Goal: Communication & Community: Answer question/provide support

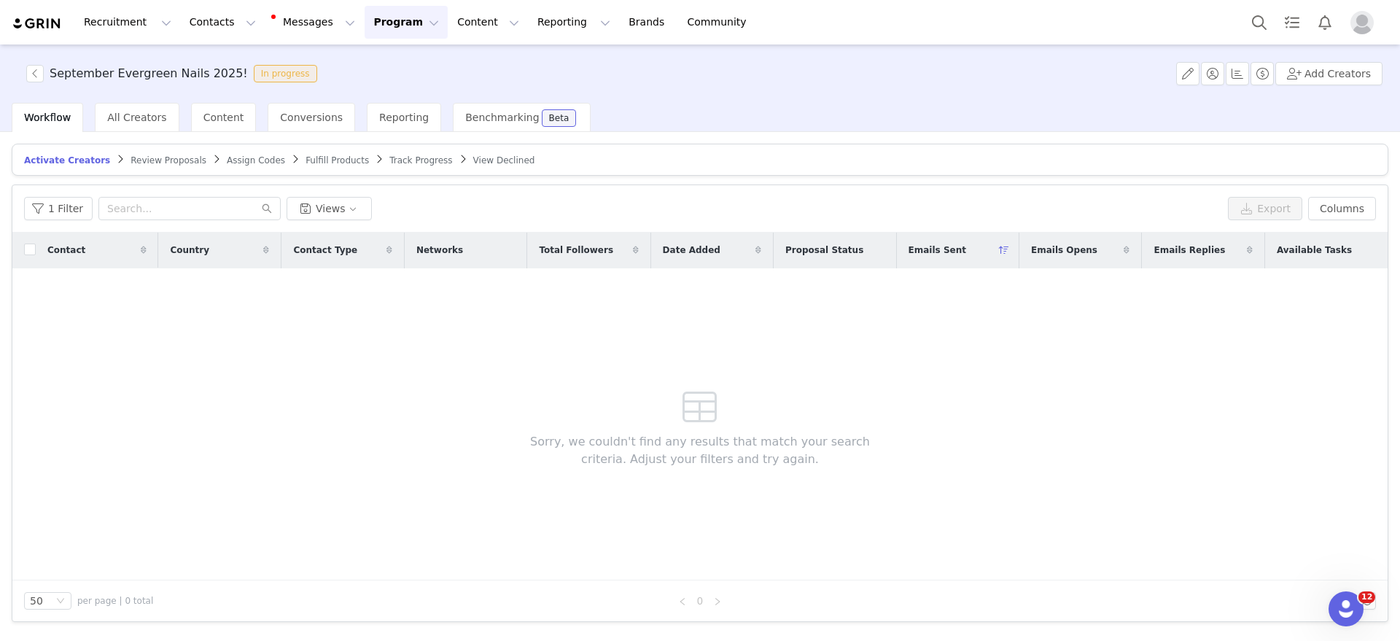
click at [389, 160] on span "Track Progress" at bounding box center [420, 160] width 63 height 10
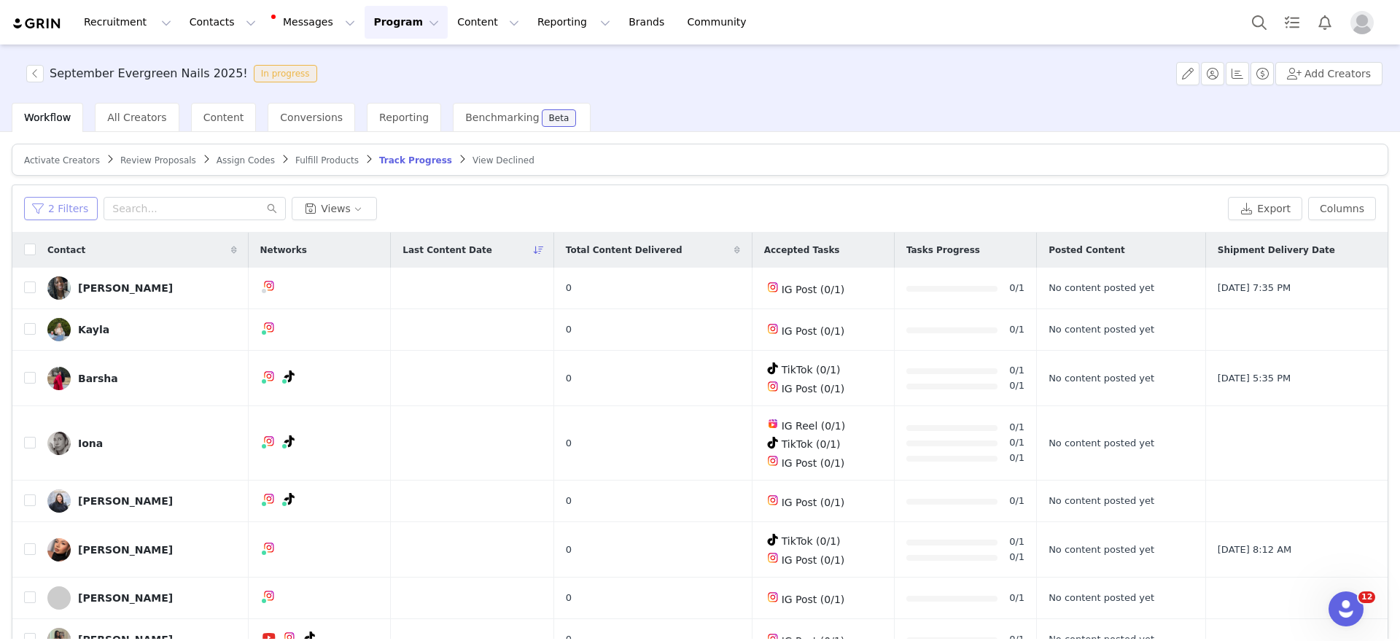
click at [57, 207] on button "2 Filters" at bounding box center [61, 208] width 74 height 23
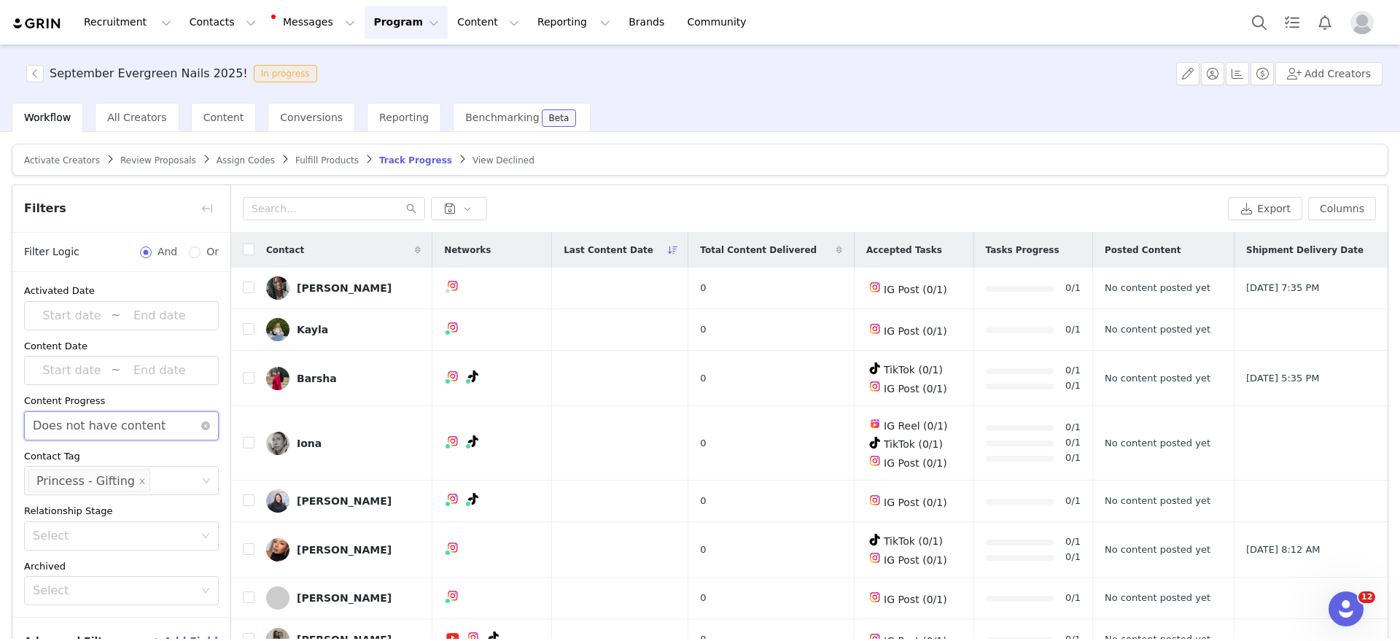
drag, startPoint x: 155, startPoint y: 419, endPoint x: 131, endPoint y: 424, distance: 24.6
click at [155, 418] on div "Select Does not have content" at bounding box center [117, 426] width 168 height 28
click at [69, 457] on li "Has content" at bounding box center [114, 457] width 181 height 23
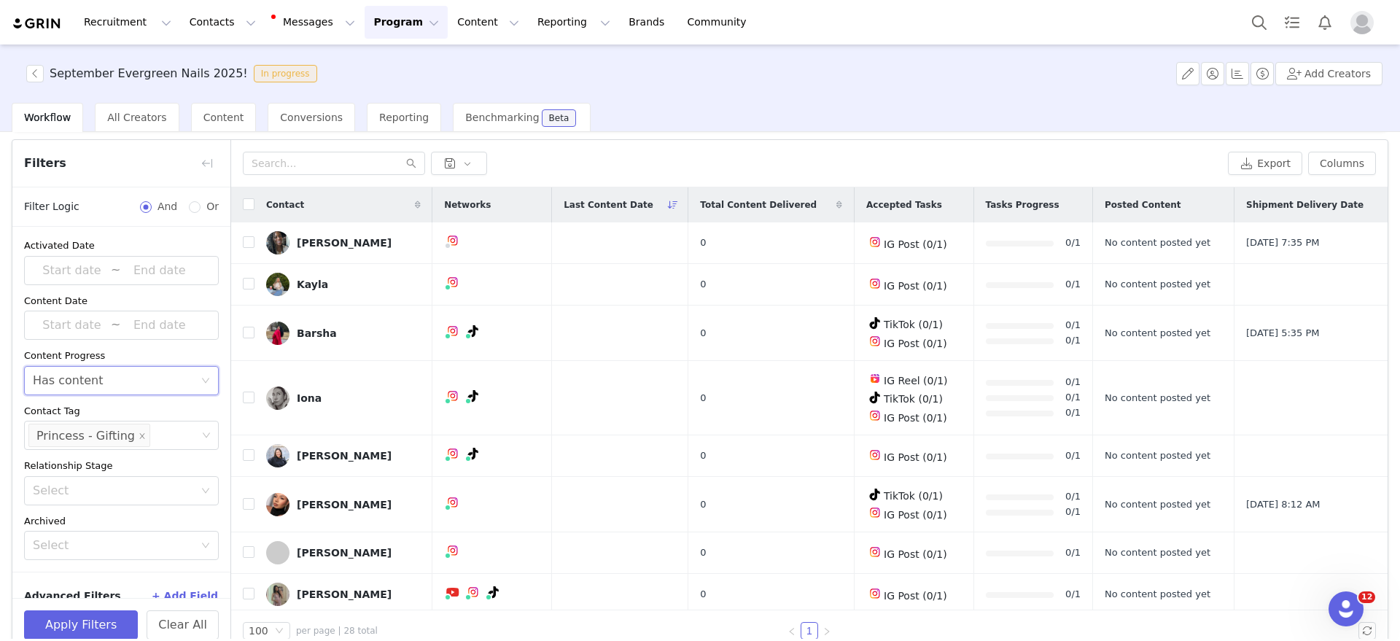
scroll to position [69, 0]
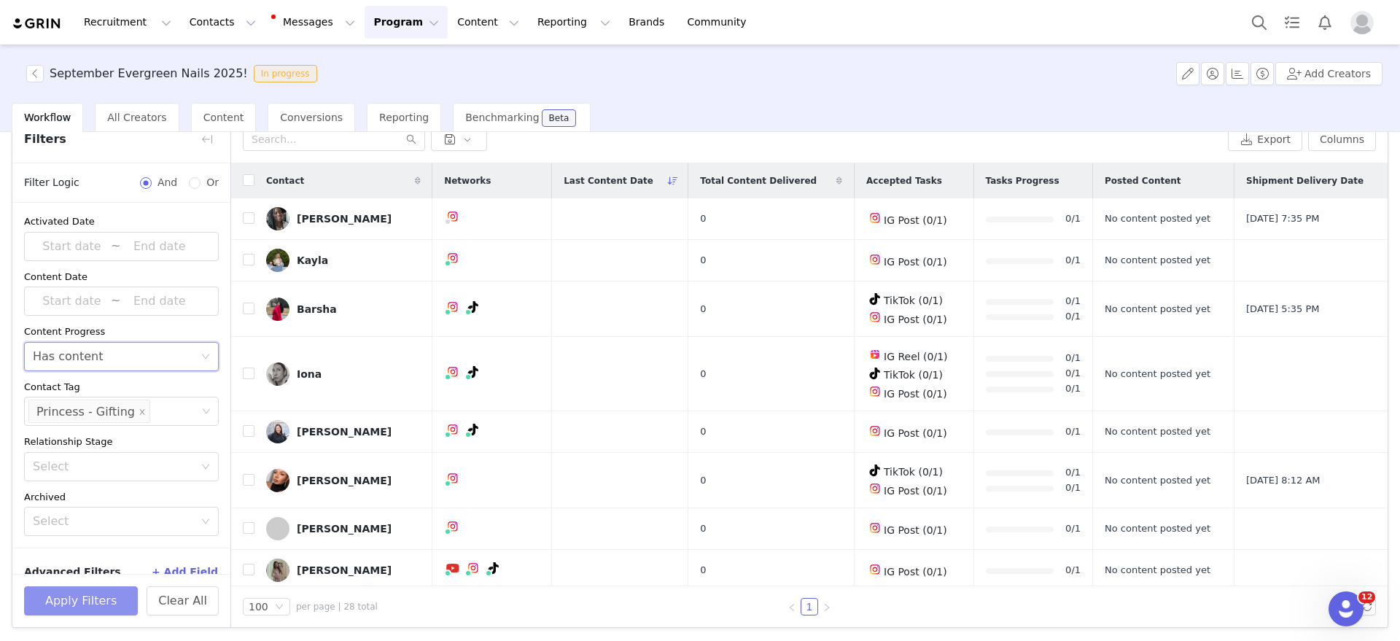
click at [53, 589] on button "Apply Filters" at bounding box center [81, 600] width 114 height 29
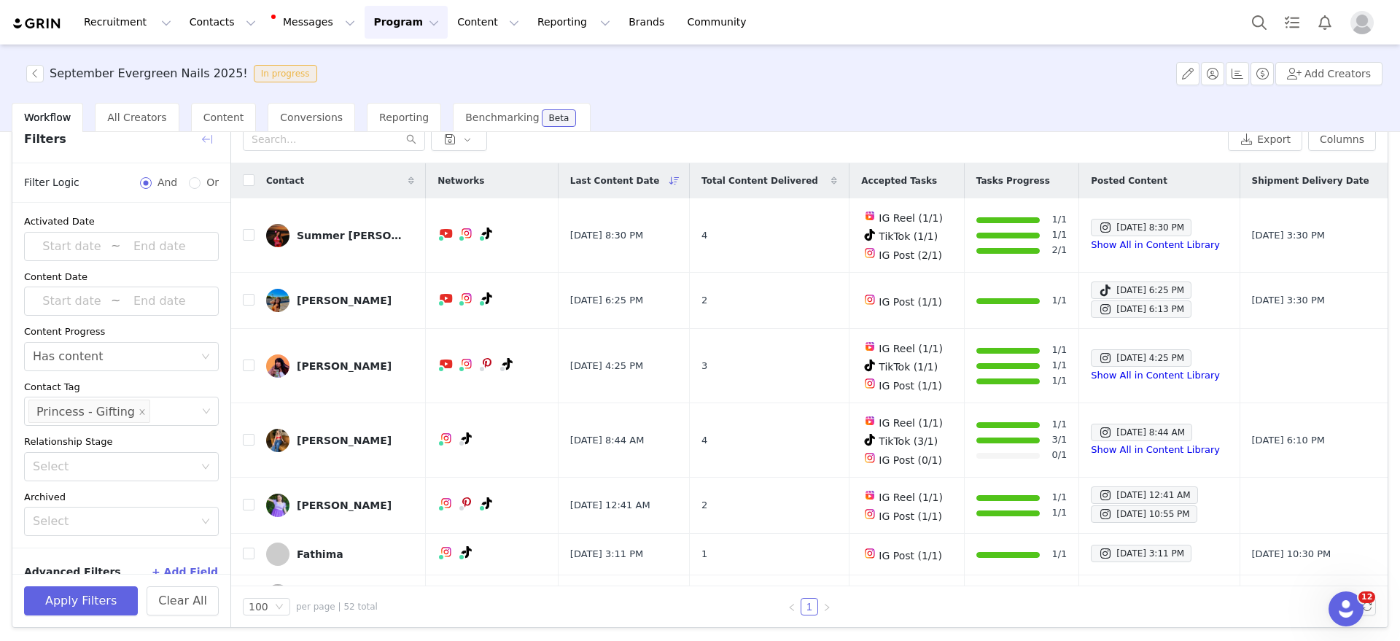
click at [208, 142] on button "button" at bounding box center [206, 139] width 23 height 23
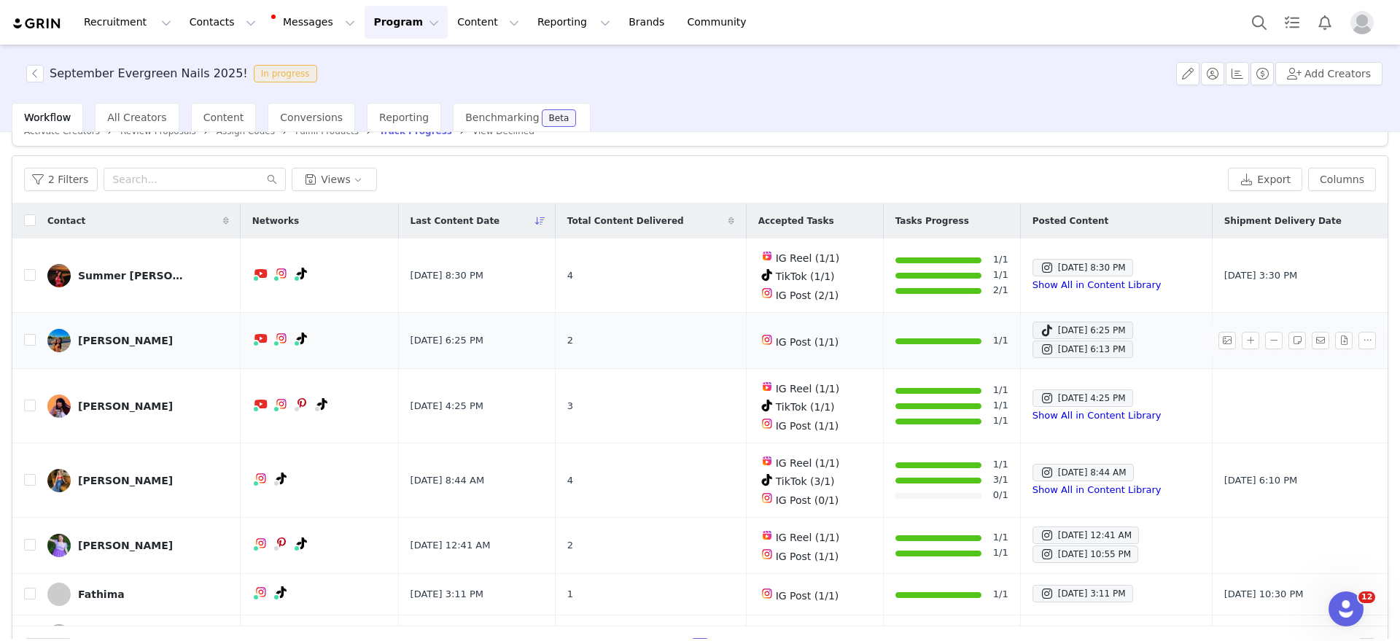
scroll to position [0, 0]
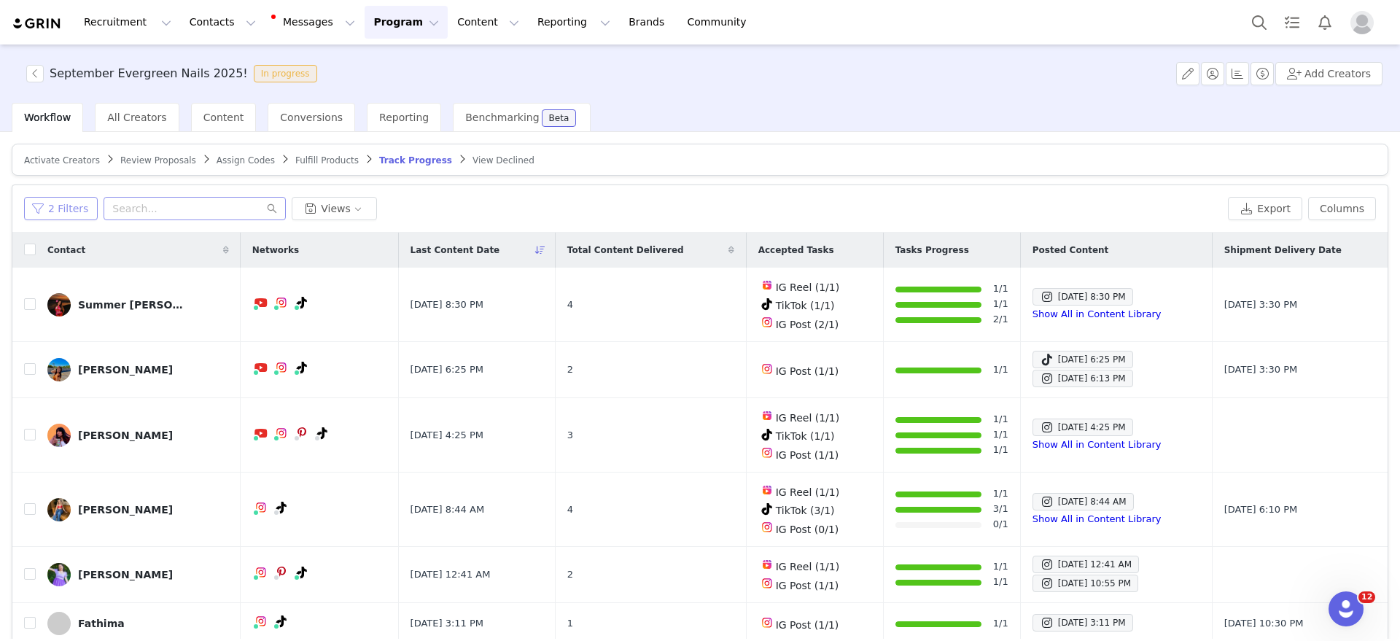
click at [56, 209] on button "2 Filters" at bounding box center [61, 208] width 74 height 23
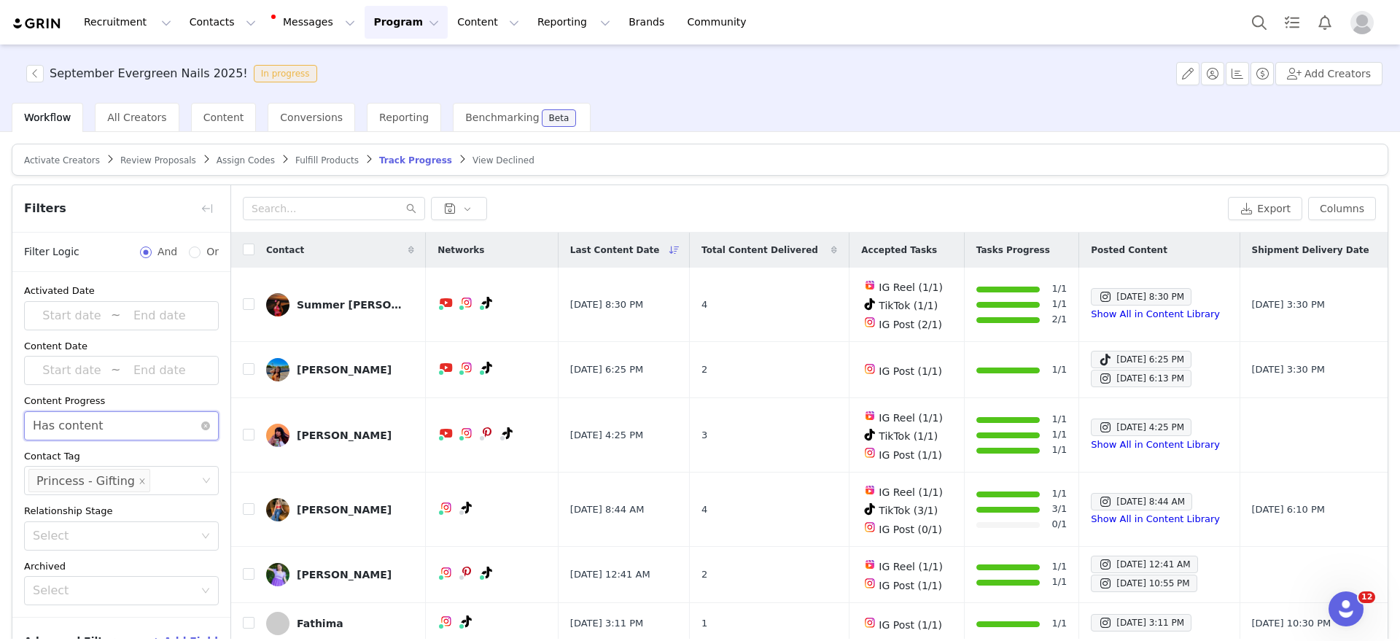
click at [101, 429] on div "Select Has content" at bounding box center [117, 426] width 168 height 28
click at [61, 480] on li "Does not have content" at bounding box center [114, 480] width 181 height 23
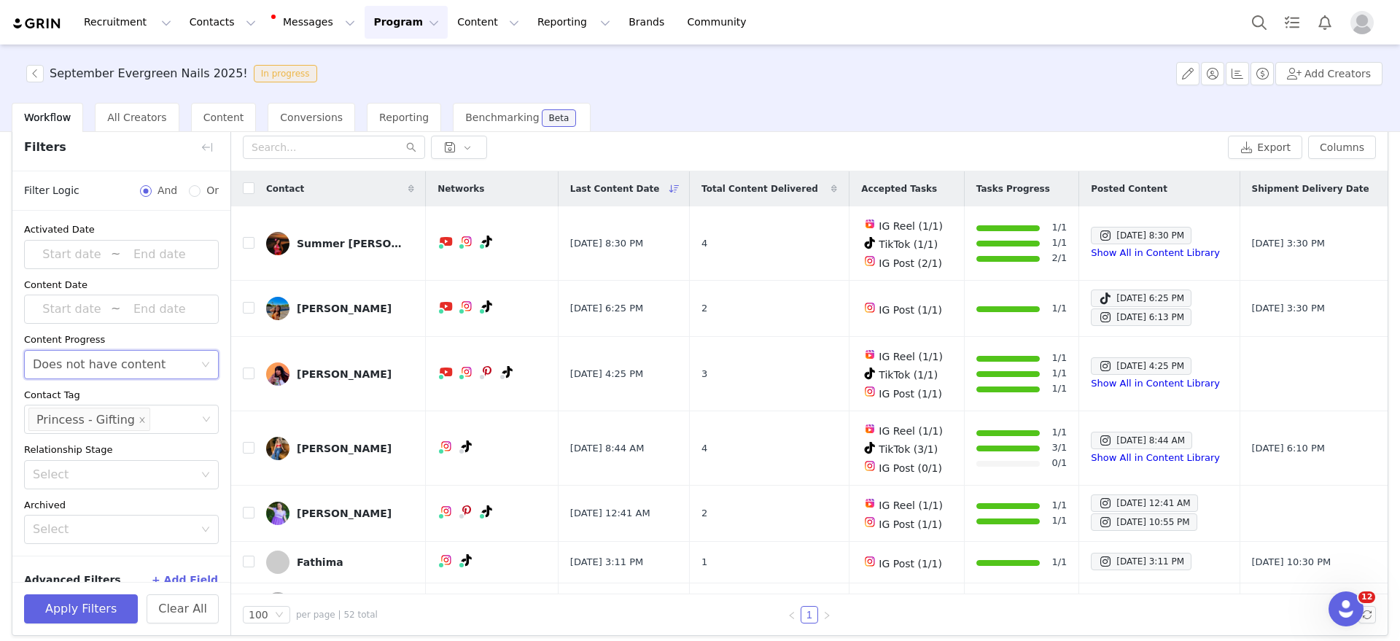
scroll to position [69, 0]
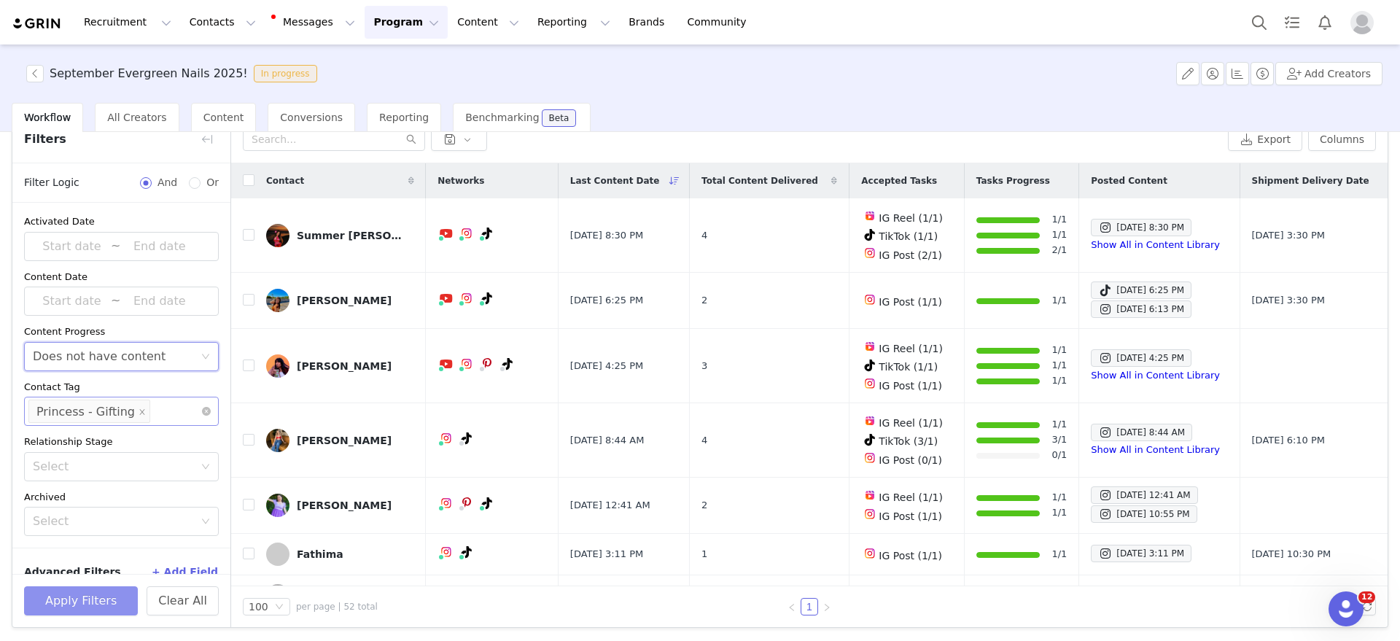
click at [90, 602] on button "Apply Filters" at bounding box center [81, 600] width 114 height 29
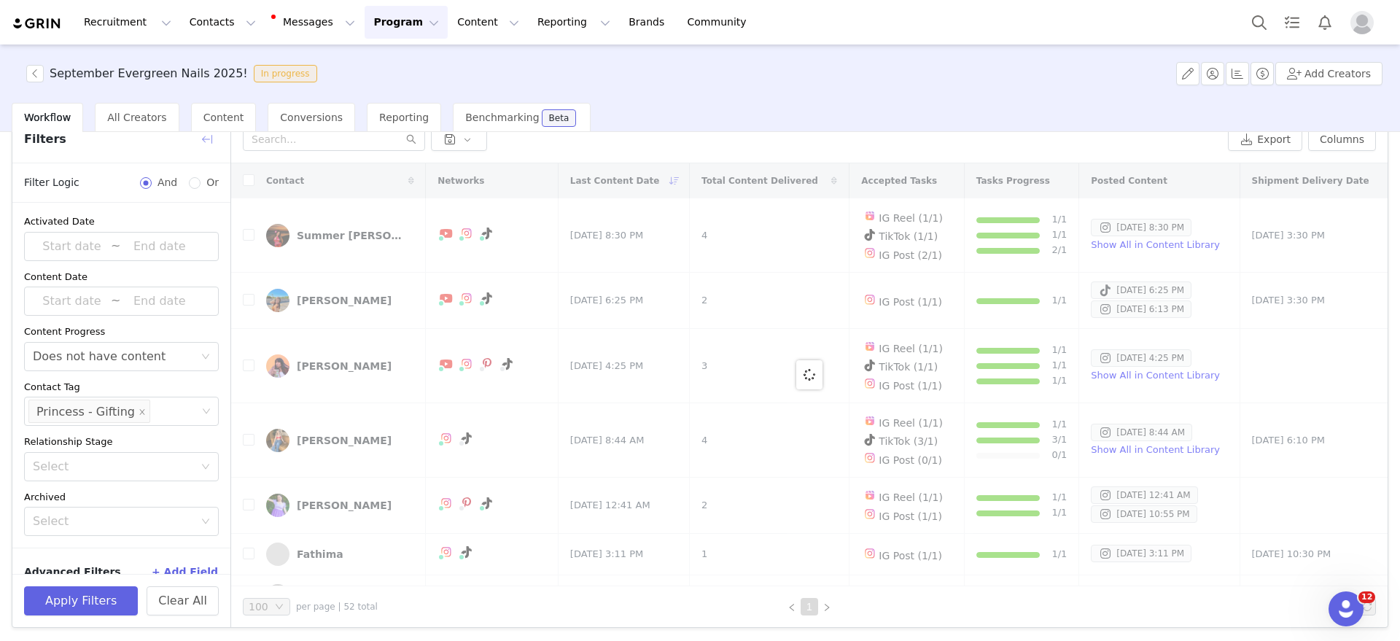
click at [211, 148] on button "button" at bounding box center [206, 139] width 23 height 23
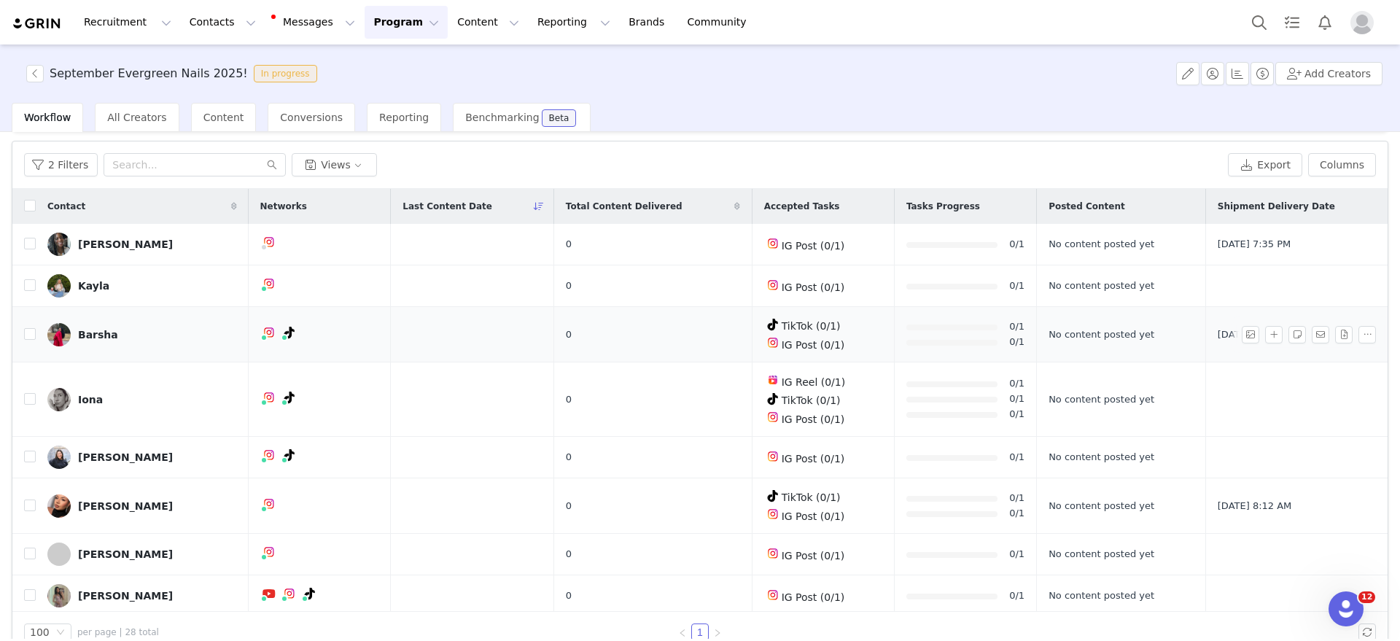
scroll to position [0, 0]
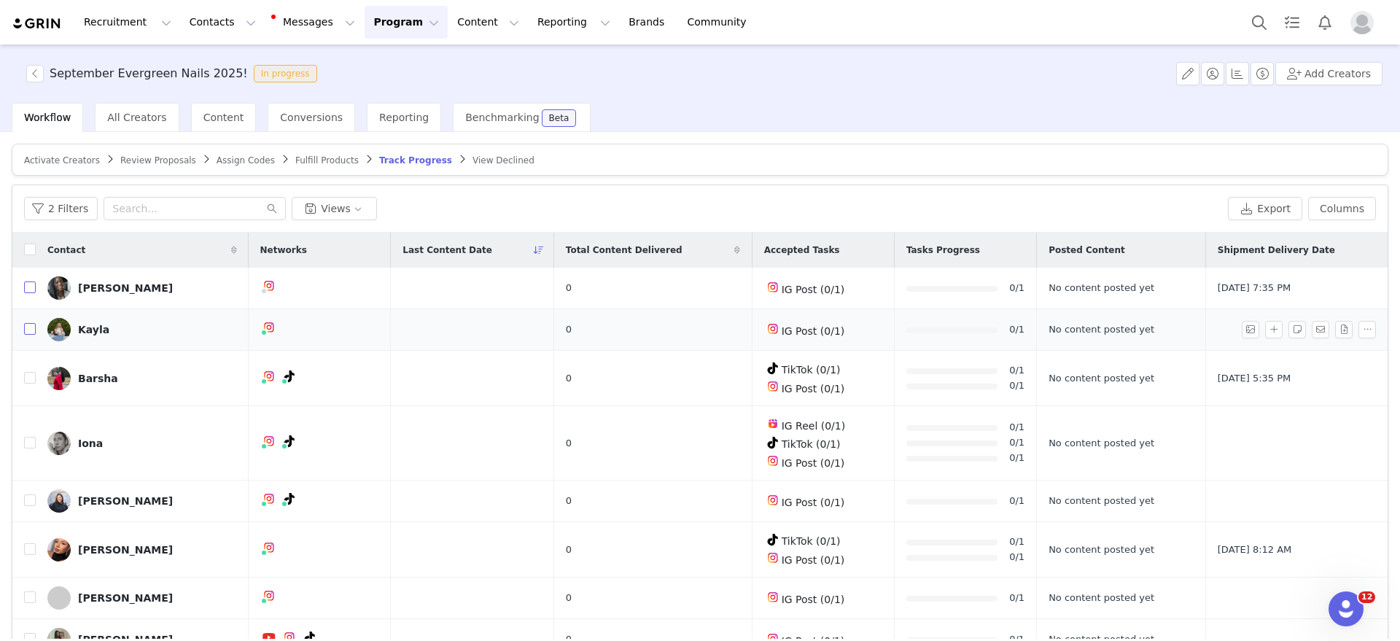
drag, startPoint x: 31, startPoint y: 286, endPoint x: 33, endPoint y: 351, distance: 64.9
click at [31, 287] on input "checkbox" at bounding box center [30, 287] width 12 height 12
checkbox input "true"
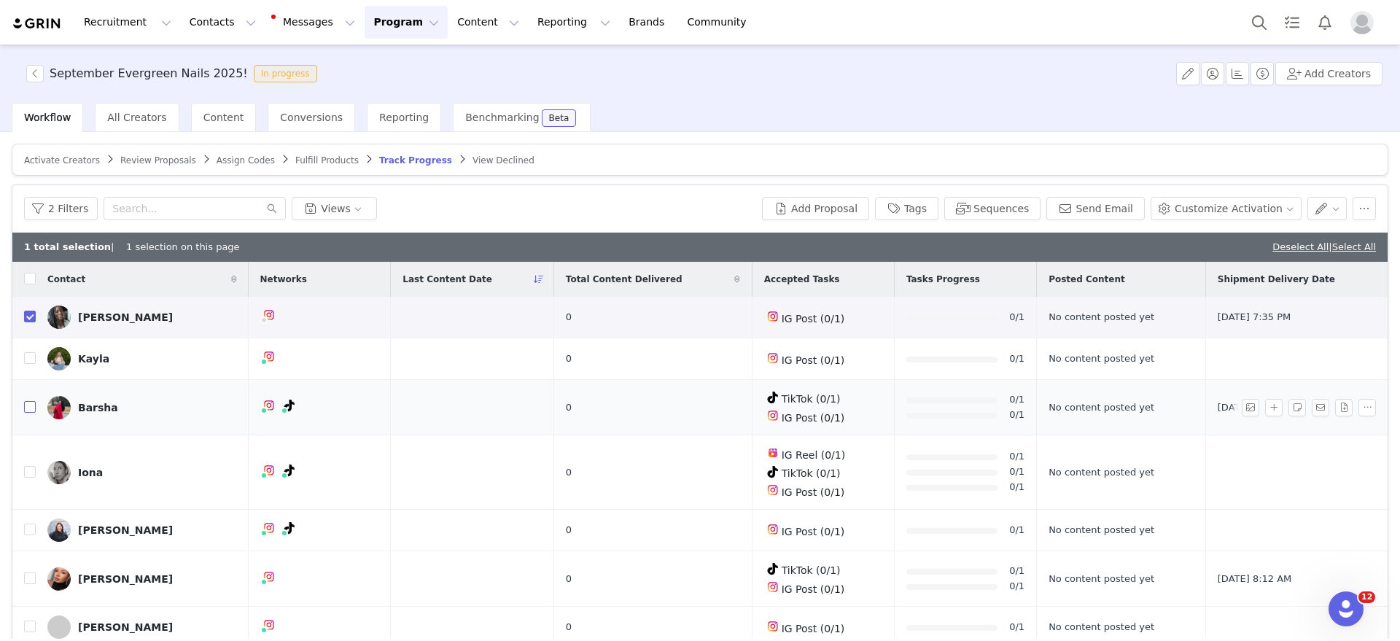
click at [28, 408] on input "checkbox" at bounding box center [30, 407] width 12 height 12
checkbox input "true"
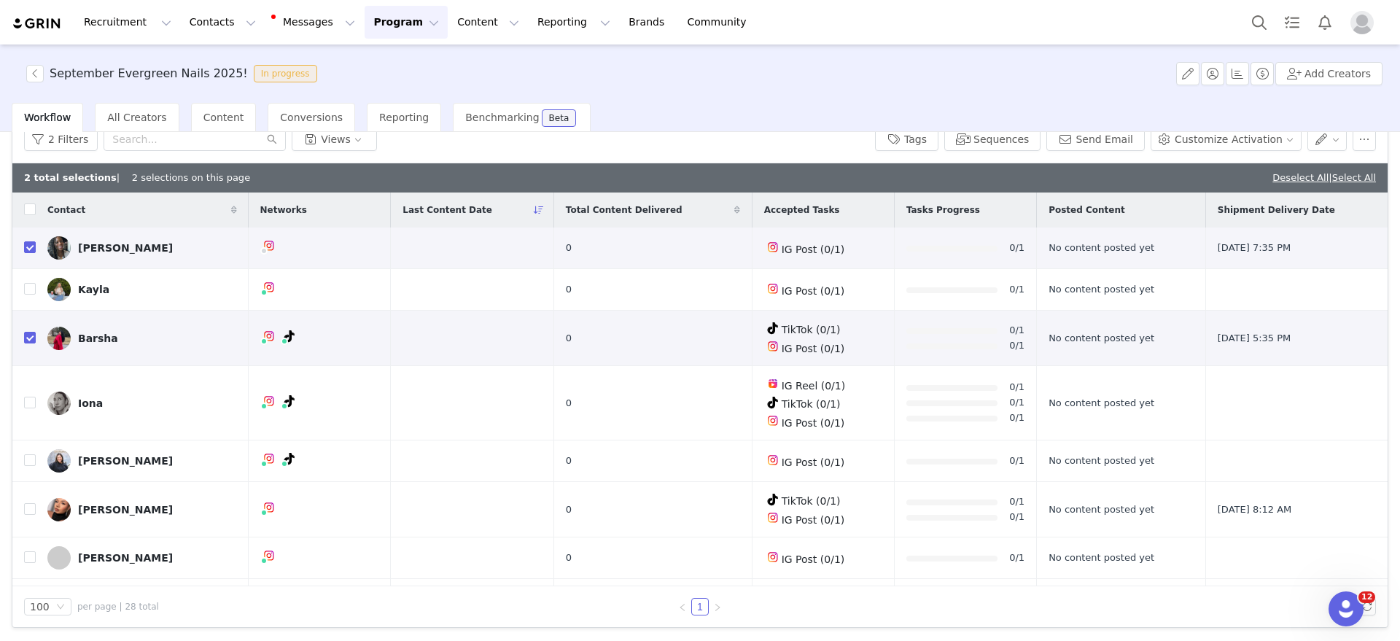
scroll to position [273, 0]
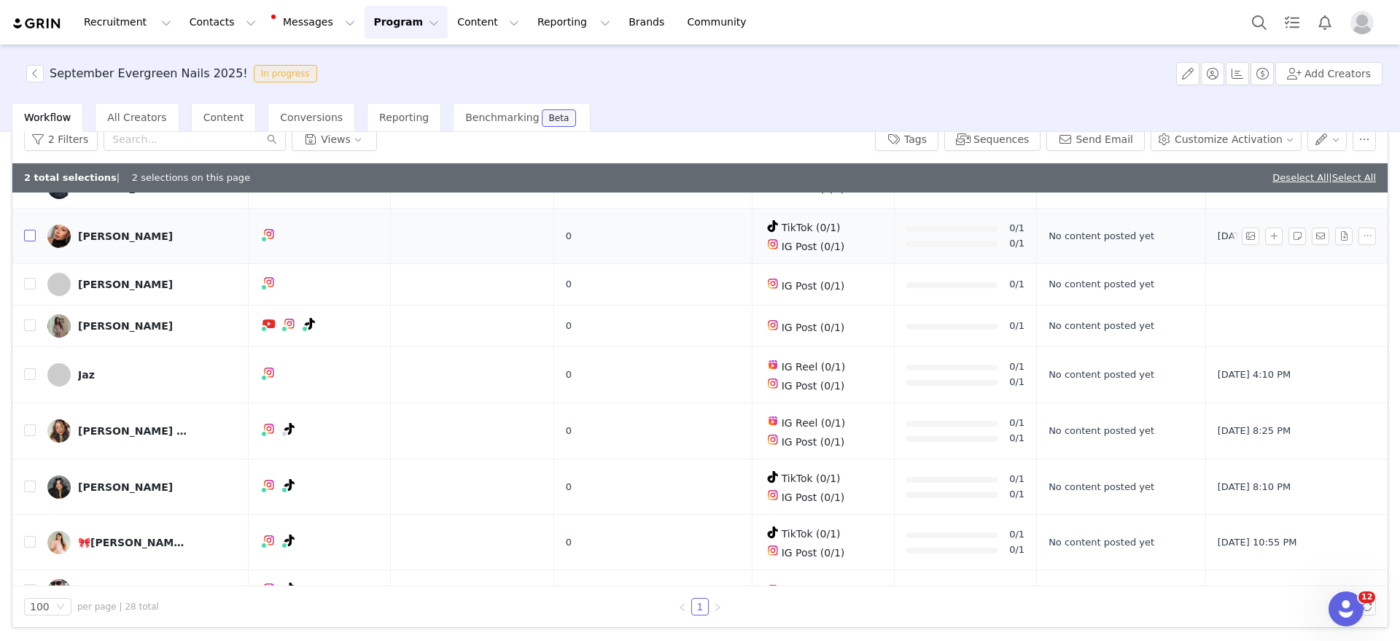
click at [31, 233] on input "checkbox" at bounding box center [30, 236] width 12 height 12
checkbox input "true"
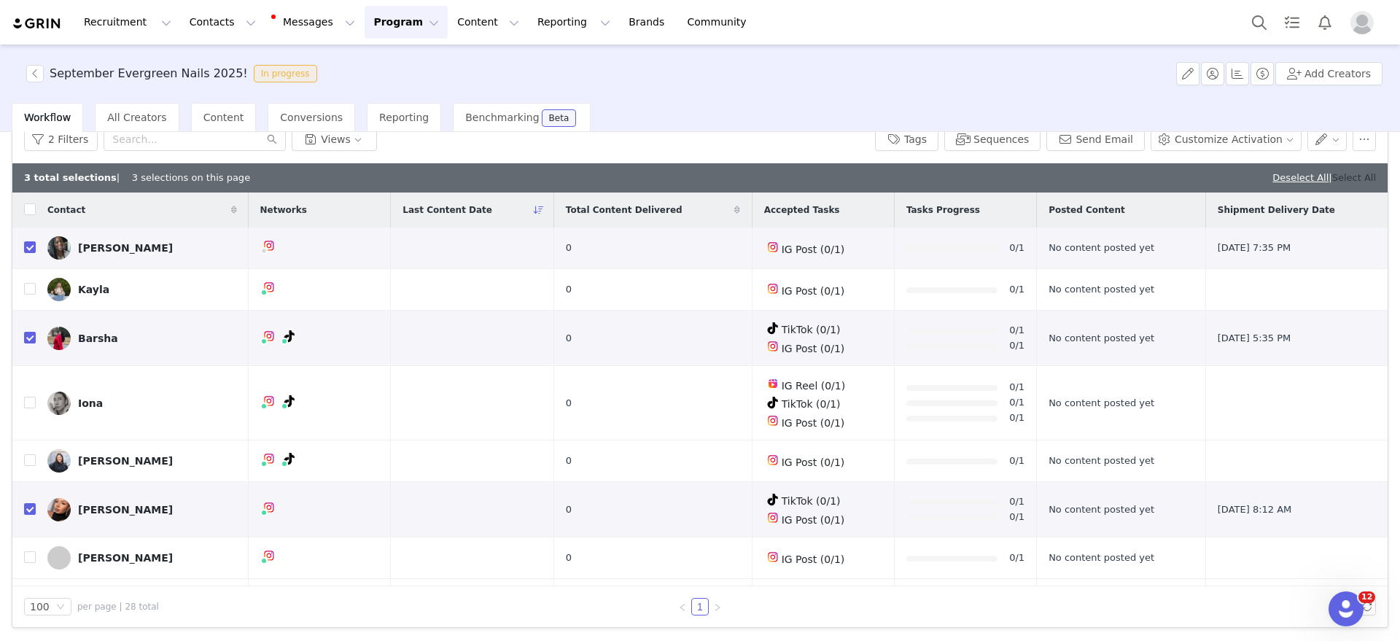
click at [1355, 174] on link "Select All" at bounding box center [1354, 177] width 44 height 11
checkbox input "true"
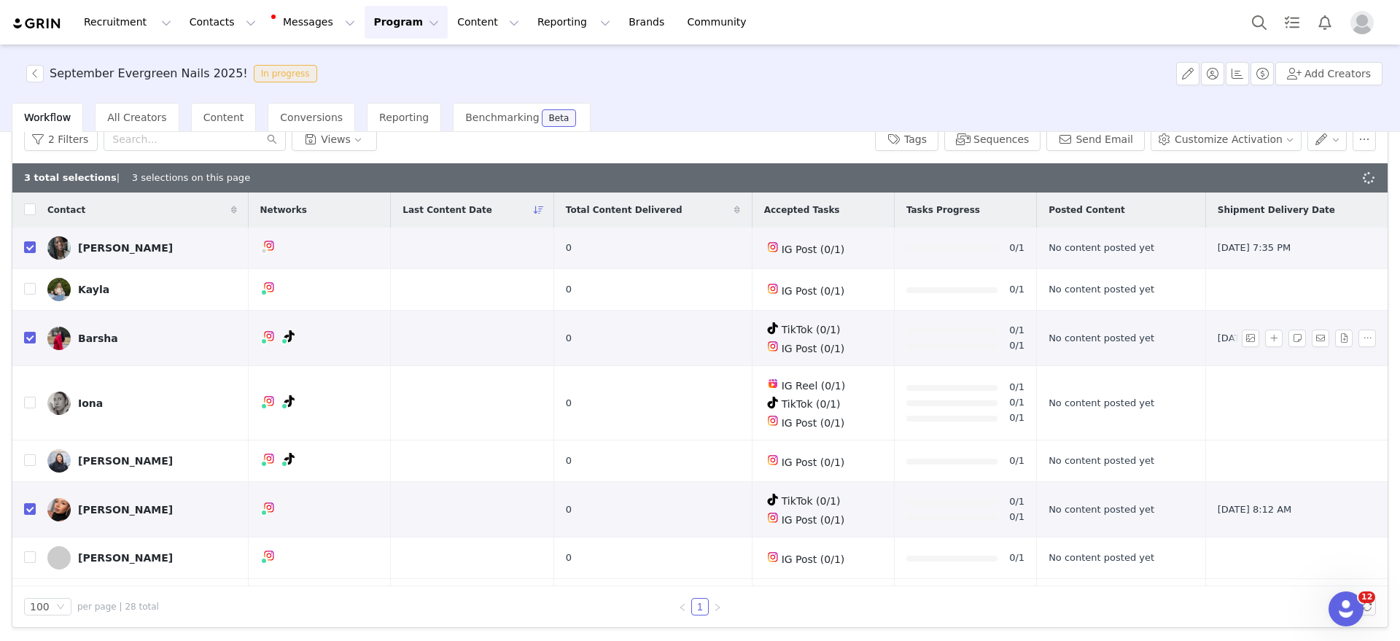
checkbox input "true"
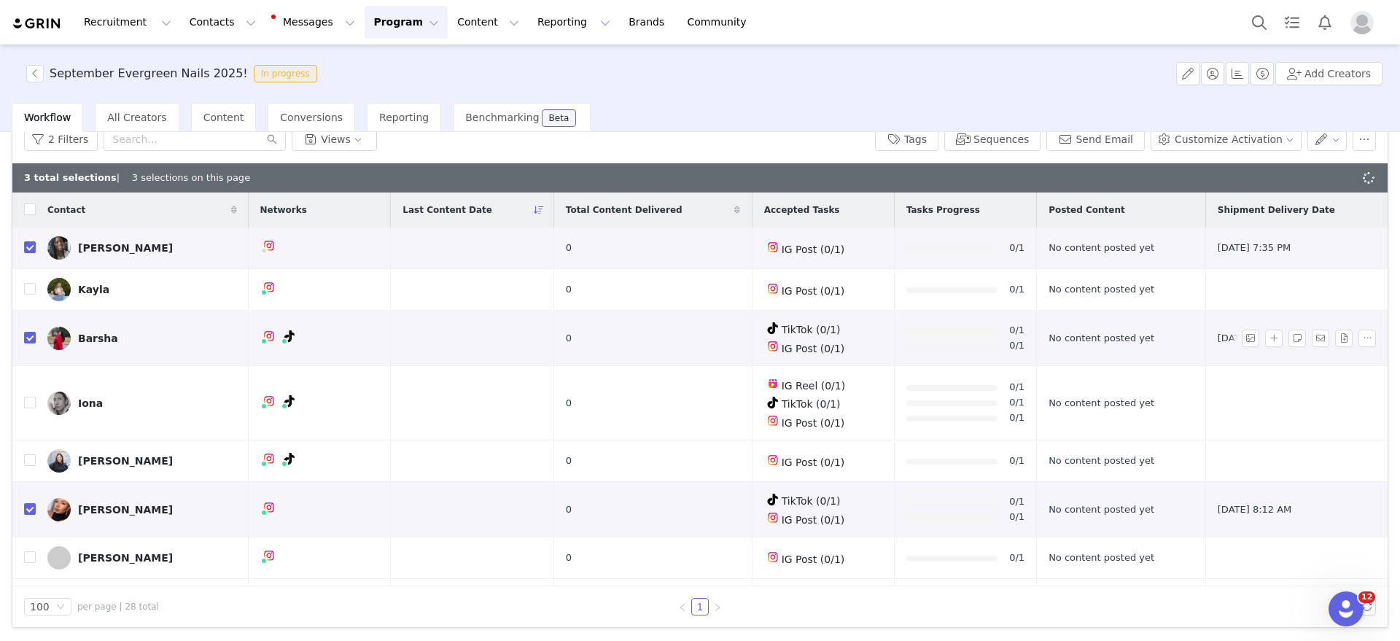
checkbox input "true"
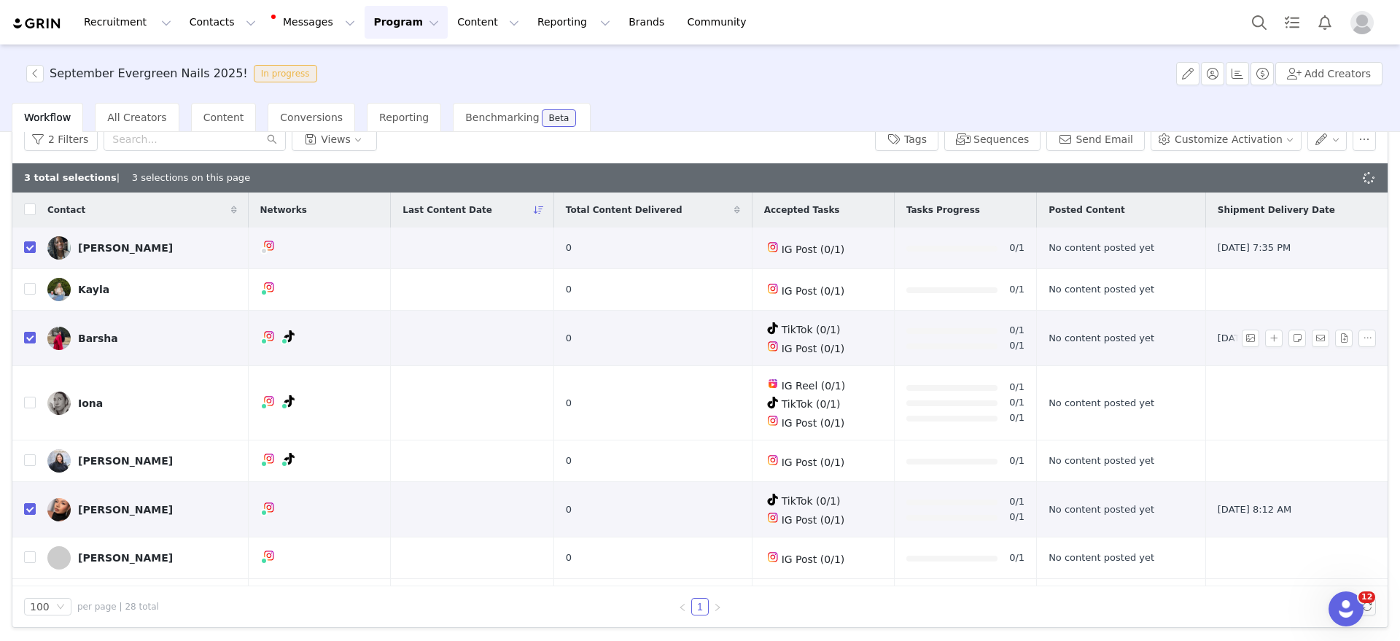
checkbox input "true"
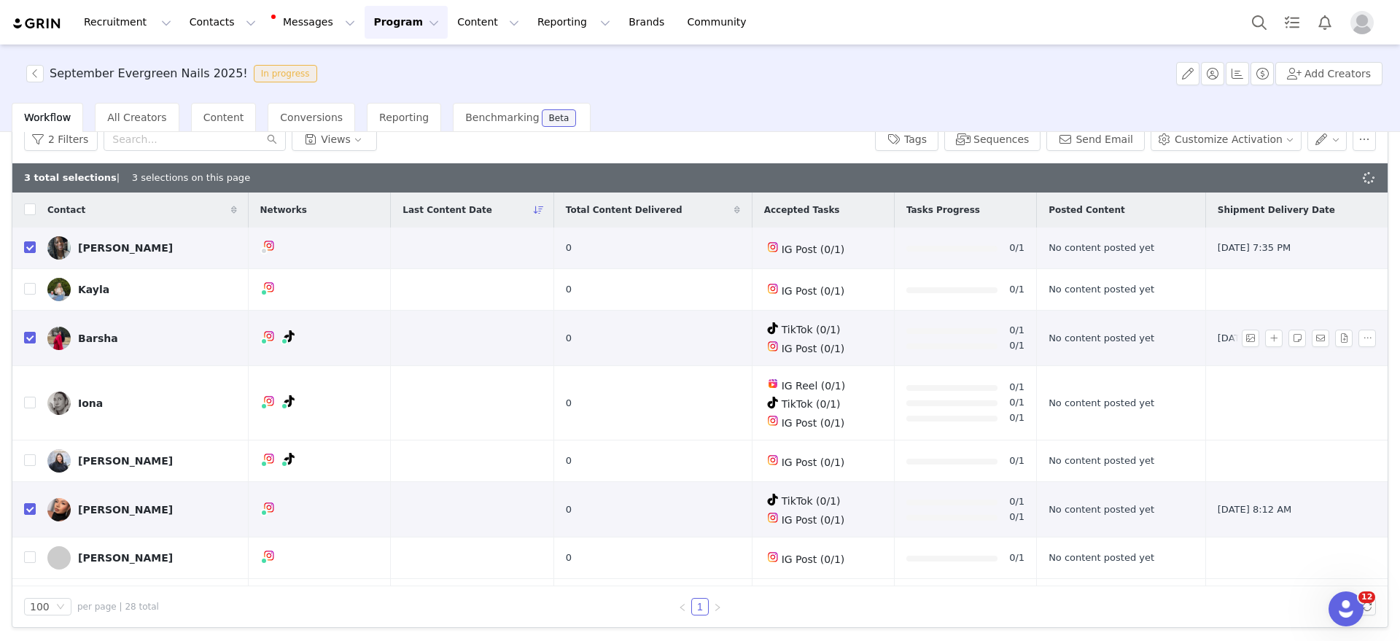
checkbox input "true"
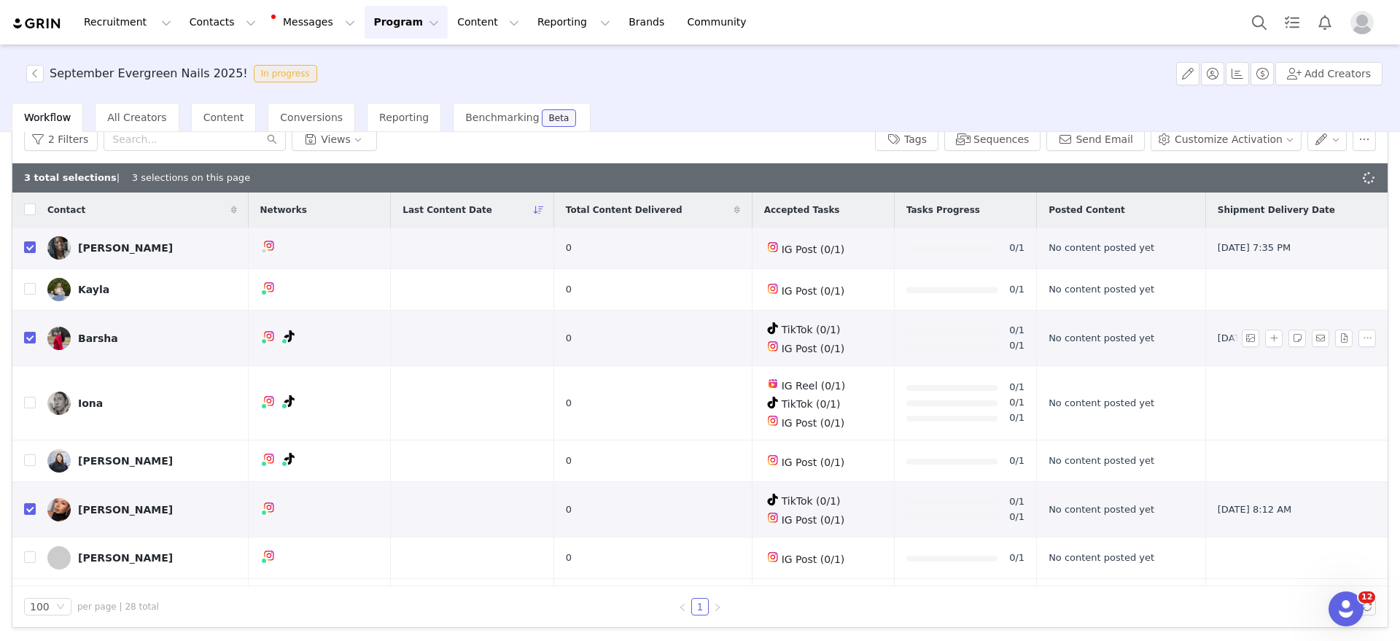
checkbox input "true"
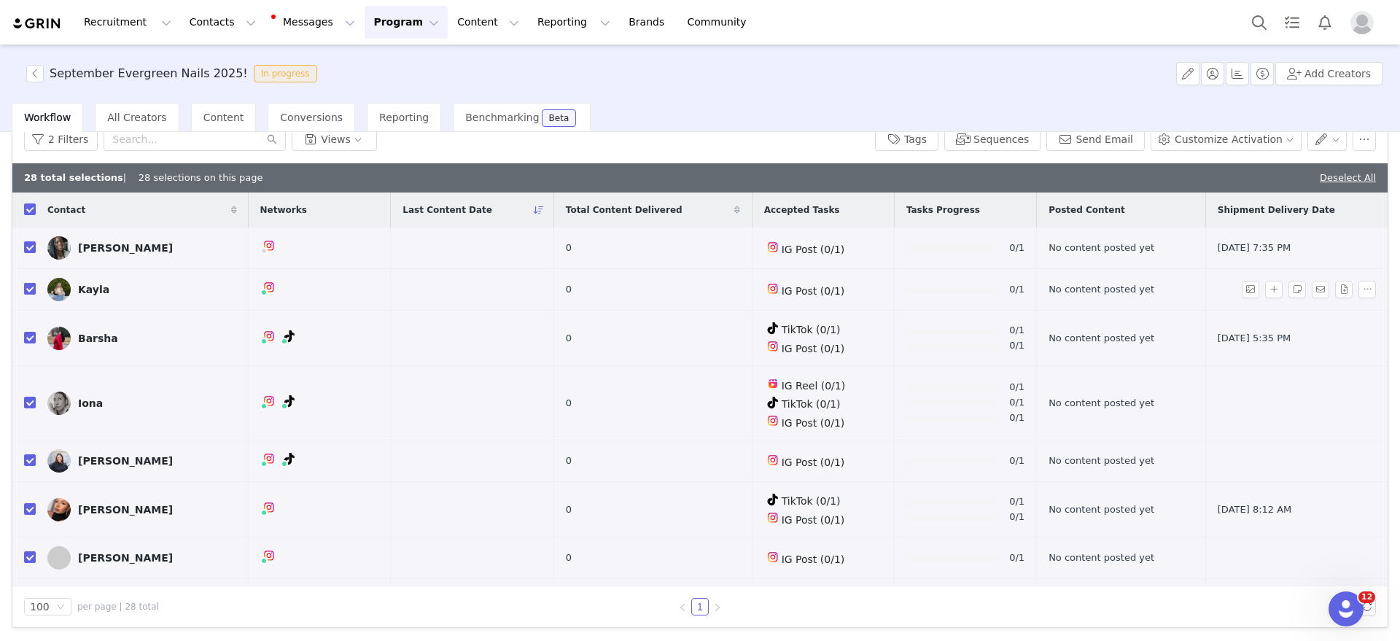
click at [31, 292] on input "checkbox" at bounding box center [30, 289] width 12 height 12
checkbox input "false"
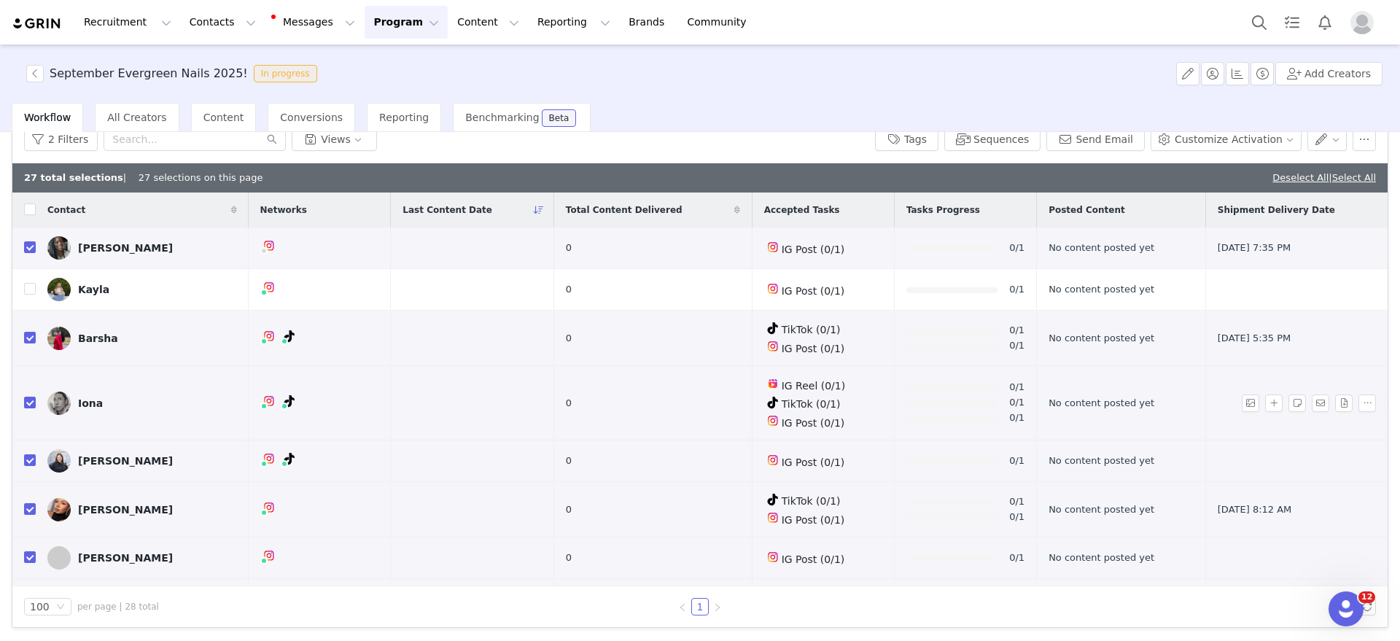
drag, startPoint x: 30, startPoint y: 394, endPoint x: 31, endPoint y: 411, distance: 16.8
click at [31, 397] on input "checkbox" at bounding box center [30, 403] width 12 height 12
checkbox input "false"
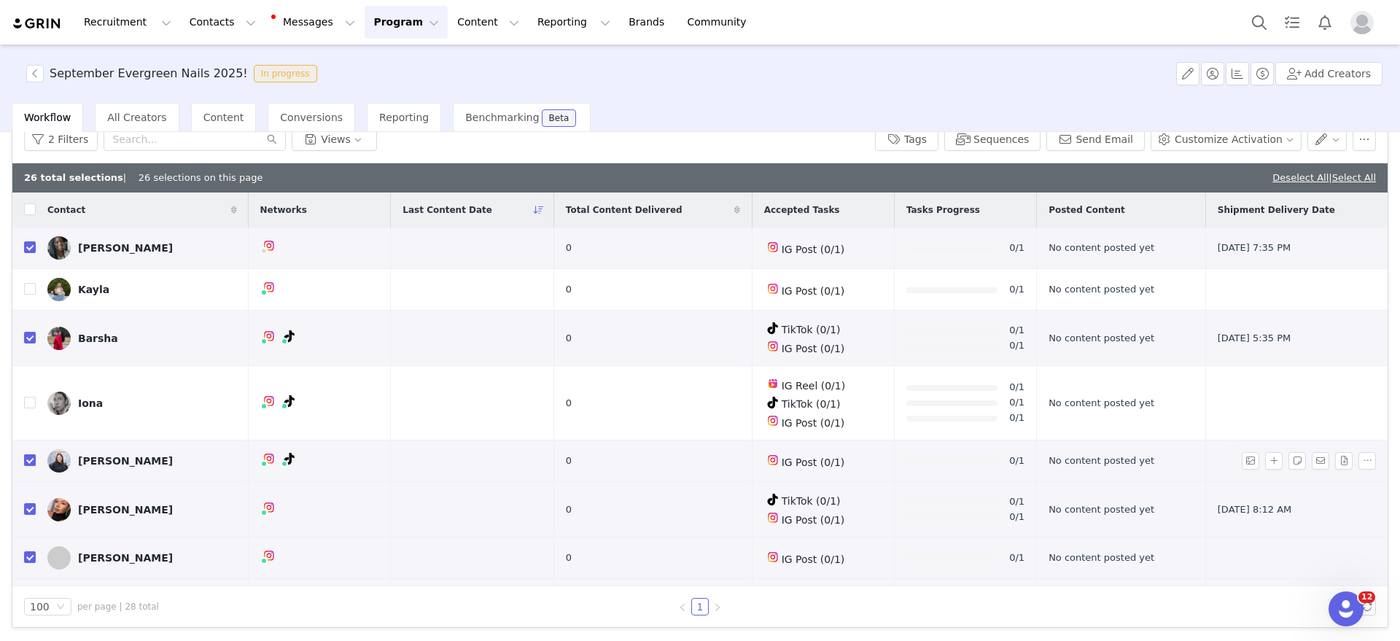
click at [28, 459] on input "checkbox" at bounding box center [30, 460] width 12 height 12
checkbox input "false"
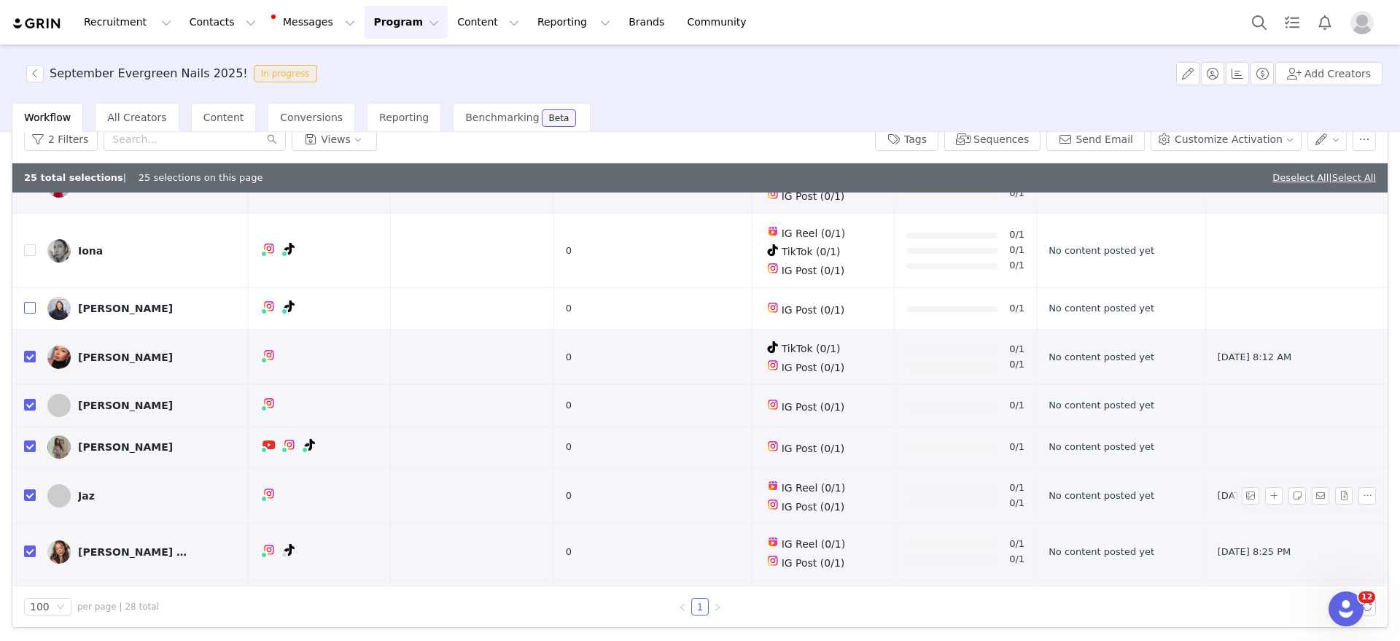
scroll to position [182, 0]
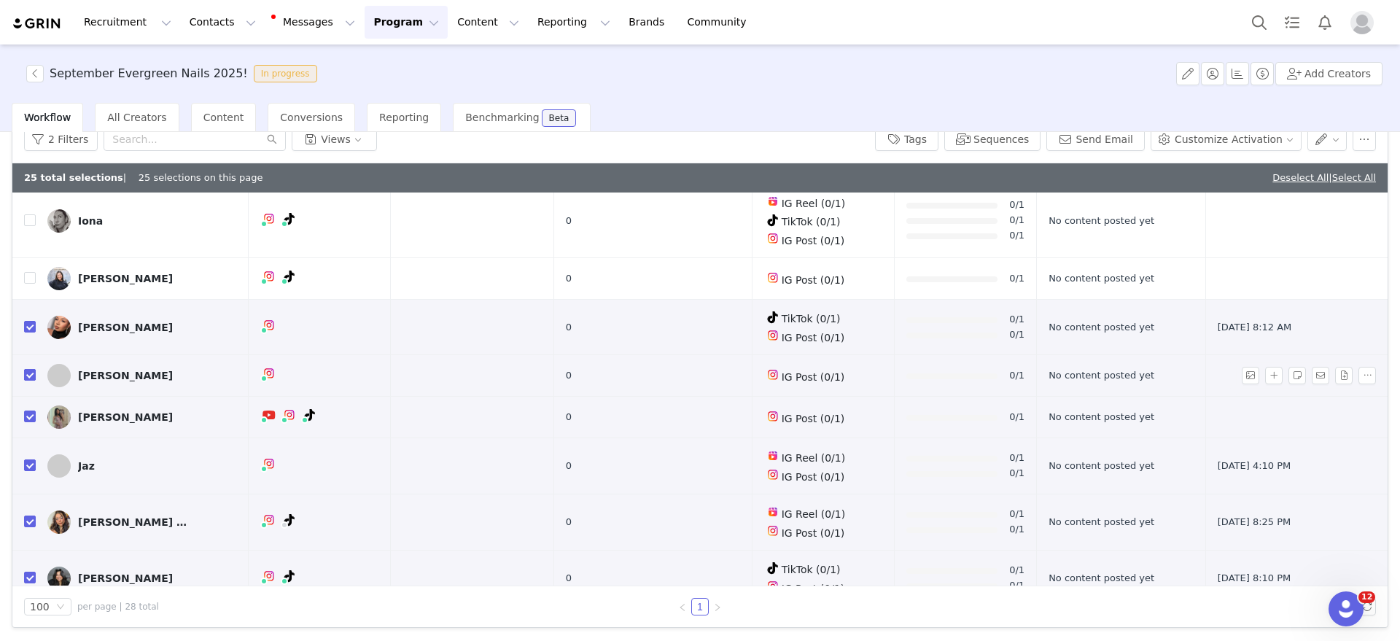
click at [34, 373] on input "checkbox" at bounding box center [30, 375] width 12 height 12
checkbox input "false"
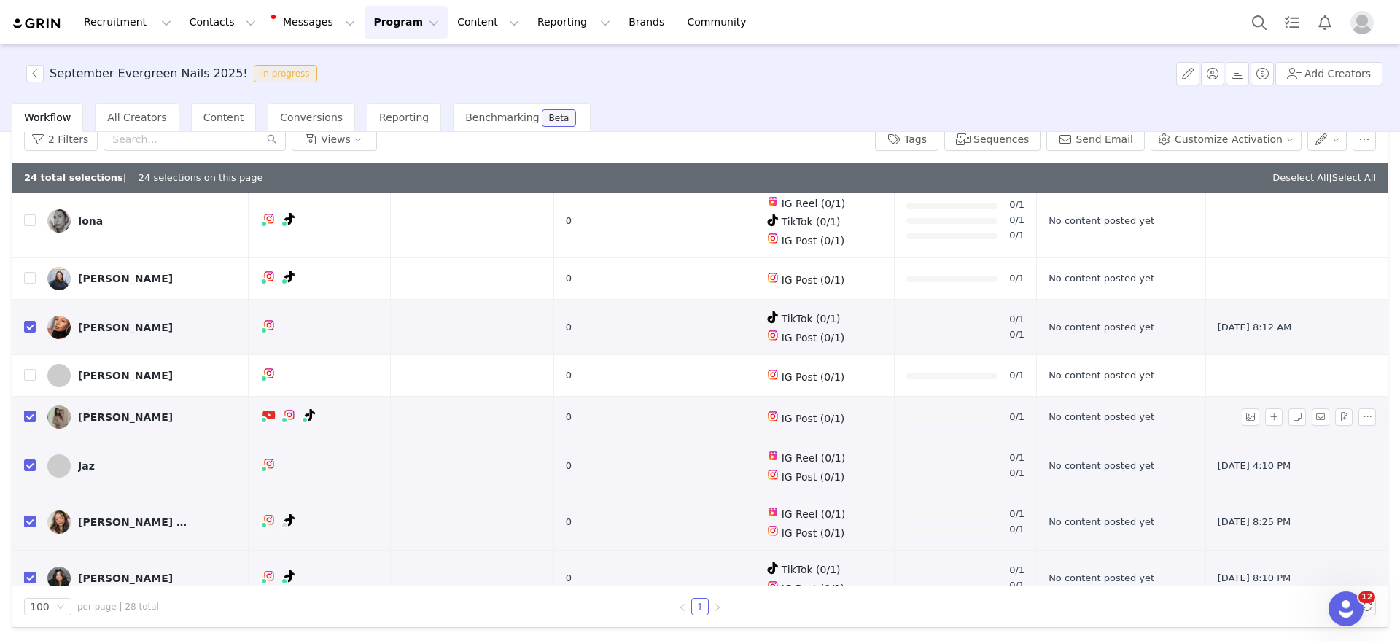
click at [33, 411] on input "checkbox" at bounding box center [30, 417] width 12 height 12
checkbox input "false"
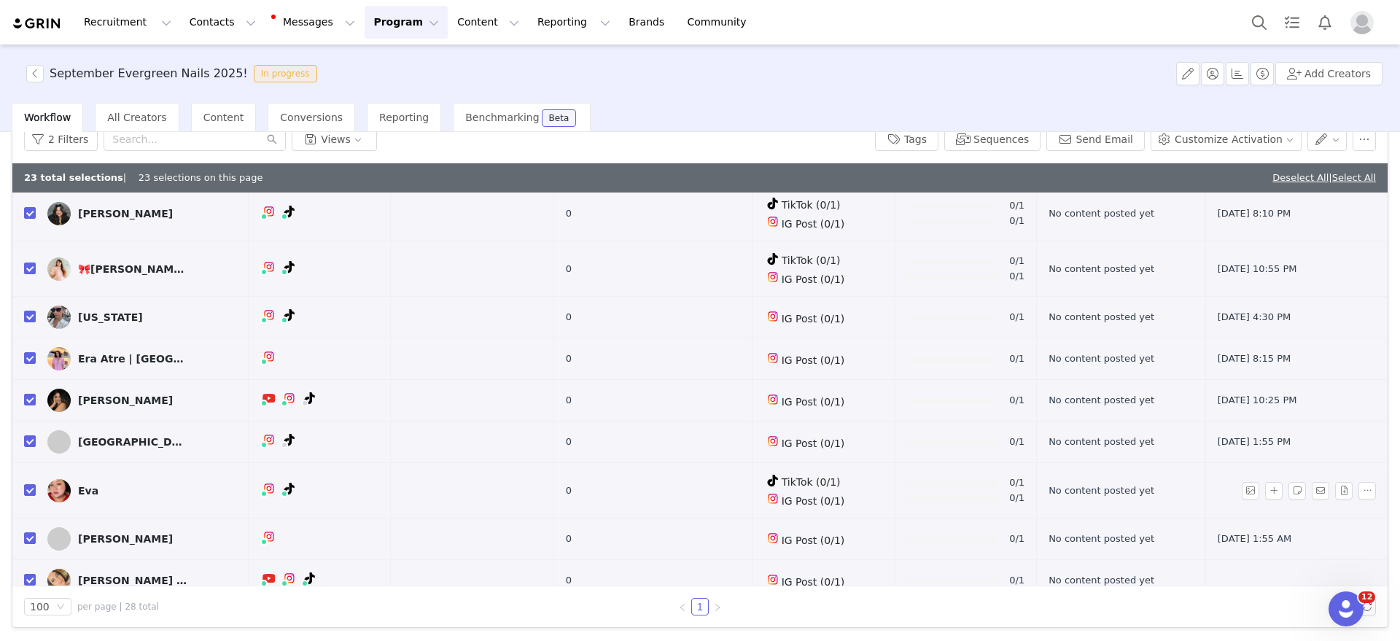
scroll to position [638, 0]
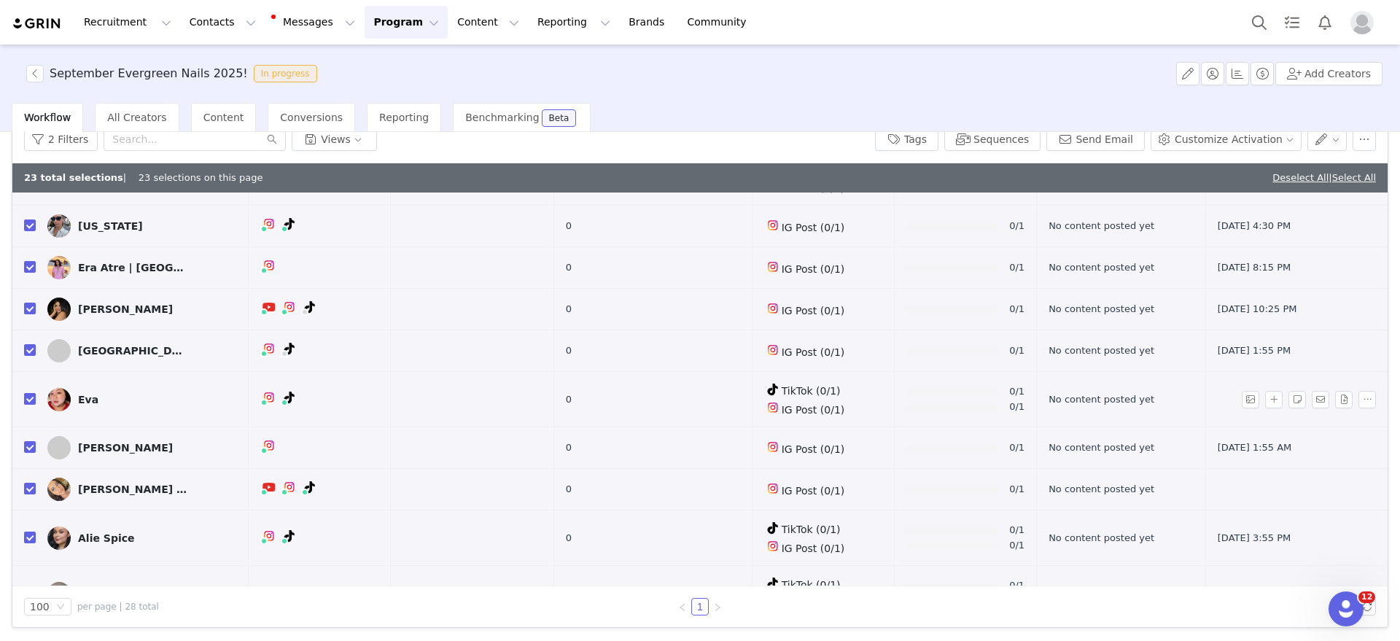
click at [29, 393] on input "checkbox" at bounding box center [30, 399] width 12 height 12
checkbox input "false"
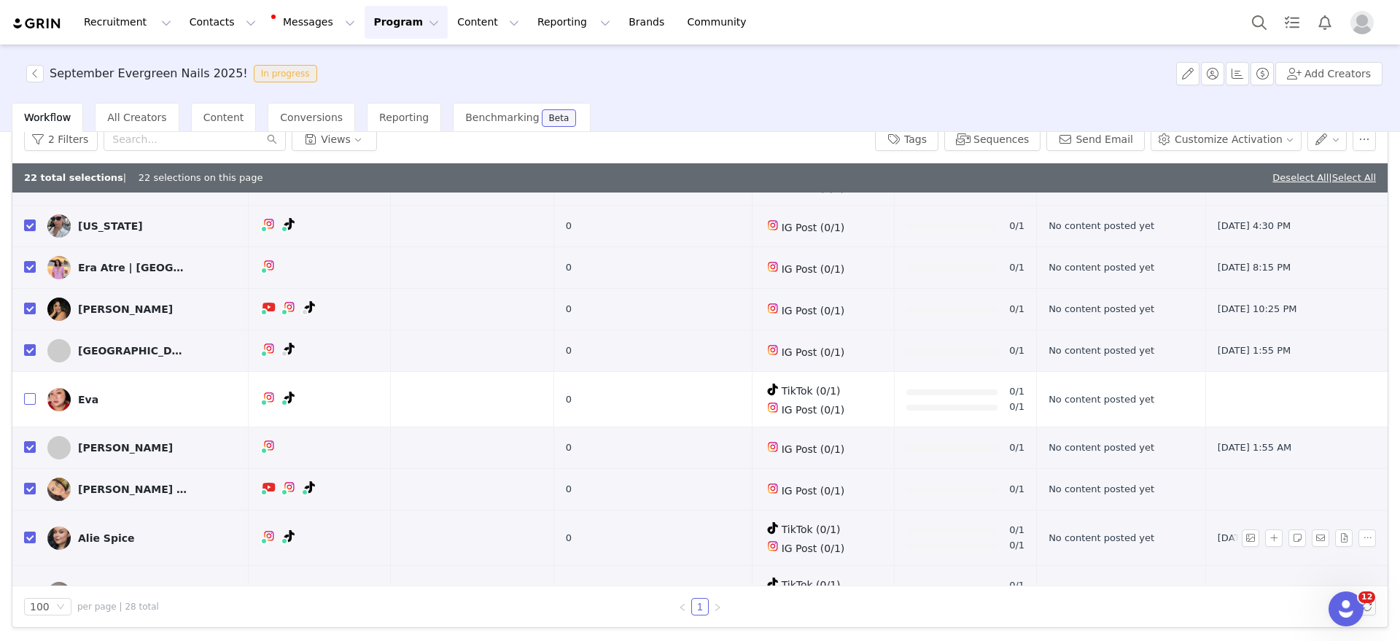
scroll to position [729, 0]
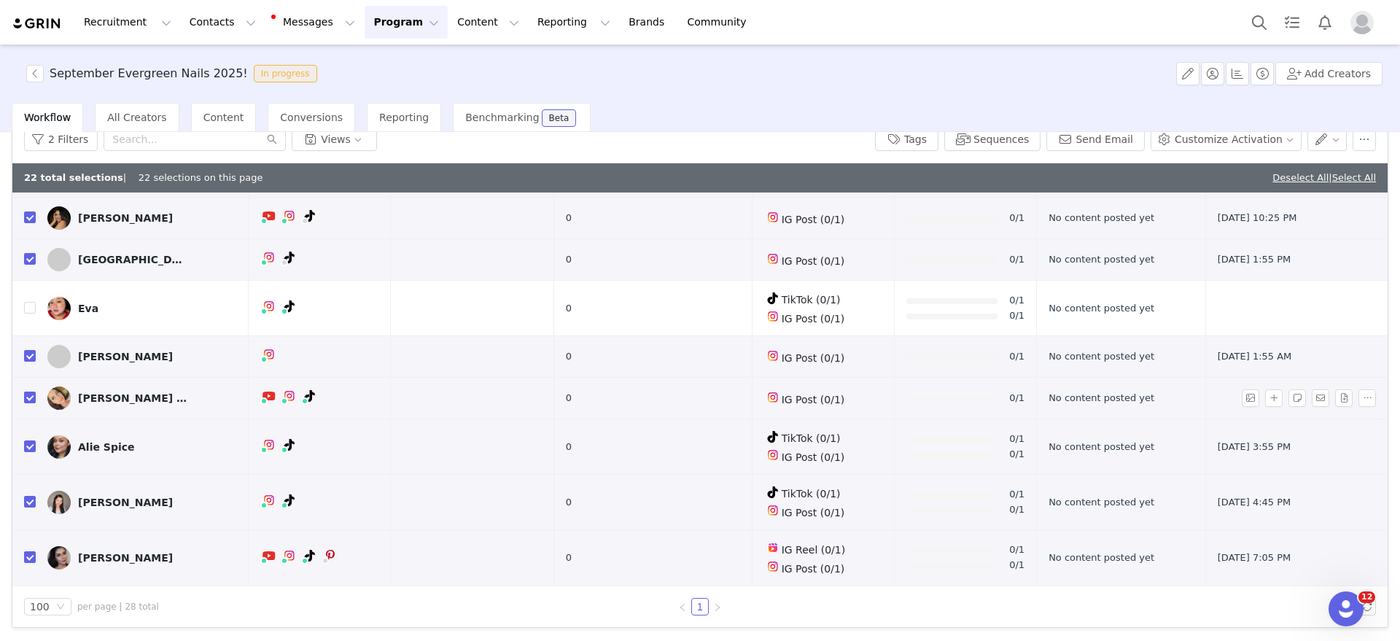
click at [30, 392] on input "checkbox" at bounding box center [30, 398] width 12 height 12
checkbox input "false"
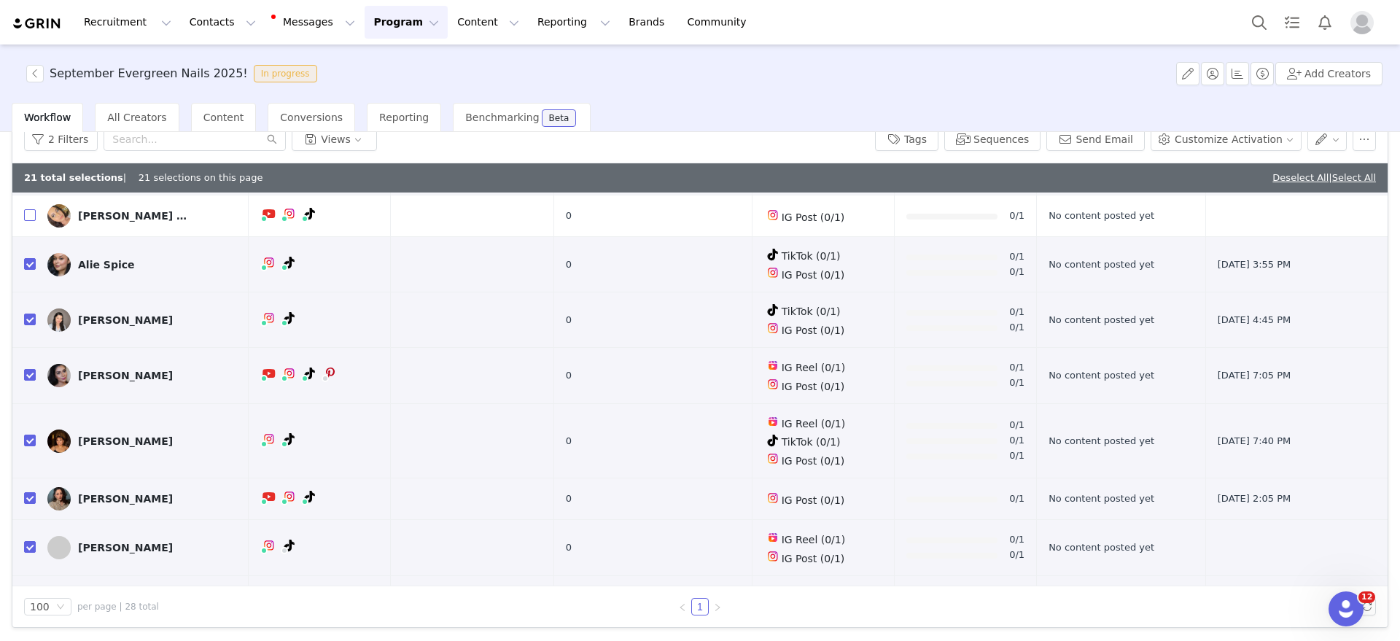
scroll to position [1003, 0]
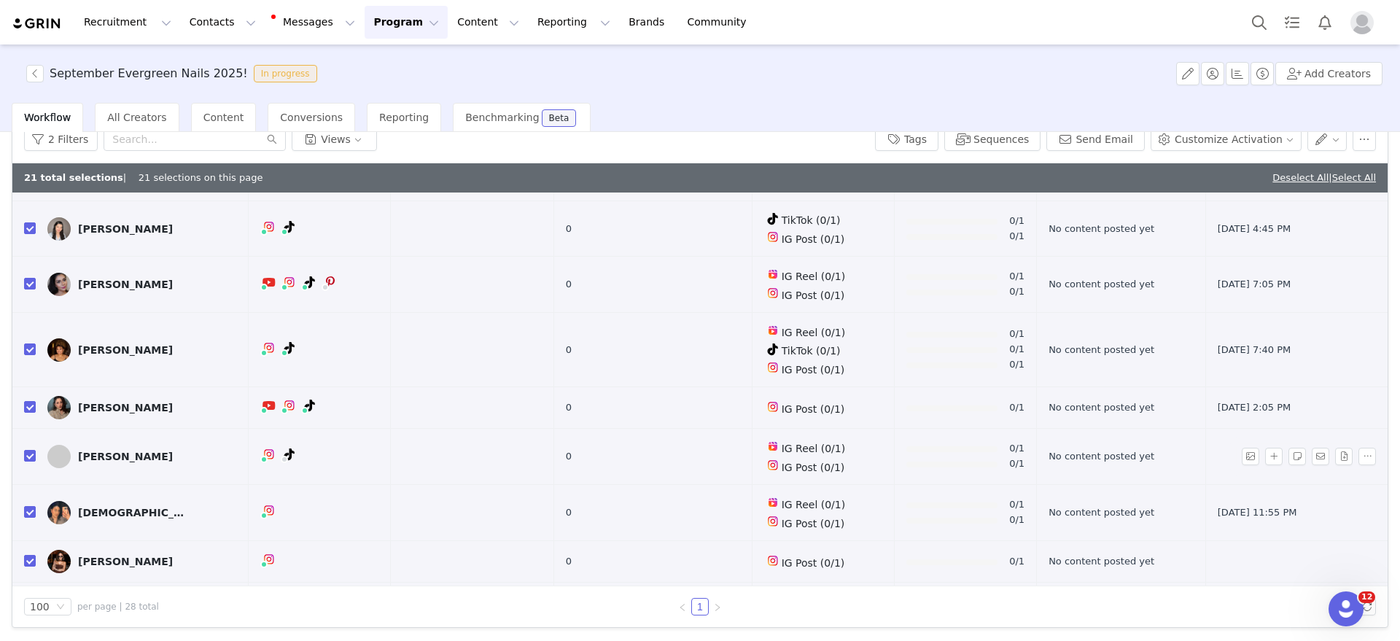
drag, startPoint x: 30, startPoint y: 436, endPoint x: 41, endPoint y: 437, distance: 11.0
click at [28, 450] on input "checkbox" at bounding box center [30, 456] width 12 height 12
checkbox input "false"
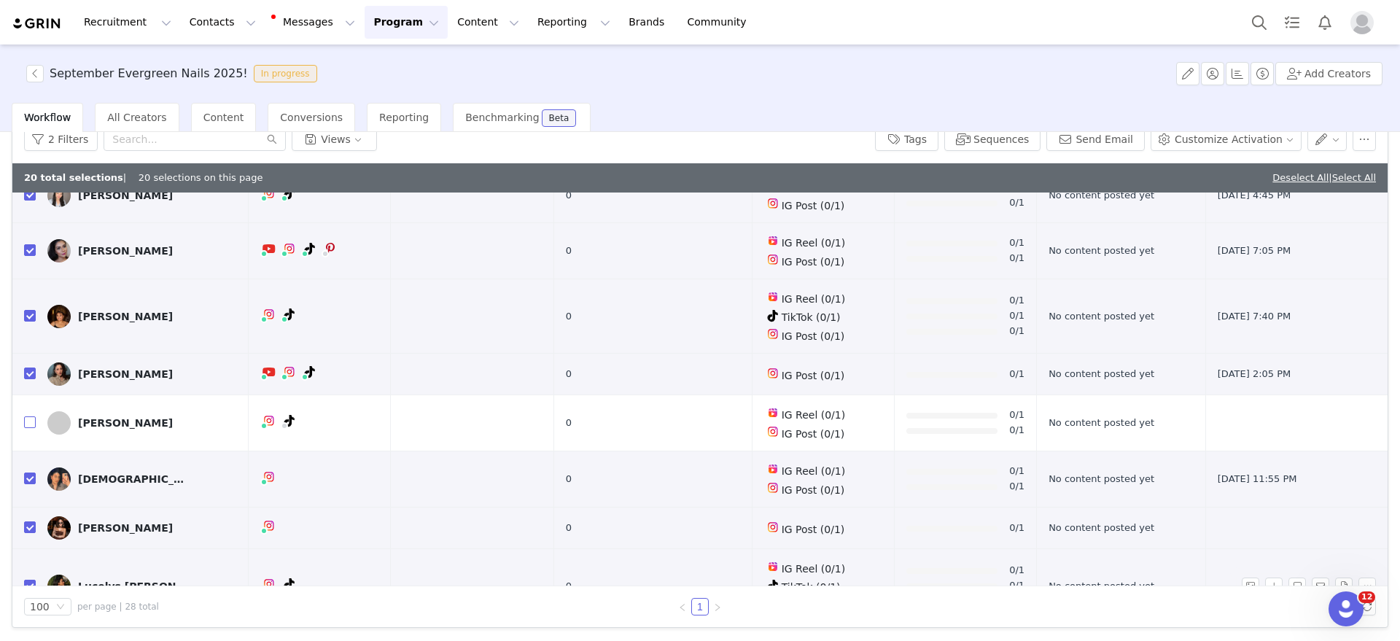
scroll to position [1049, 0]
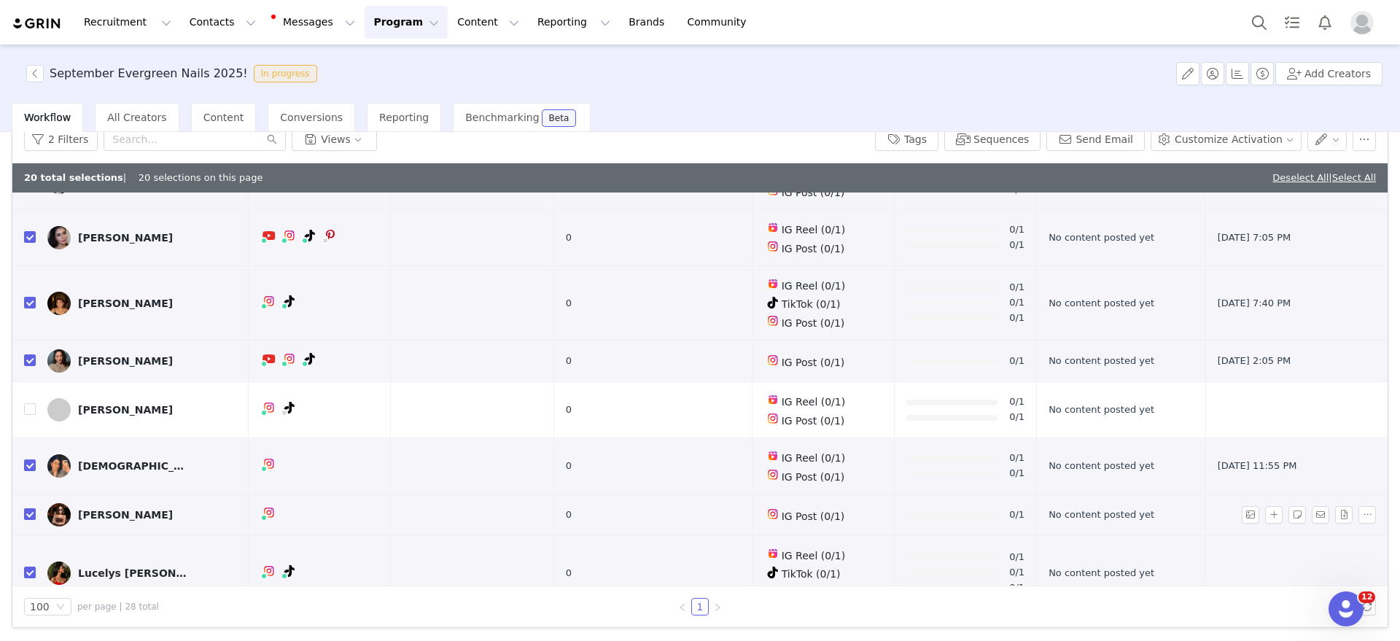
click at [30, 508] on input "checkbox" at bounding box center [30, 514] width 12 height 12
checkbox input "false"
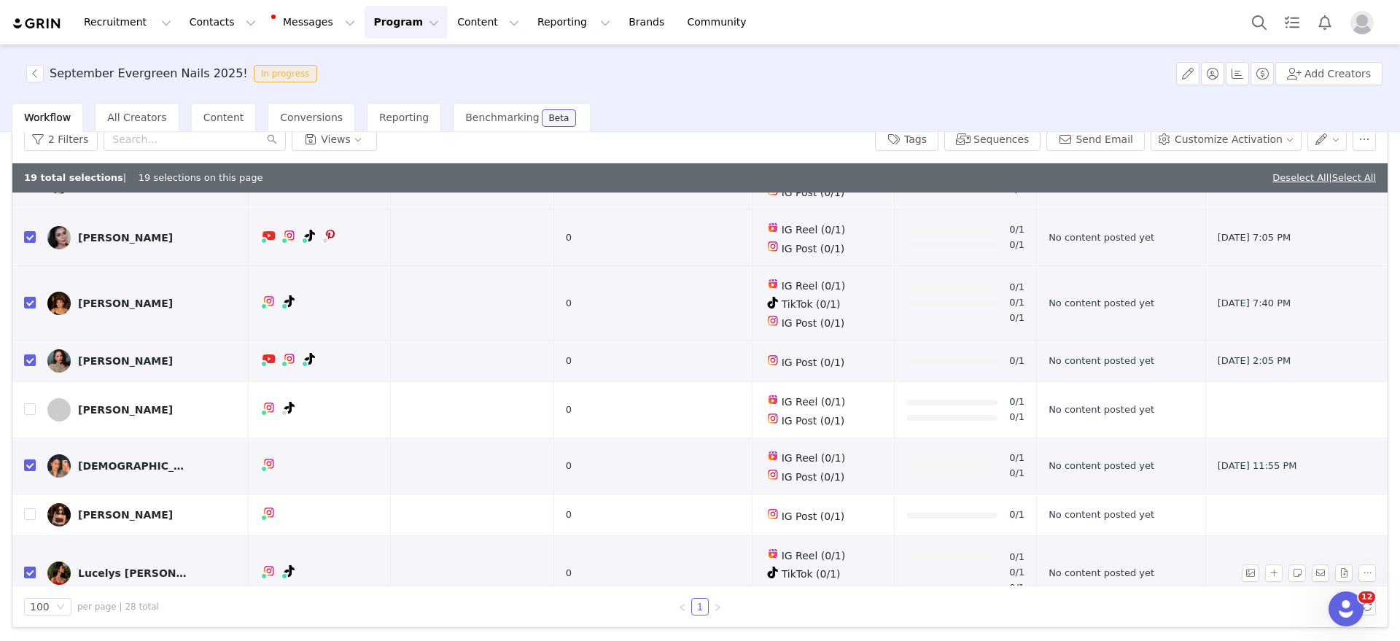
click at [28, 567] on input "checkbox" at bounding box center [30, 573] width 12 height 12
checkbox input "false"
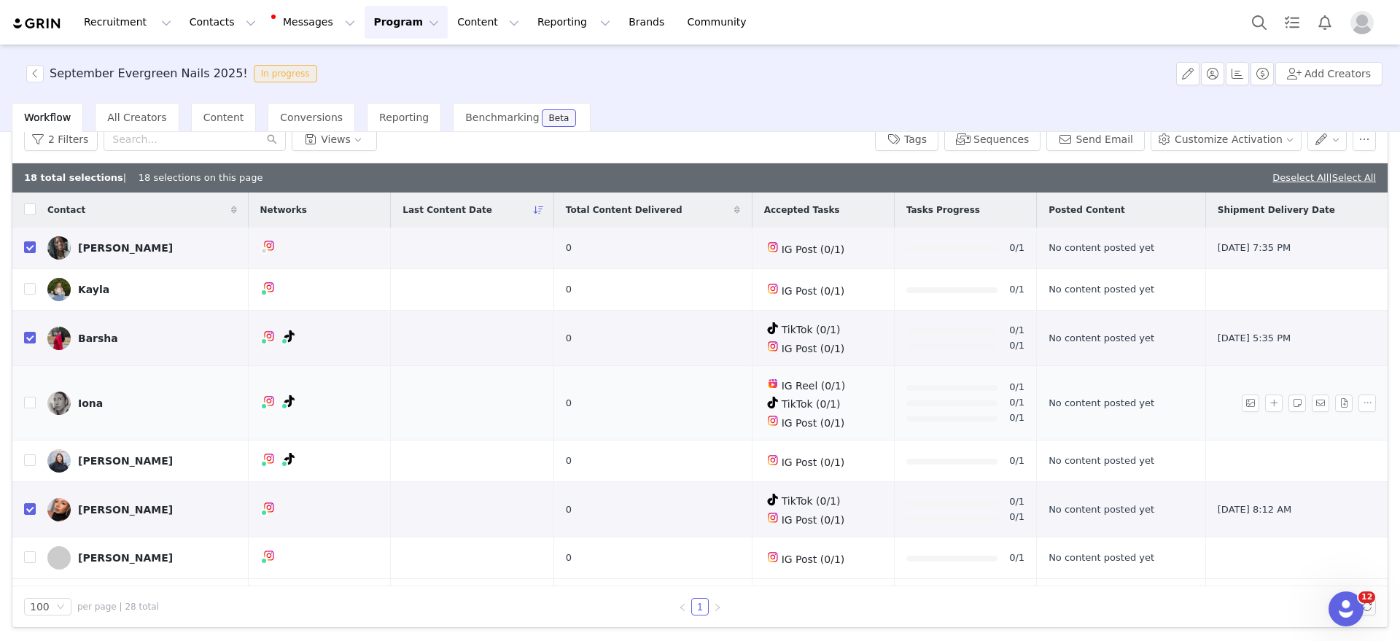
scroll to position [0, 0]
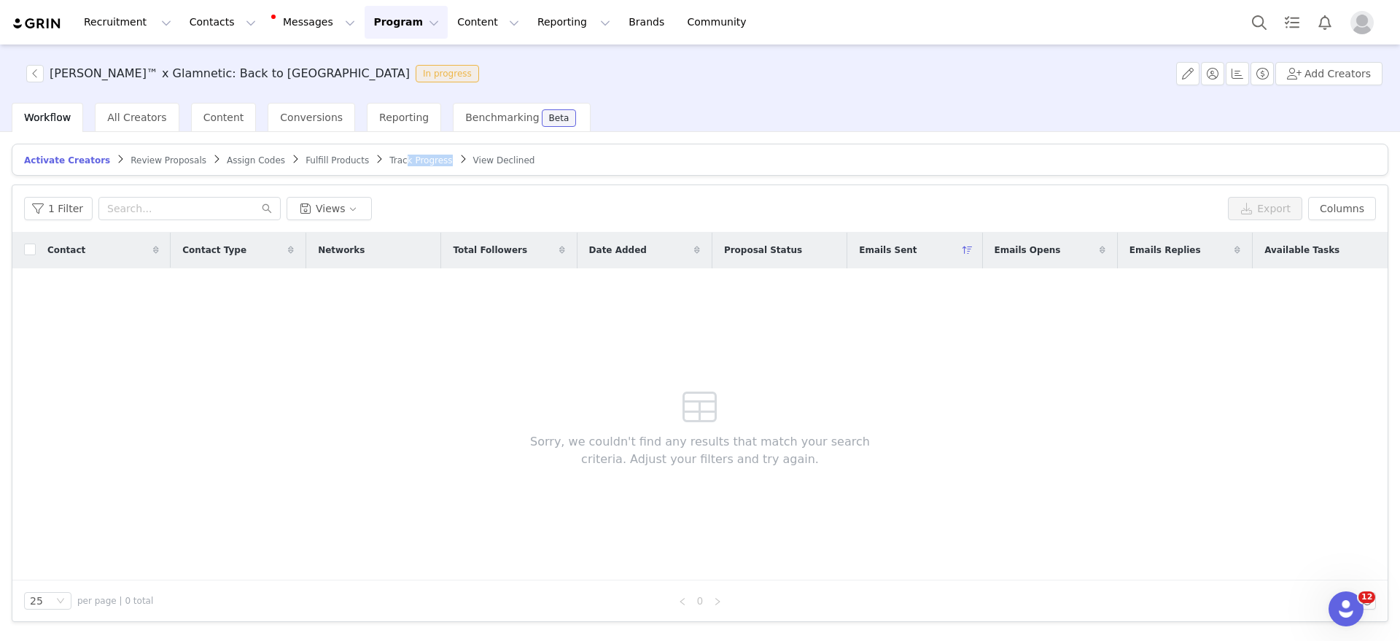
click at [389, 165] on span "Track Progress" at bounding box center [420, 160] width 63 height 10
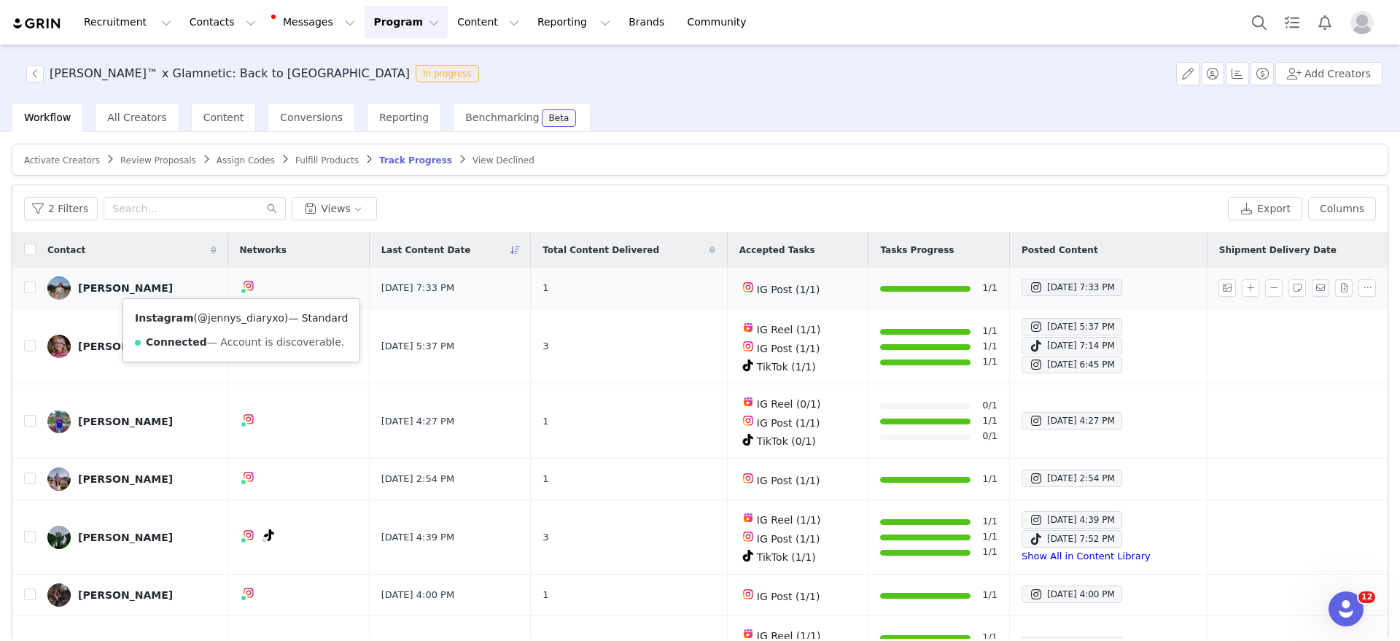
click at [236, 319] on link "@jennys_diaryxo" at bounding box center [241, 318] width 87 height 12
click at [293, 149] on article "Activate Creators Review Proposals Assign Codes Fulfill Products Track Progress…" at bounding box center [700, 160] width 1377 height 32
click at [297, 160] on span "Fulfill Products" at bounding box center [326, 160] width 63 height 10
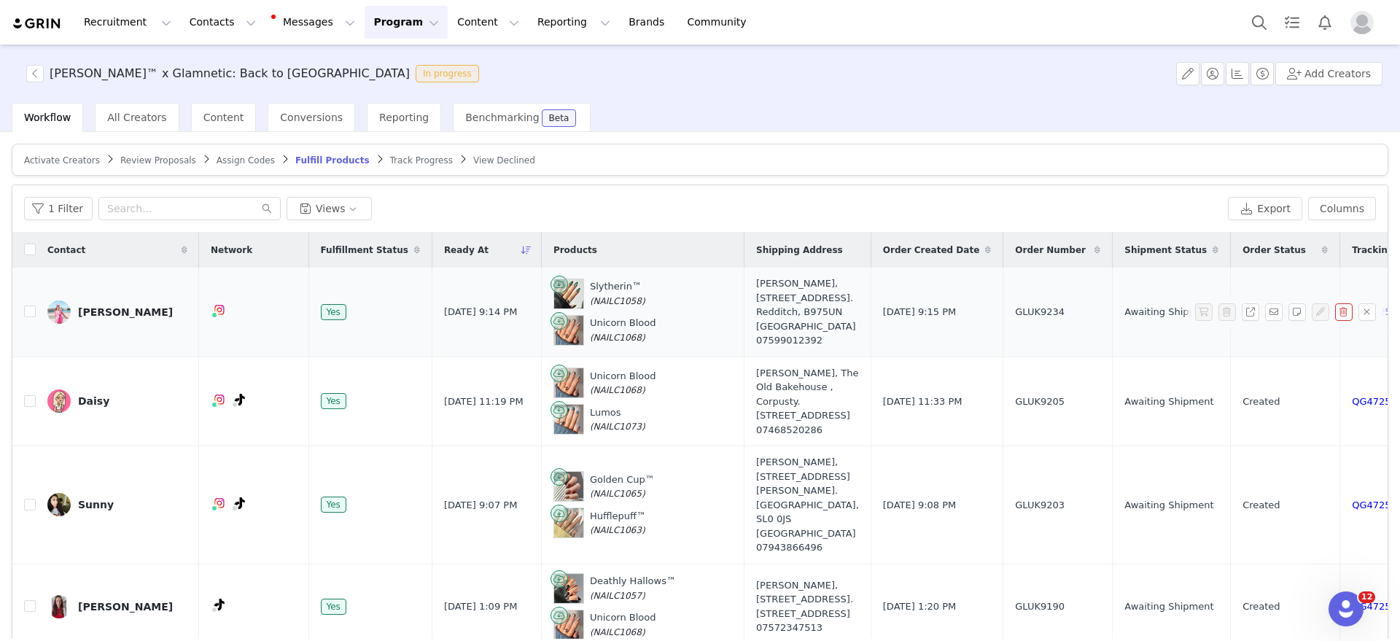
scroll to position [0, 163]
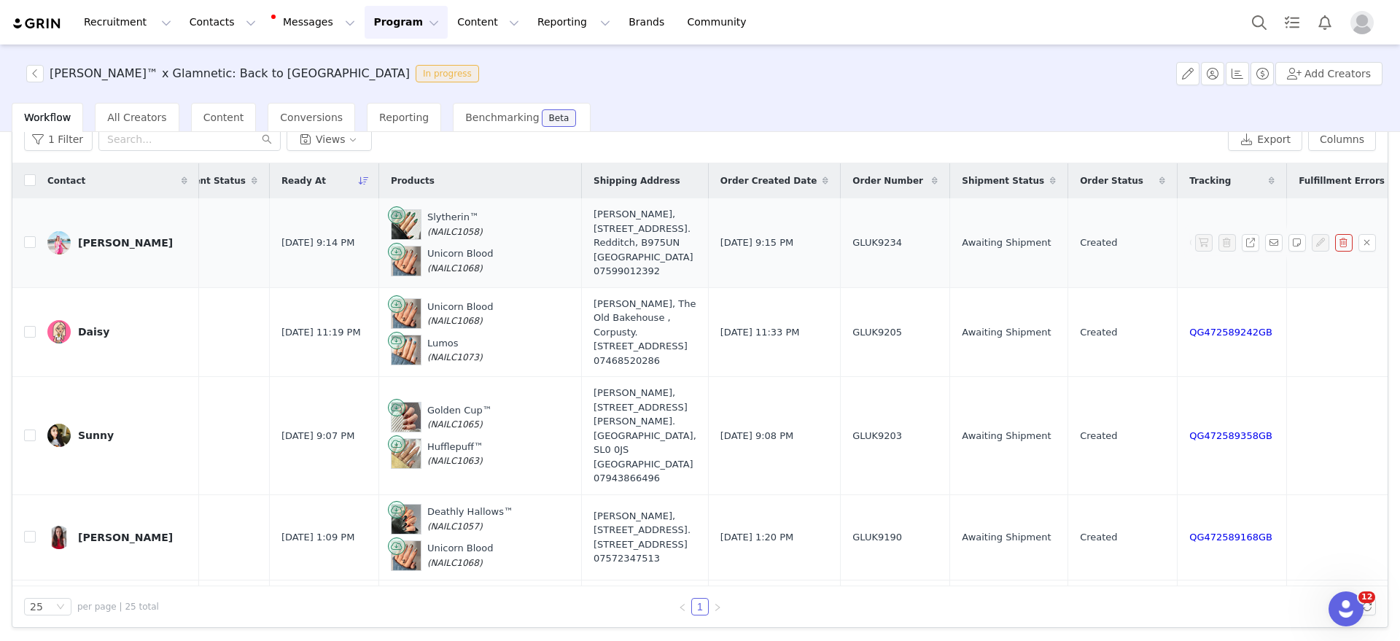
click at [1189, 238] on link "QG472590395GB" at bounding box center [1230, 242] width 83 height 11
click at [1189, 335] on link "QG472589242GB" at bounding box center [1230, 332] width 83 height 11
click at [1189, 432] on link "QG472589358GB" at bounding box center [1230, 435] width 83 height 11
click at [1189, 532] on link "QG472589168GB" at bounding box center [1230, 537] width 83 height 11
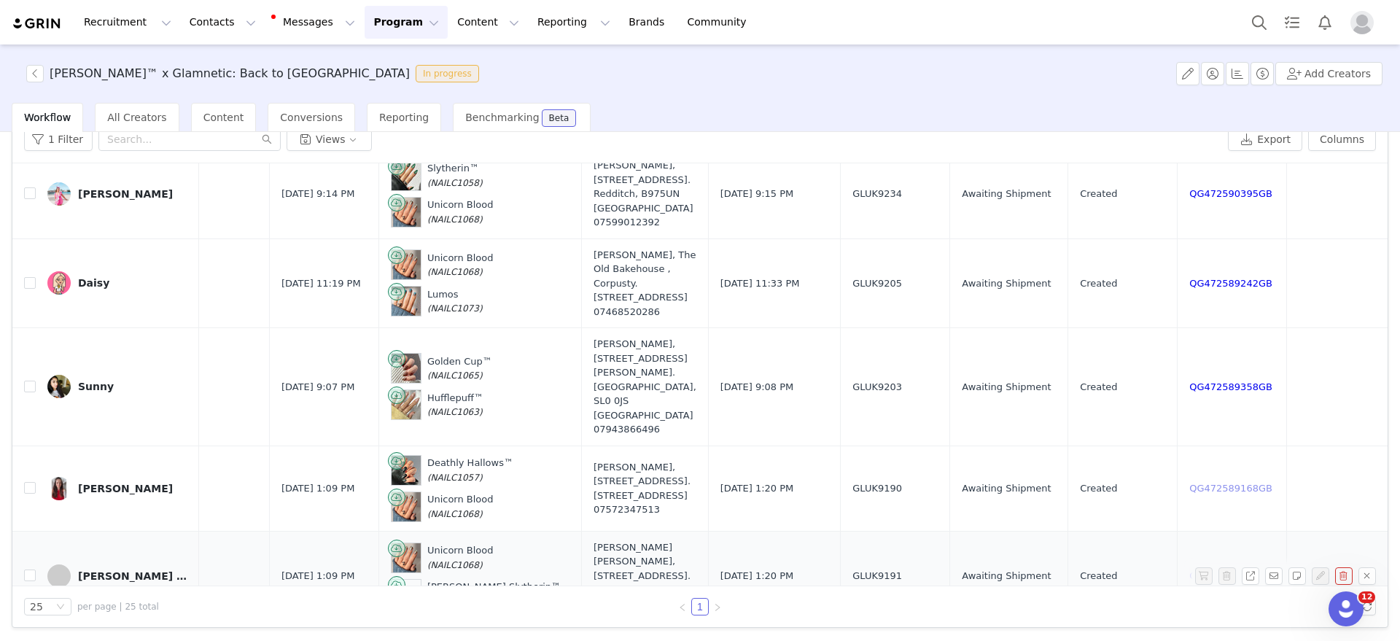
scroll to position [91, 163]
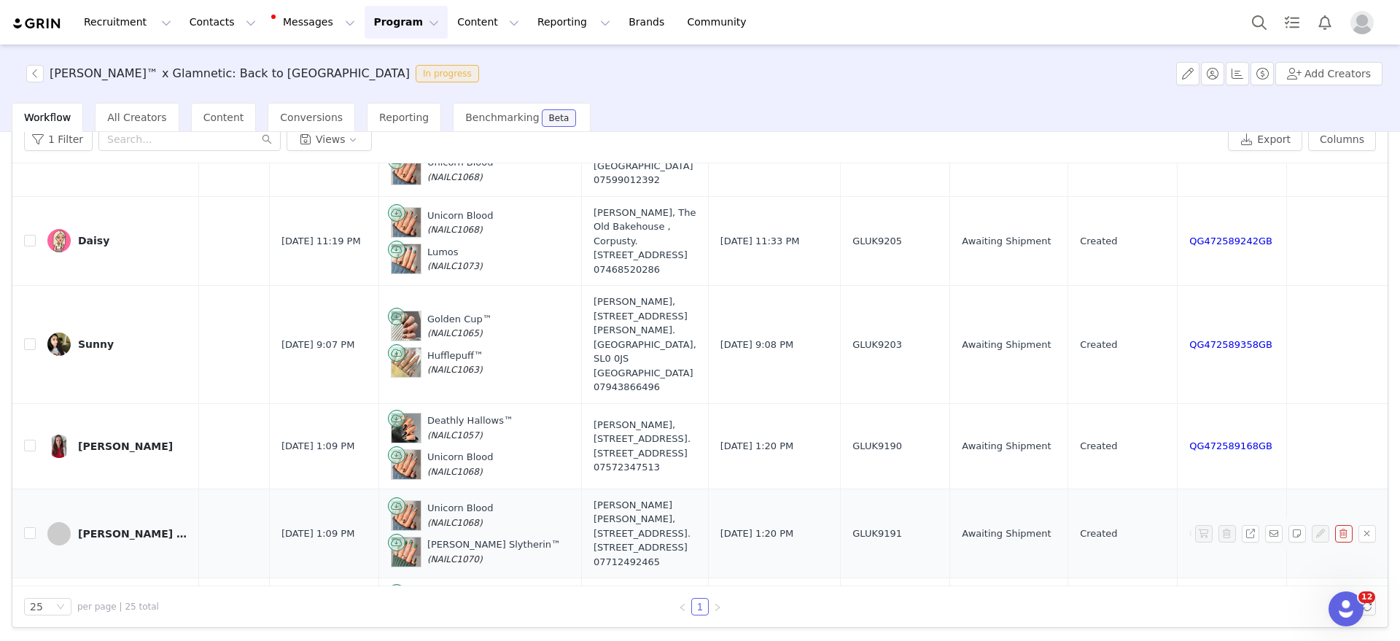
click at [1189, 534] on link "QG472589185GB" at bounding box center [1230, 533] width 83 height 11
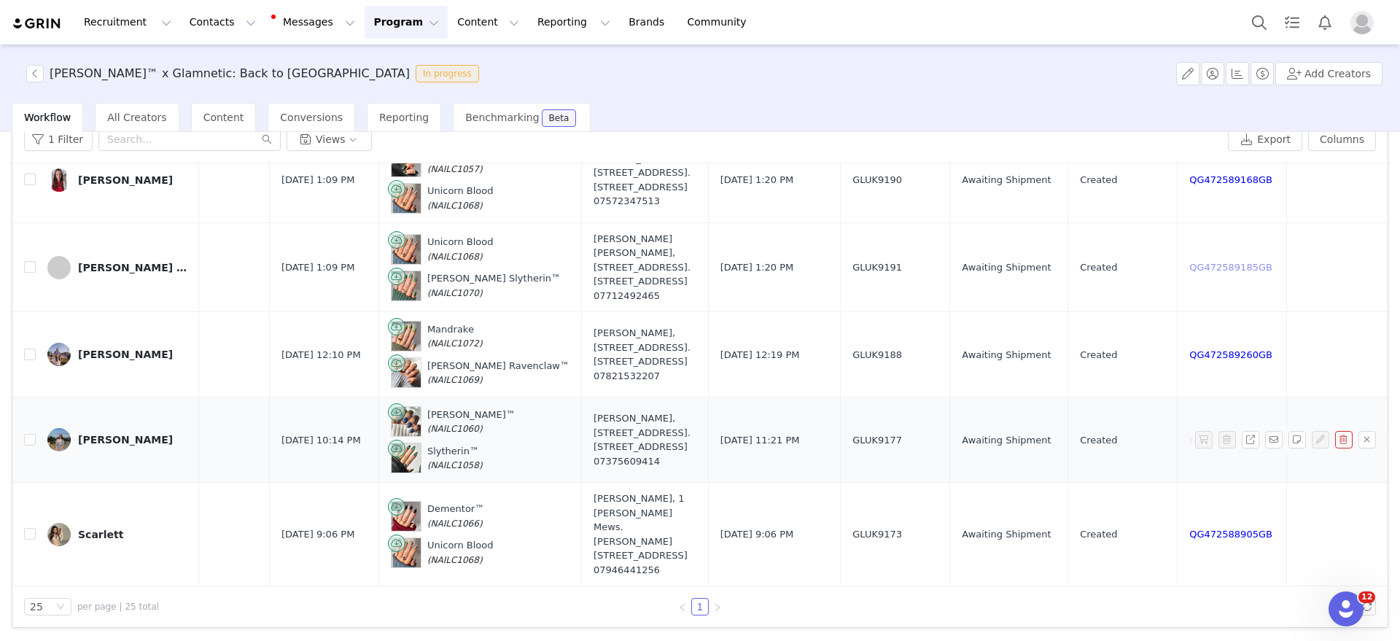
scroll to position [365, 163]
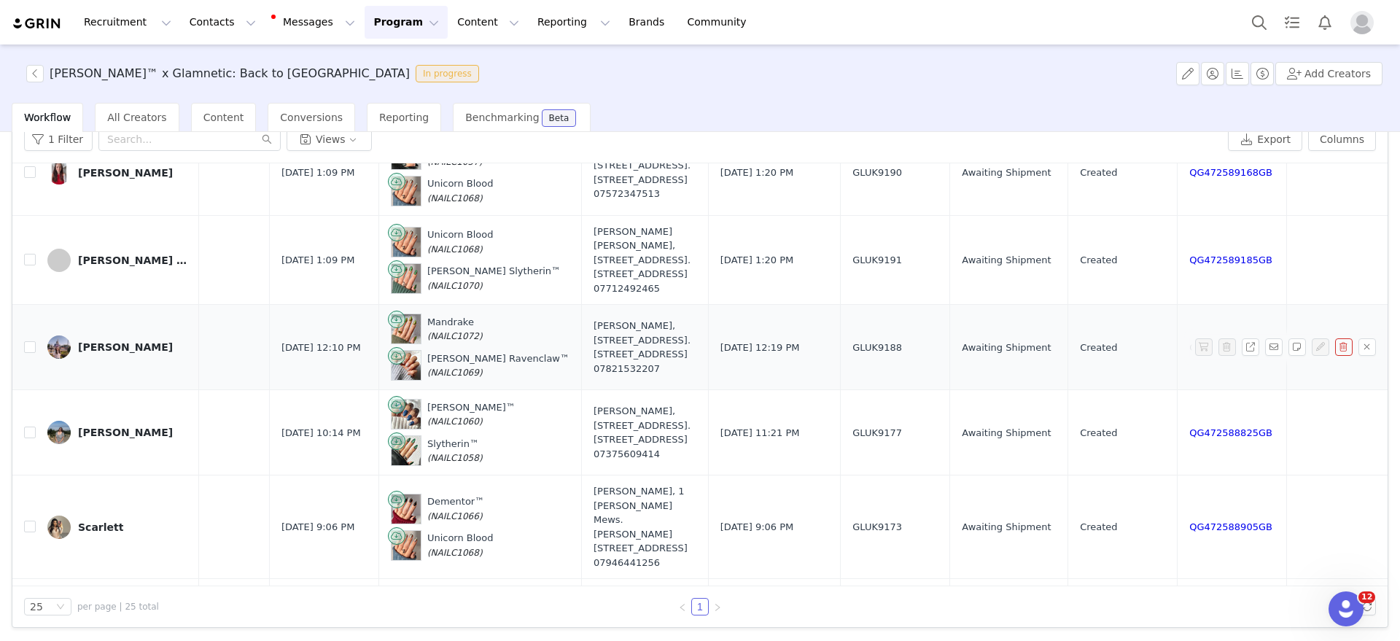
click at [1189, 353] on link "QG472589260GB" at bounding box center [1230, 347] width 83 height 11
click at [1189, 438] on link "QG472588825GB" at bounding box center [1230, 432] width 83 height 11
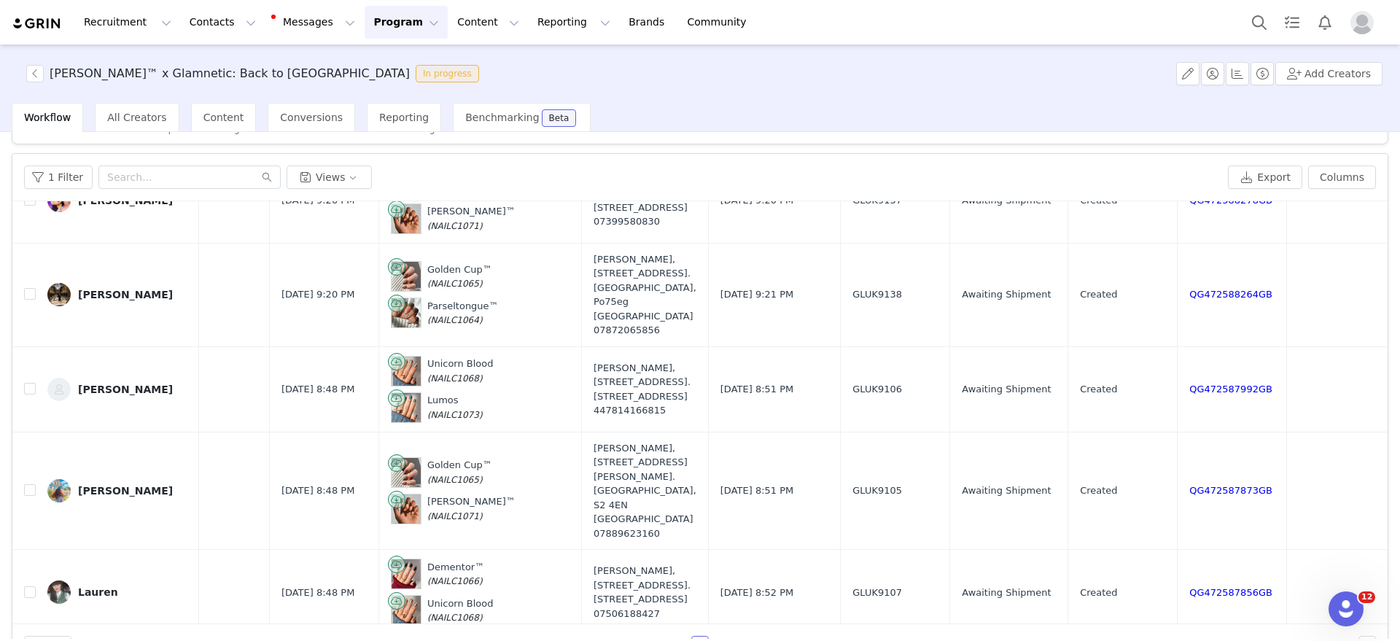
scroll to position [0, 0]
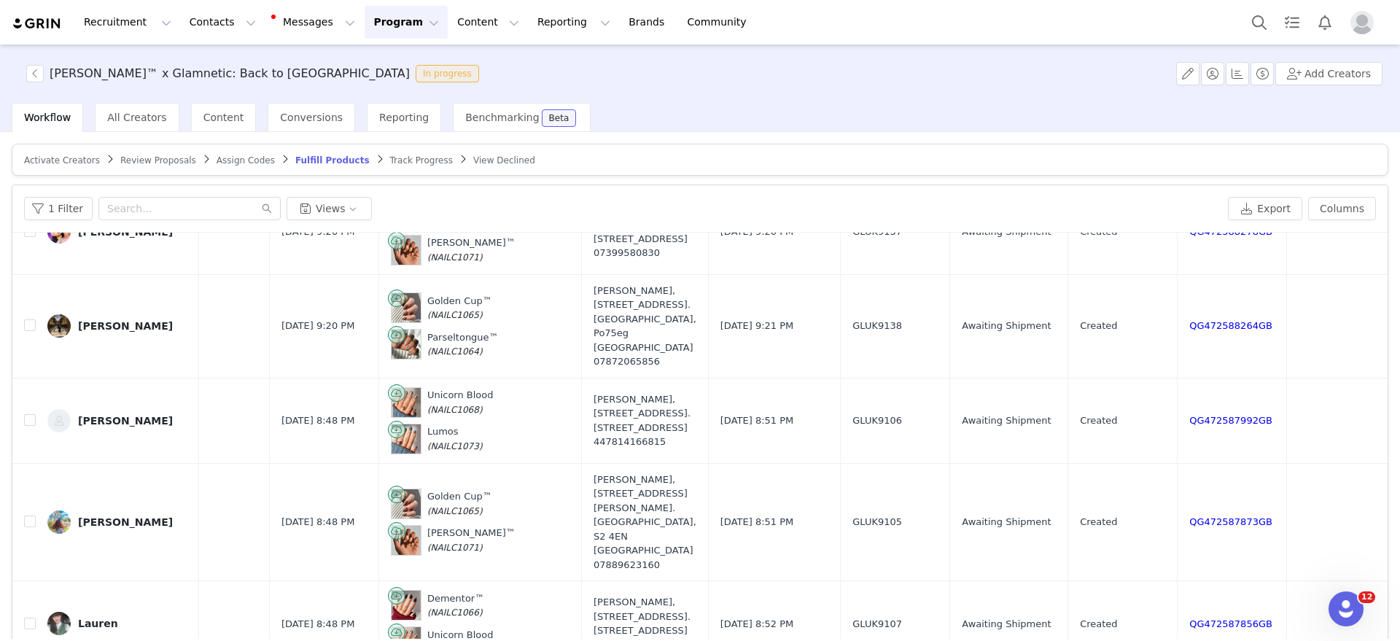
drag, startPoint x: 160, startPoint y: 155, endPoint x: 381, endPoint y: 339, distance: 287.4
click at [161, 156] on span "Review Proposals" at bounding box center [158, 160] width 76 height 10
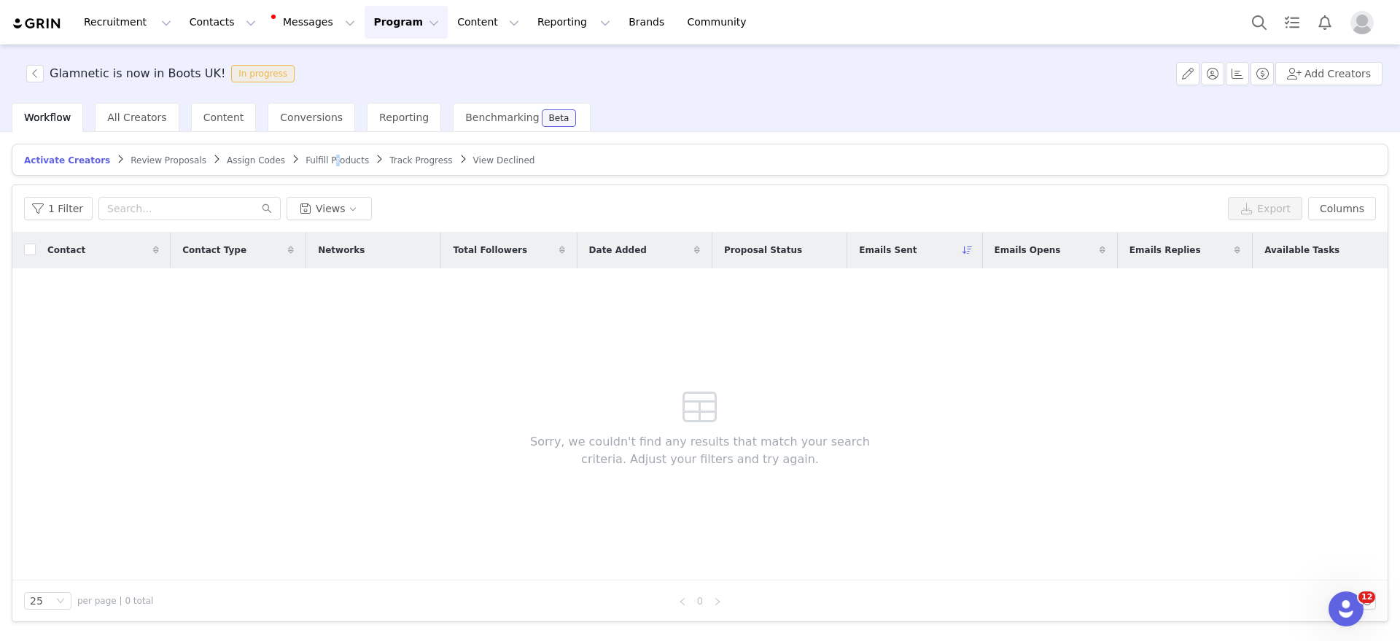
click at [306, 162] on span "Fulfill Products" at bounding box center [337, 160] width 63 height 10
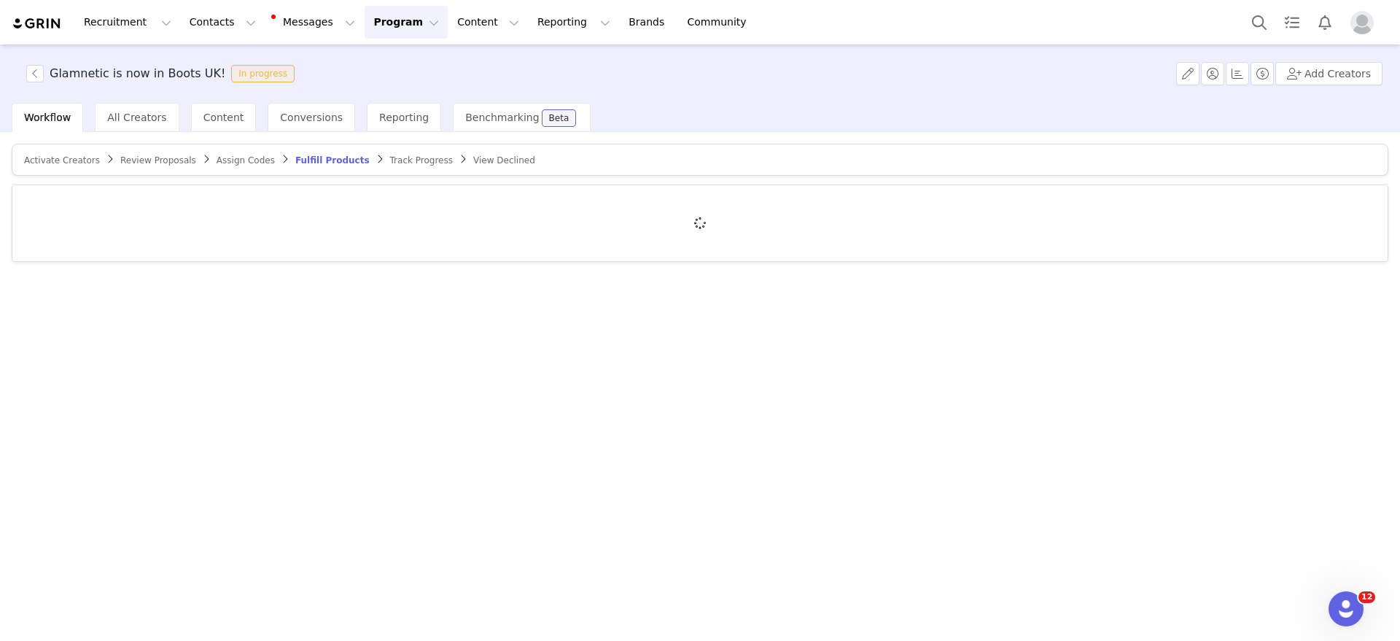
click at [390, 159] on span "Track Progress" at bounding box center [421, 160] width 63 height 10
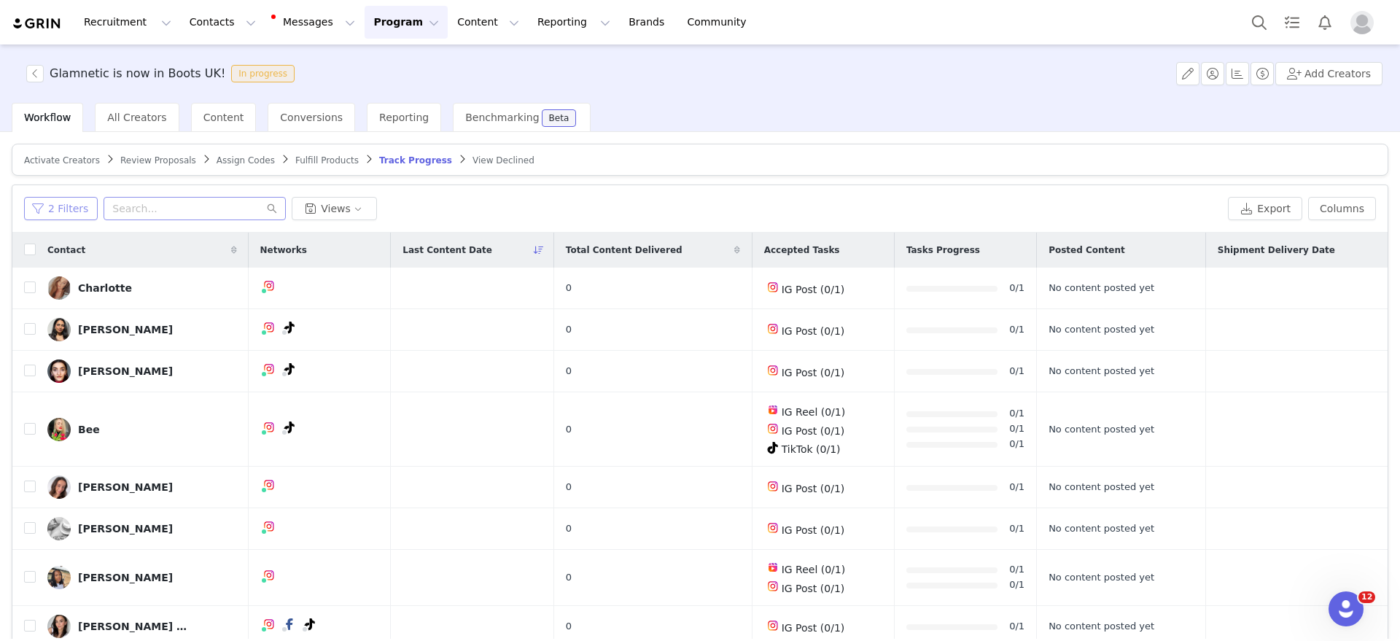
click at [46, 206] on button "2 Filters" at bounding box center [61, 208] width 74 height 23
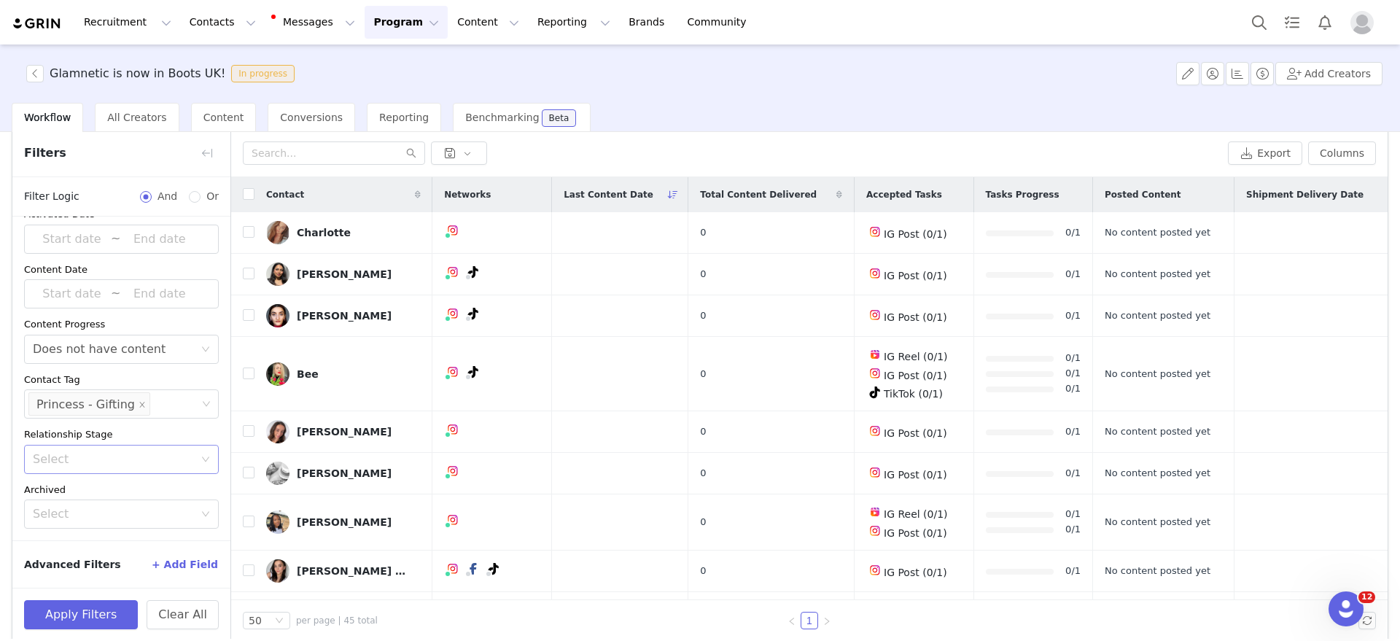
scroll to position [69, 0]
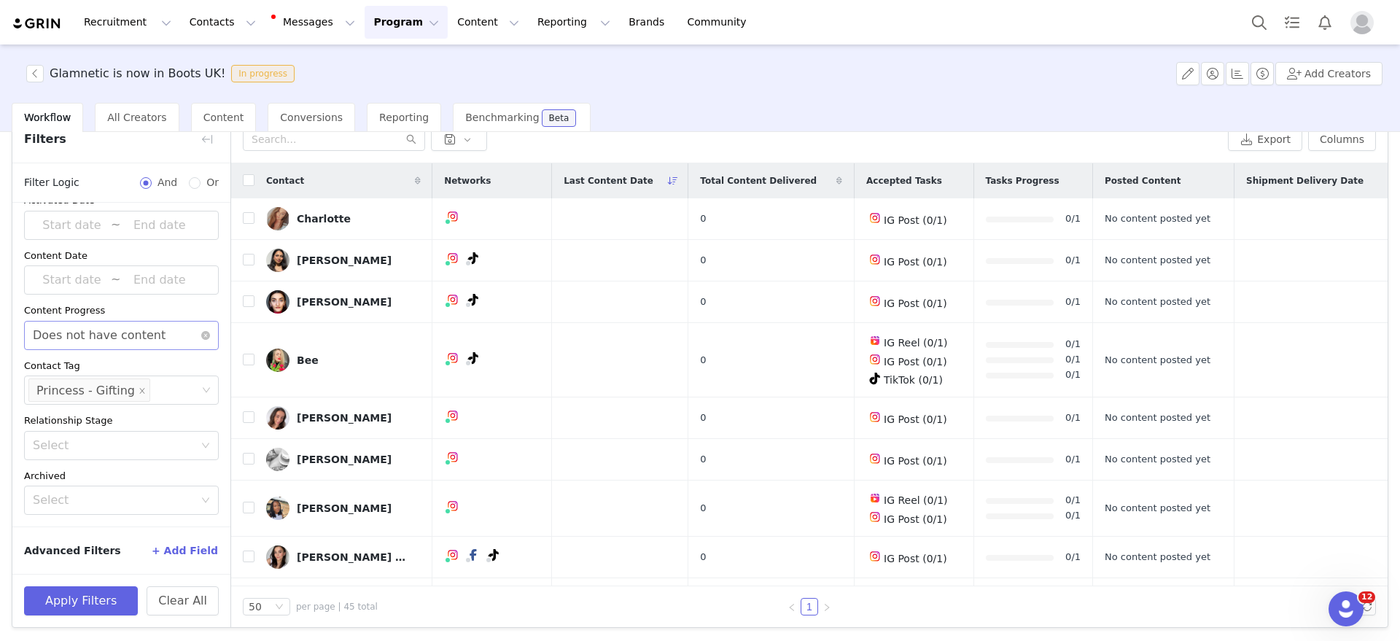
click at [201, 331] on icon "icon: close-circle" at bounding box center [205, 335] width 9 height 9
drag, startPoint x: 152, startPoint y: 345, endPoint x: 0, endPoint y: 398, distance: 161.4
click at [154, 345] on div "Select" at bounding box center [117, 336] width 168 height 28
drag, startPoint x: 104, startPoint y: 359, endPoint x: 114, endPoint y: 372, distance: 16.1
click at [103, 359] on li "Has content" at bounding box center [114, 366] width 181 height 23
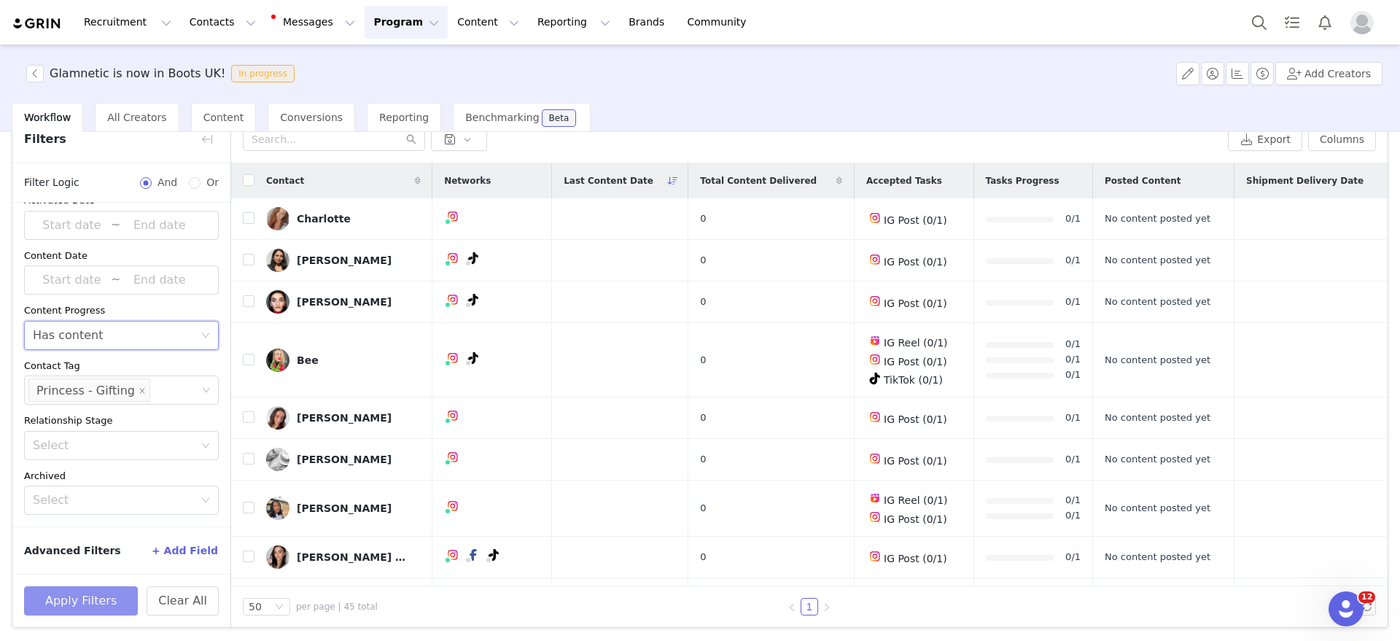
click at [60, 604] on button "Apply Filters" at bounding box center [81, 600] width 114 height 29
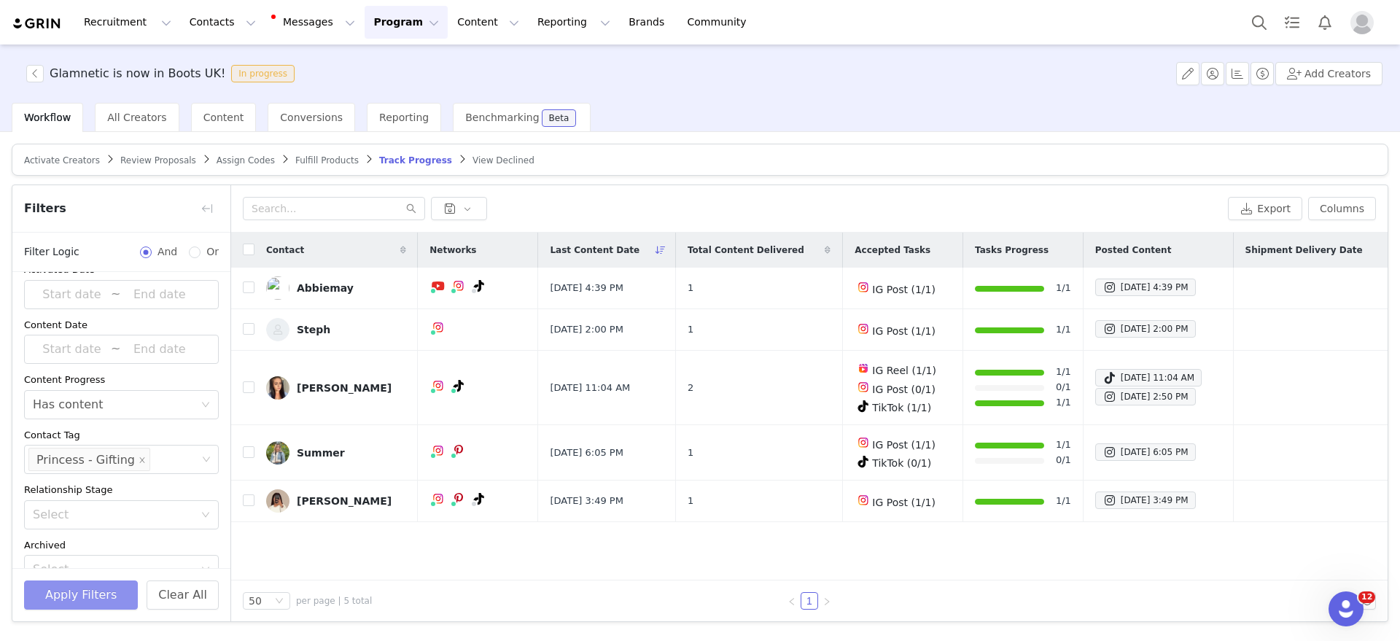
scroll to position [0, 0]
click at [211, 211] on button "button" at bounding box center [206, 208] width 23 height 23
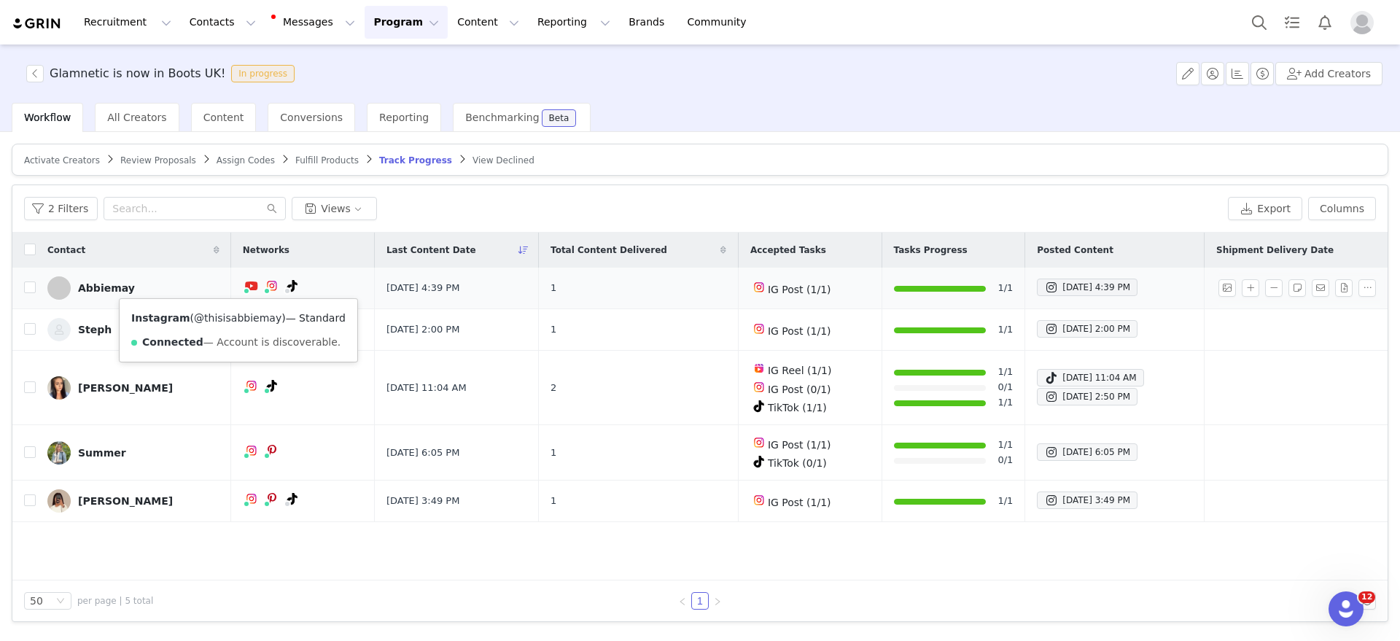
click at [239, 313] on link "@thisisabbiemay" at bounding box center [237, 318] width 87 height 12
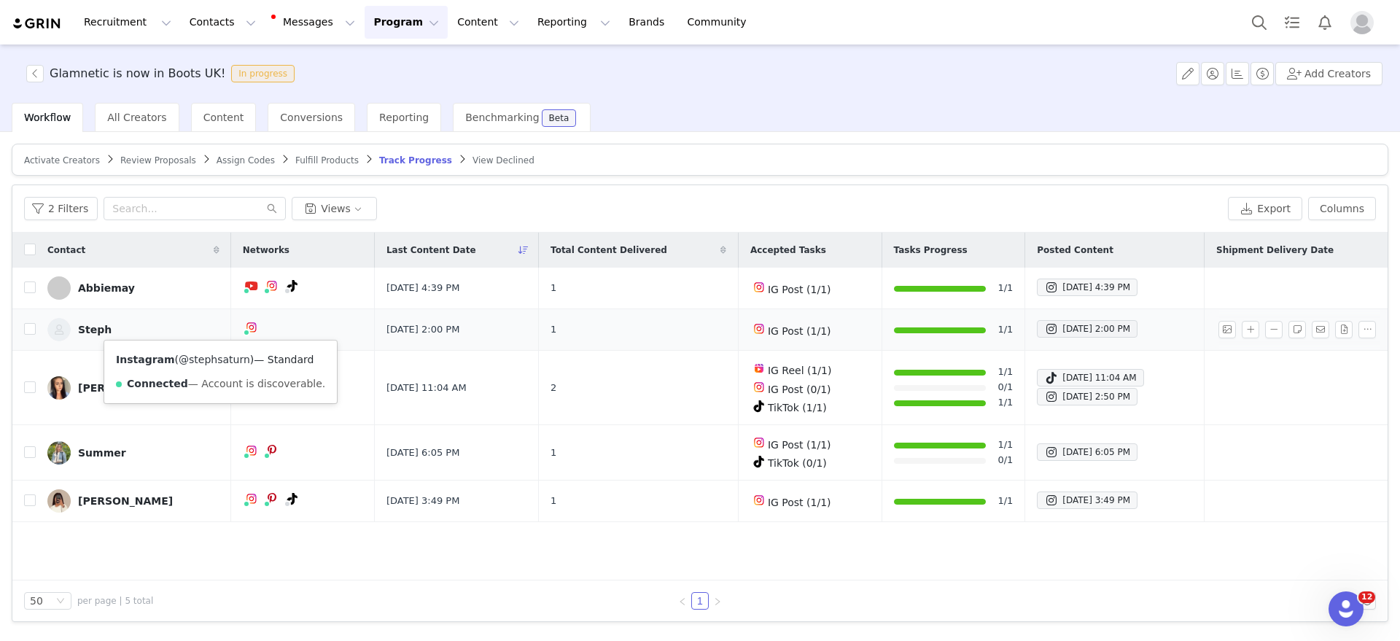
click at [207, 354] on link "@stephsaturn" at bounding box center [214, 360] width 71 height 12
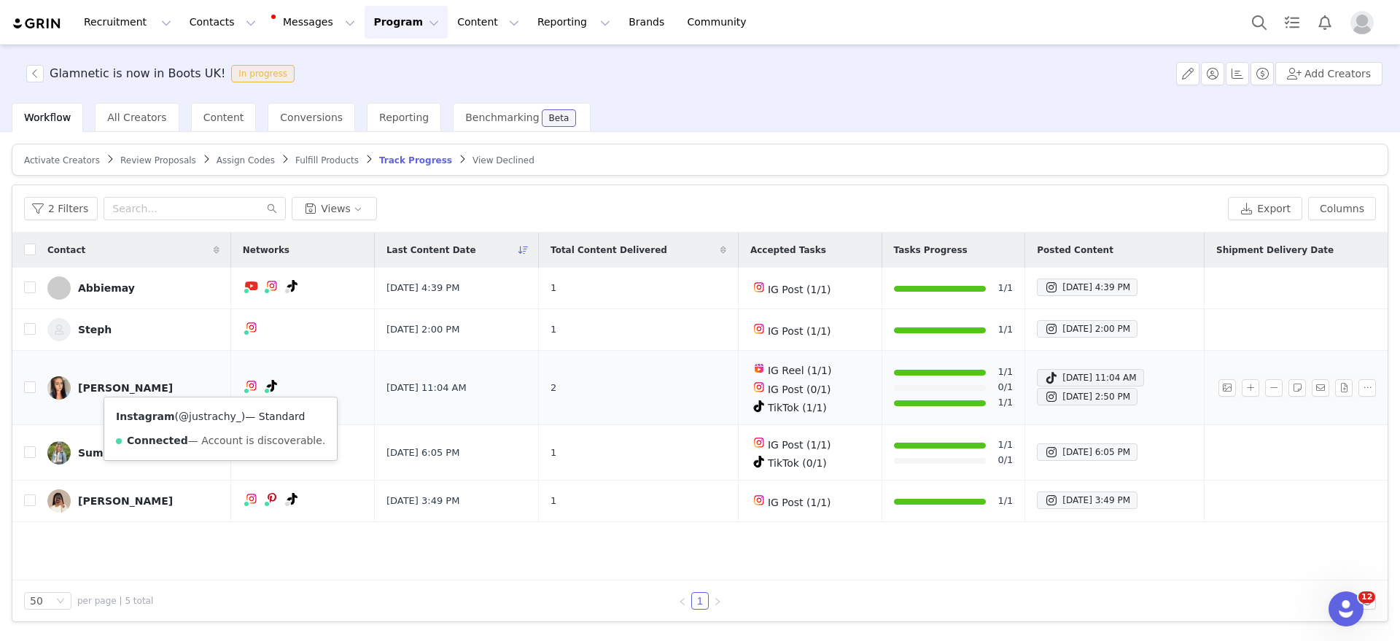
click at [205, 414] on link "@justrachy_" at bounding box center [210, 417] width 63 height 12
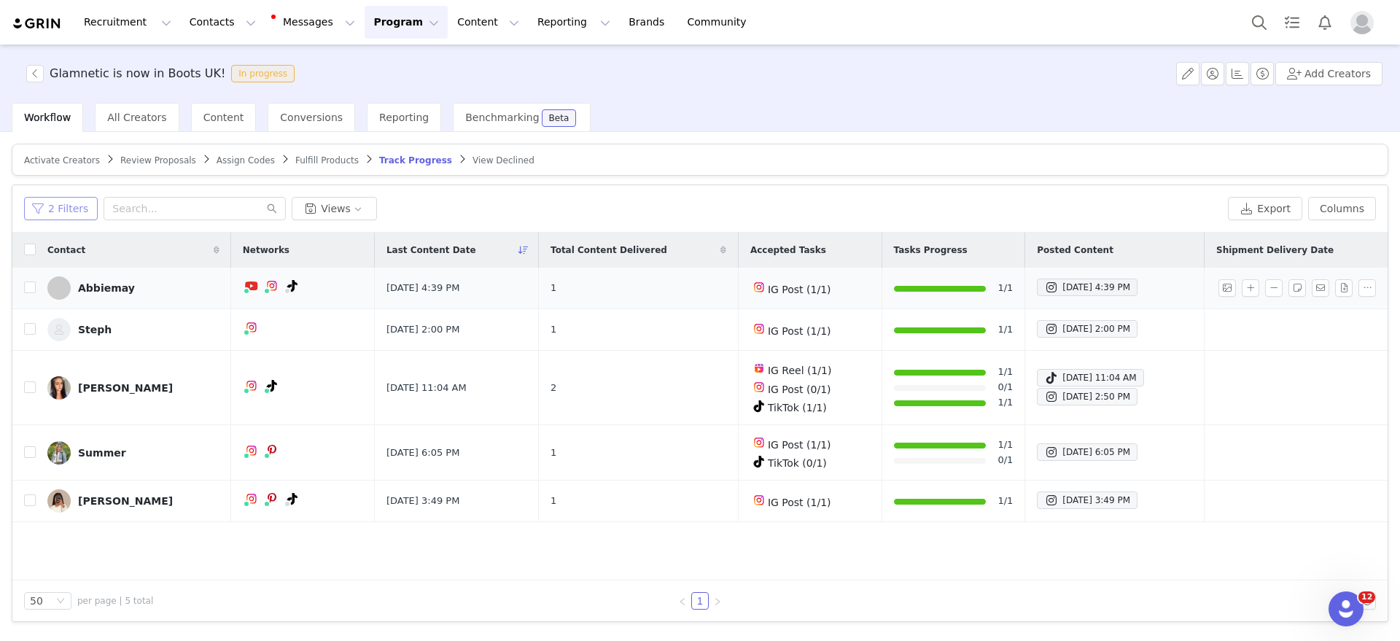
drag, startPoint x: 41, startPoint y: 217, endPoint x: 87, endPoint y: 280, distance: 78.2
click at [39, 217] on button "2 Filters" at bounding box center [61, 208] width 74 height 23
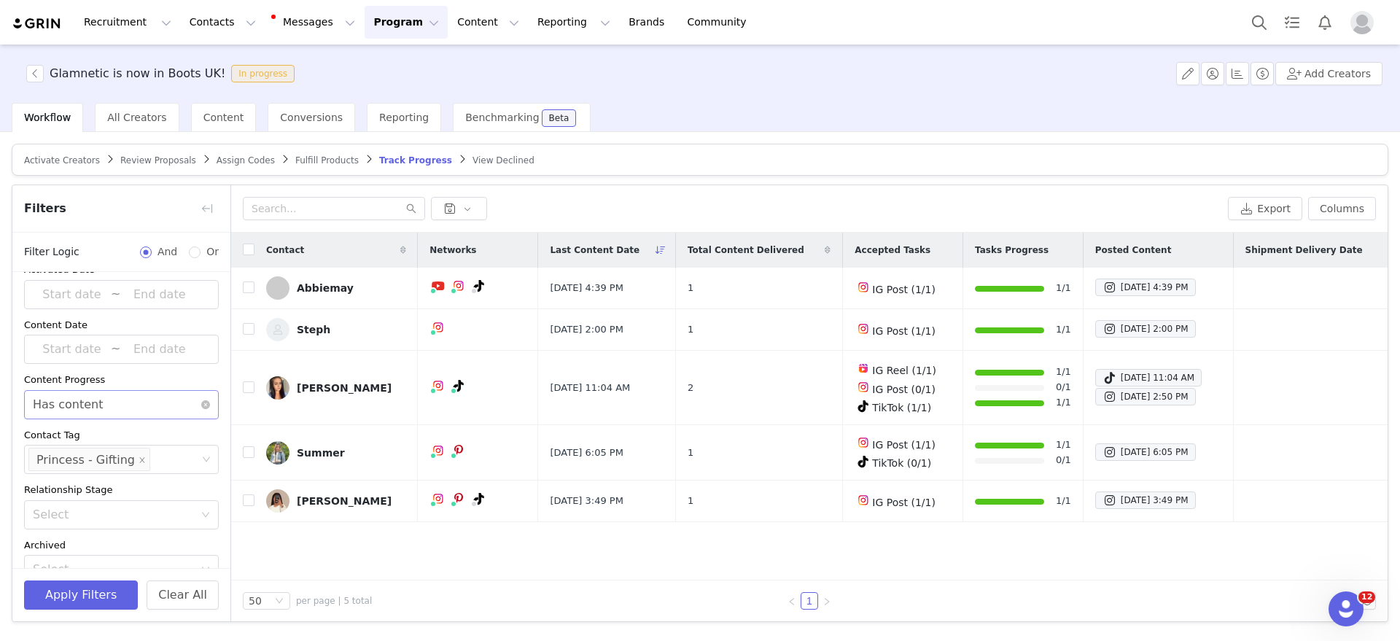
click at [104, 397] on div "Select Has content" at bounding box center [117, 405] width 168 height 28
click at [112, 404] on div "Select Has content" at bounding box center [117, 405] width 168 height 28
click at [153, 466] on input at bounding box center [157, 459] width 9 height 23
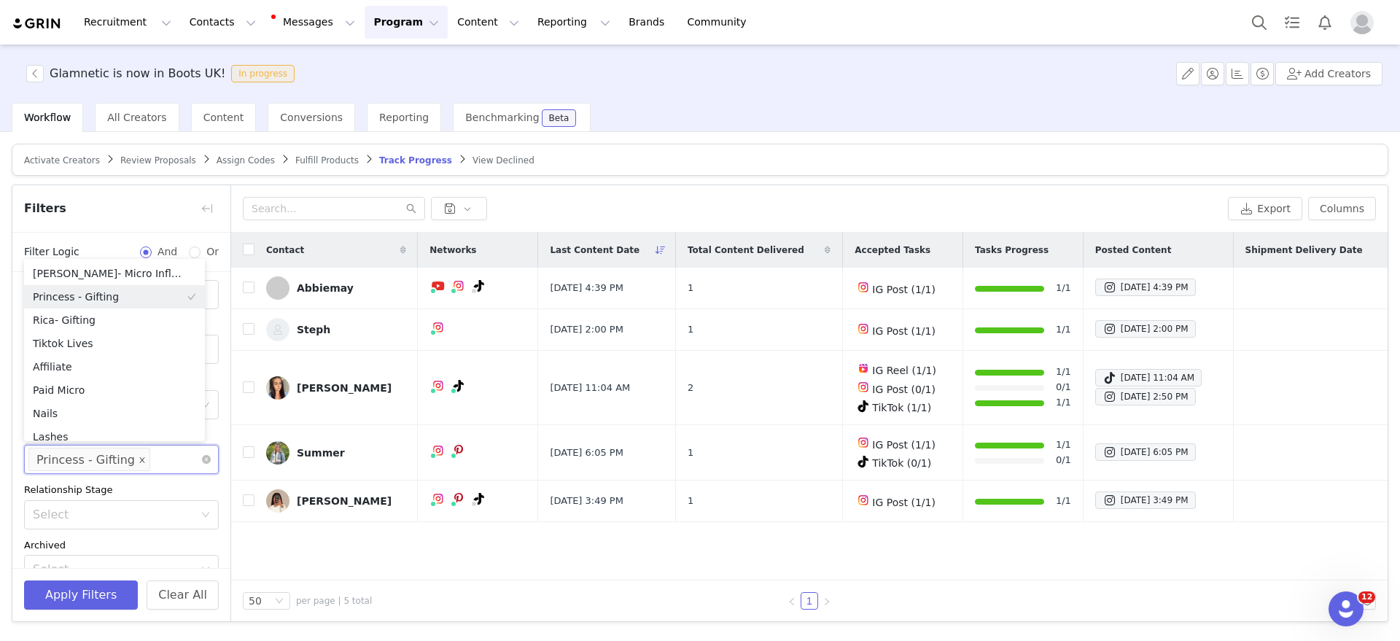
click at [139, 461] on icon "icon: close" at bounding box center [142, 459] width 7 height 7
click at [122, 459] on div "Select" at bounding box center [115, 459] width 164 height 15
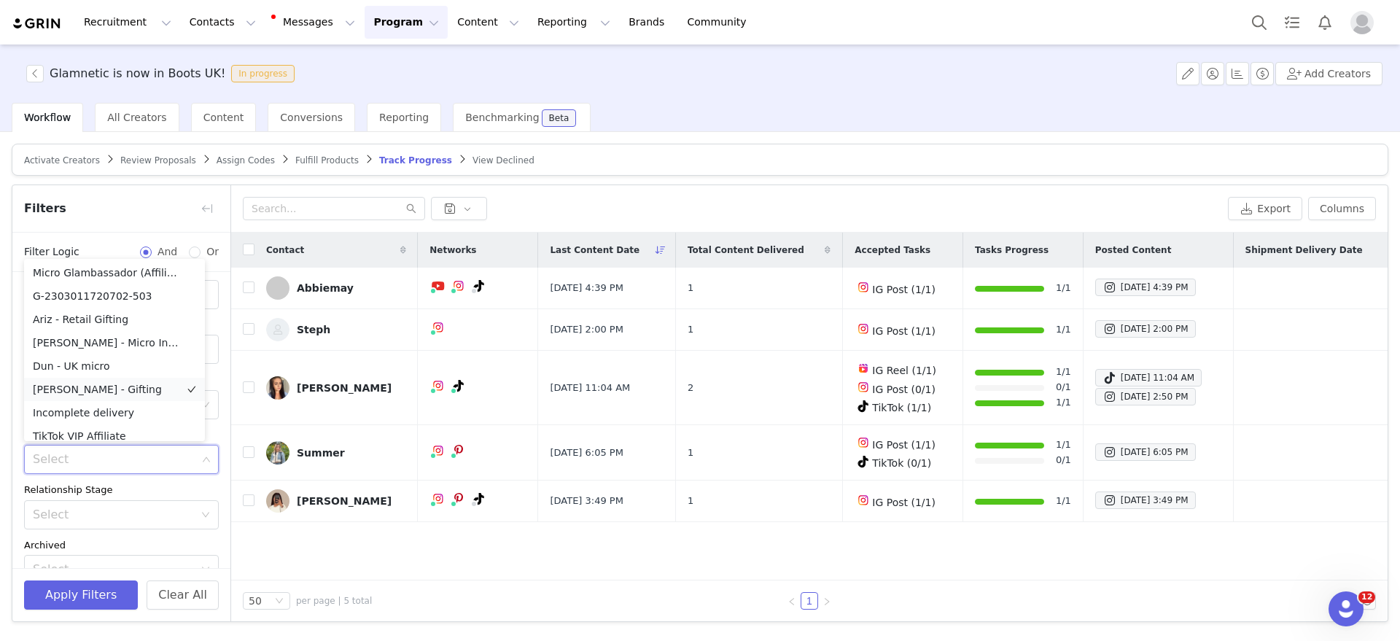
click at [86, 392] on li "[PERSON_NAME] - Gifting" at bounding box center [114, 389] width 181 height 23
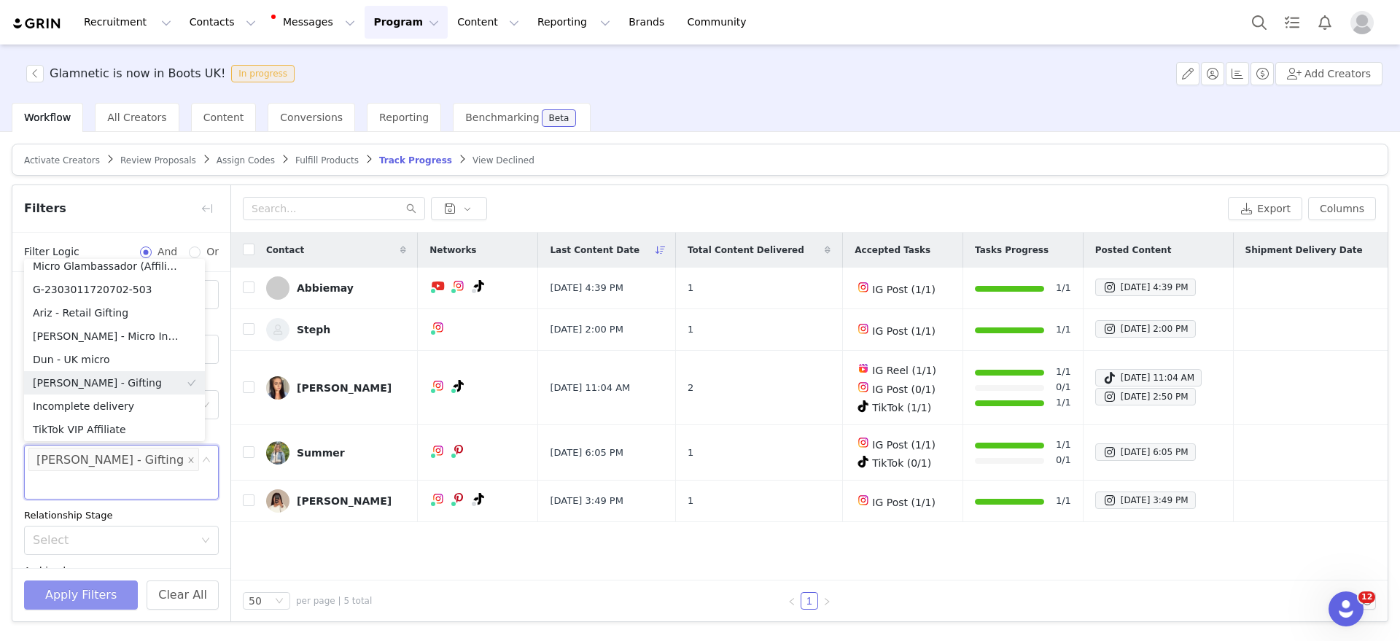
click at [55, 584] on button "Apply Filters" at bounding box center [81, 594] width 114 height 29
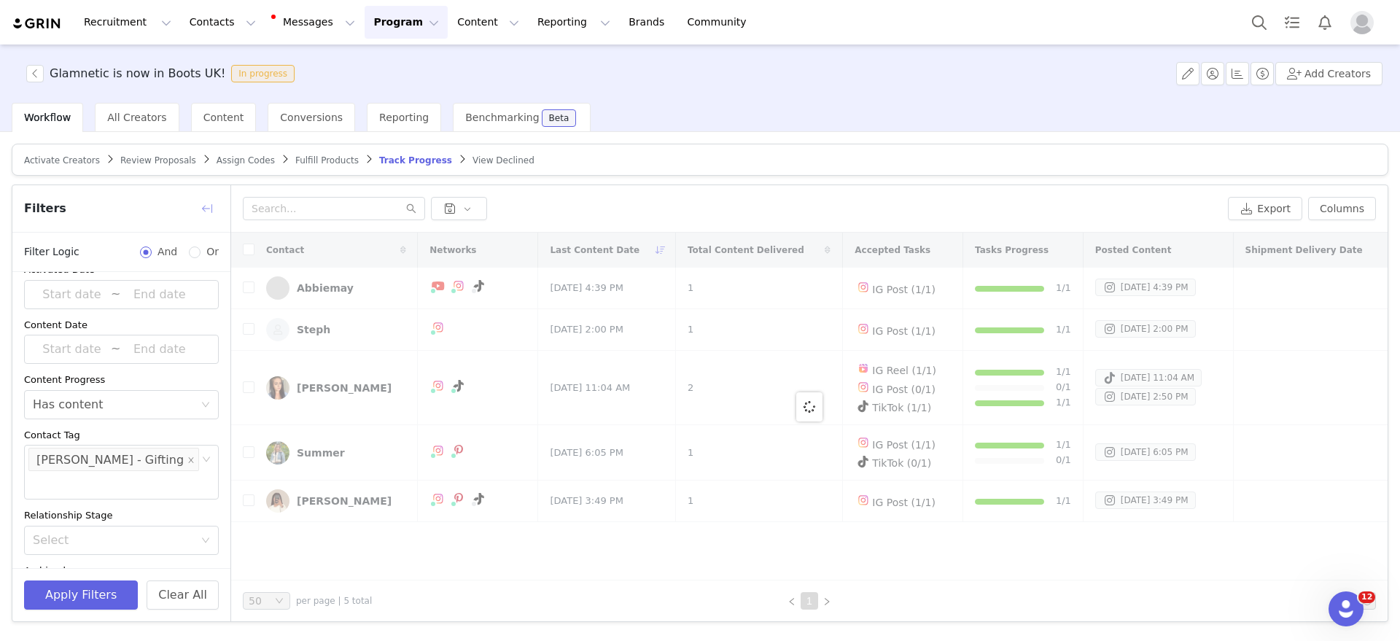
click at [199, 203] on button "button" at bounding box center [206, 208] width 23 height 23
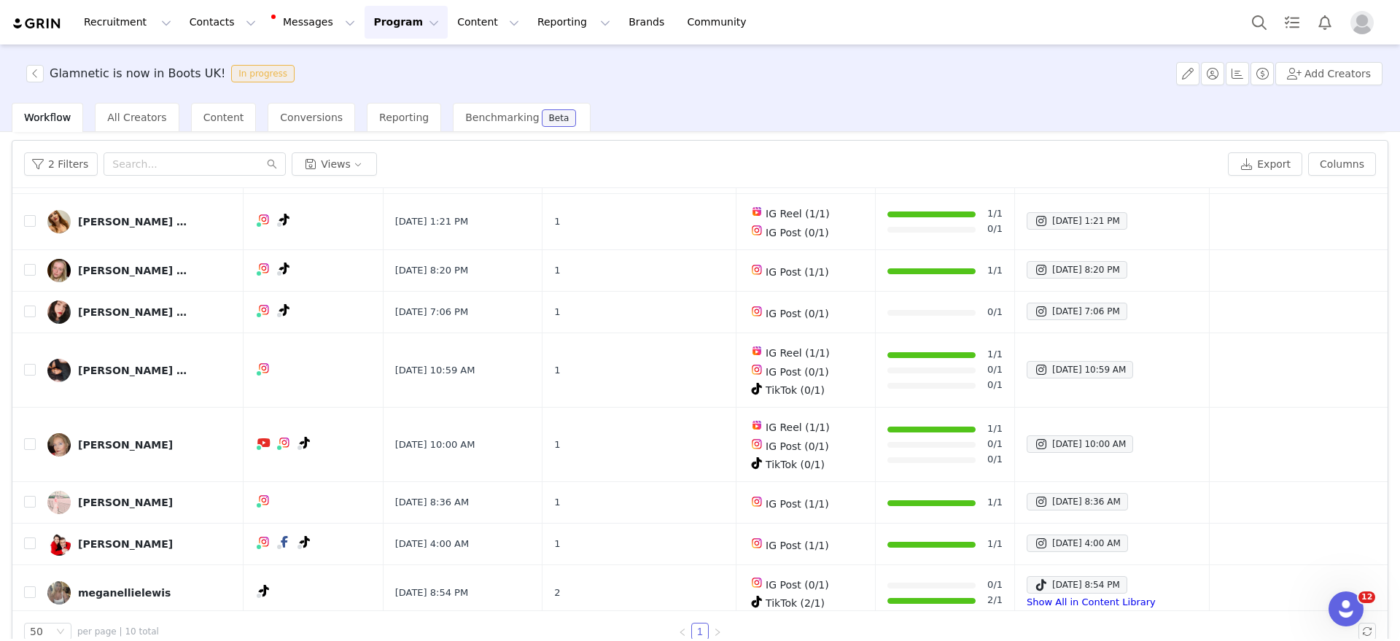
scroll to position [69, 0]
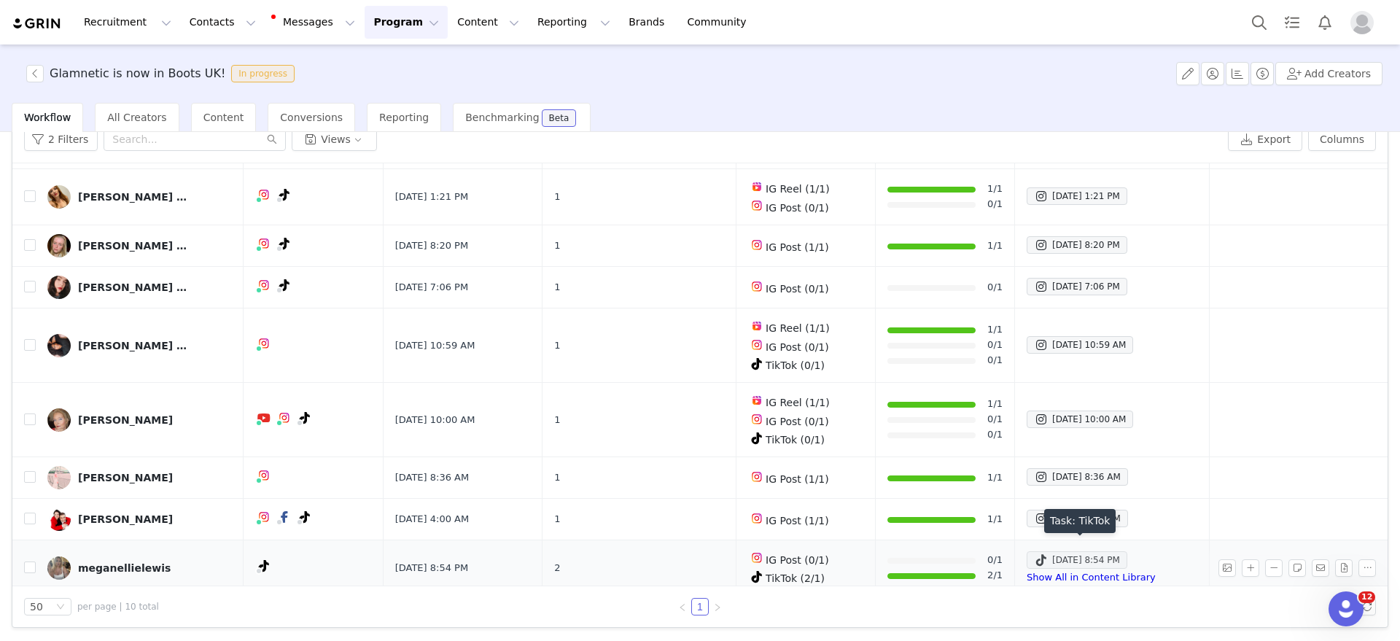
click at [1120, 551] on div "Sep 24, 2025 8:54 PM" at bounding box center [1077, 559] width 86 height 17
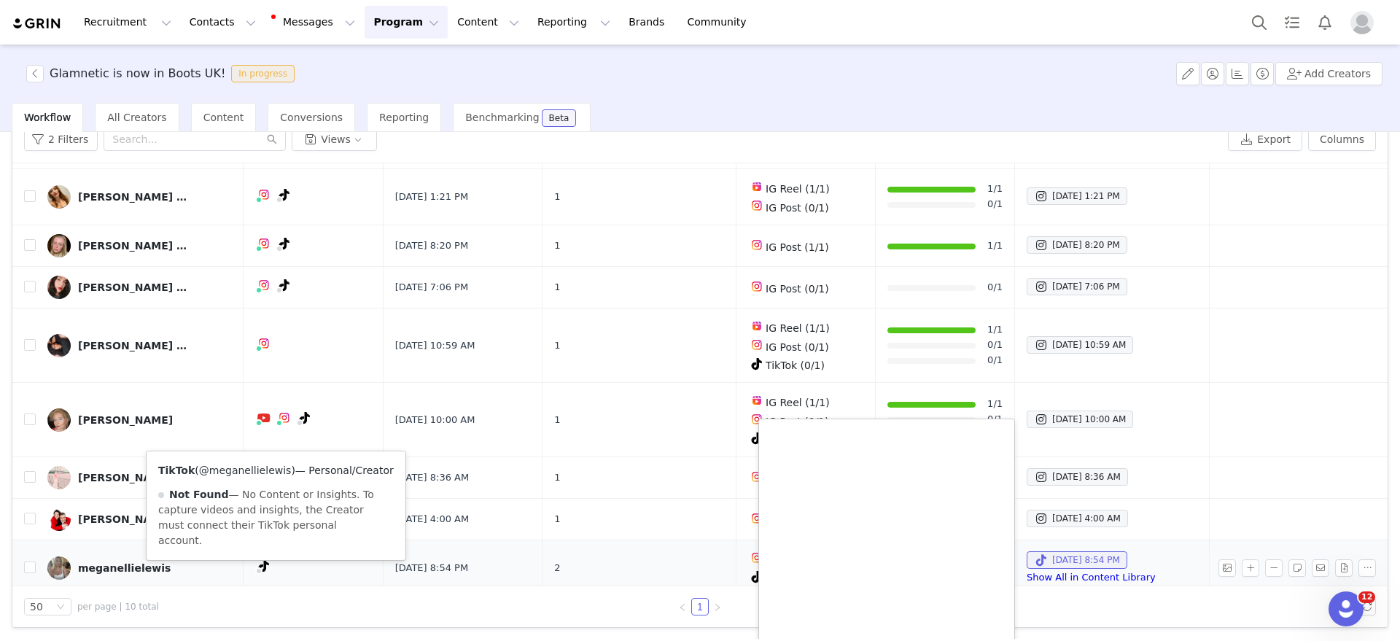
click at [247, 466] on link "@meganellielewis" at bounding box center [245, 470] width 93 height 12
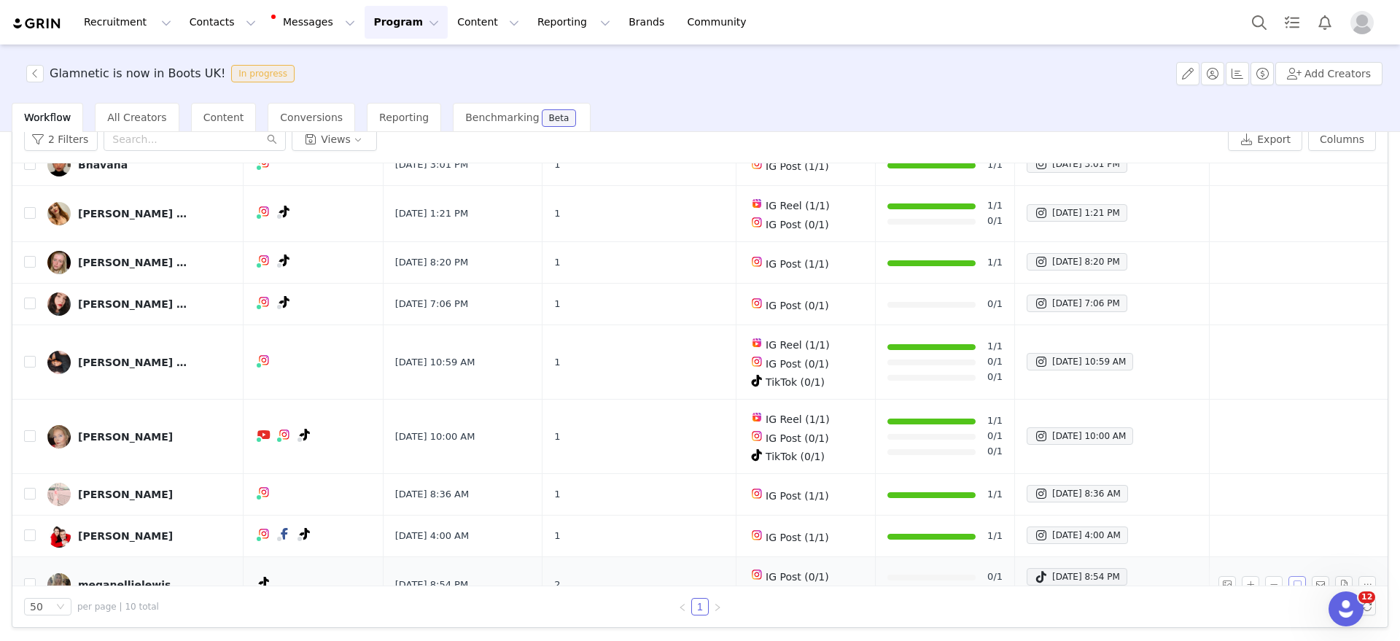
scroll to position [145, 0]
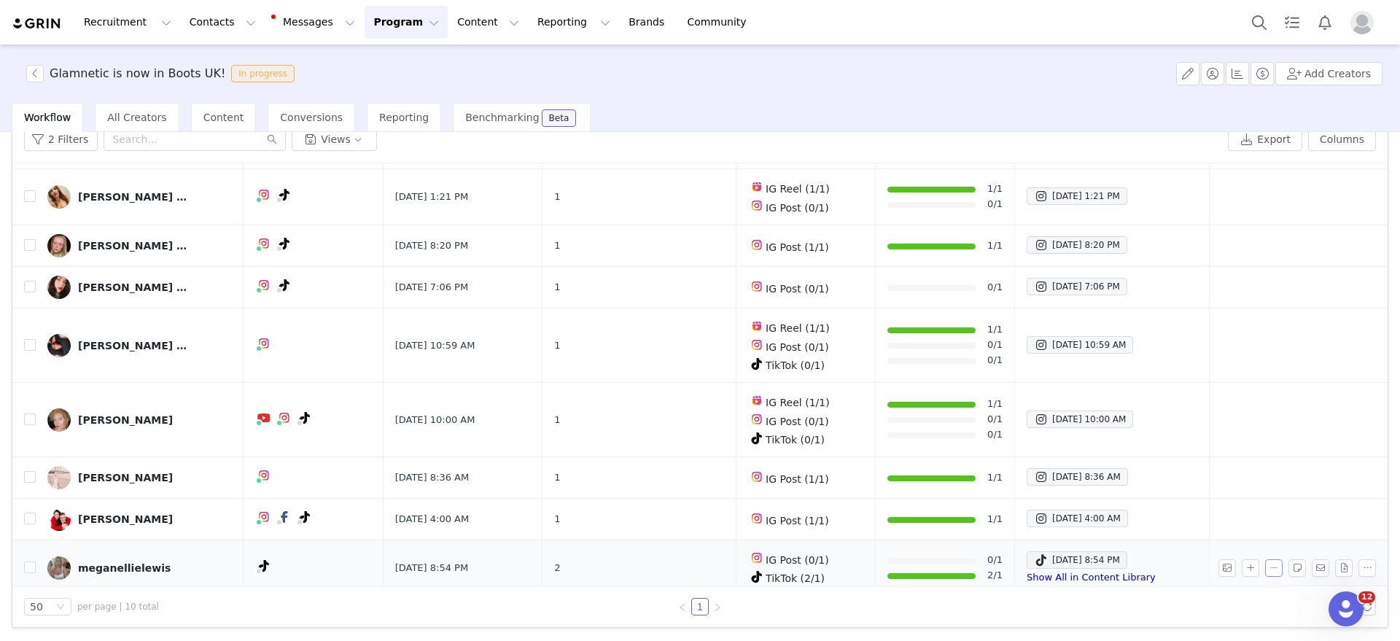
click at [1265, 561] on button "button" at bounding box center [1273, 567] width 17 height 17
click at [1049, 495] on div "Remove Content Sep 24, 2025 8:54 PM" at bounding box center [1150, 485] width 209 height 50
click at [1058, 496] on input "Sep 24, 2025 8:54 PM" at bounding box center [1057, 497] width 12 height 12
checkbox input "true"
click at [1077, 532] on button "Apply" at bounding box center [1077, 521] width 52 height 23
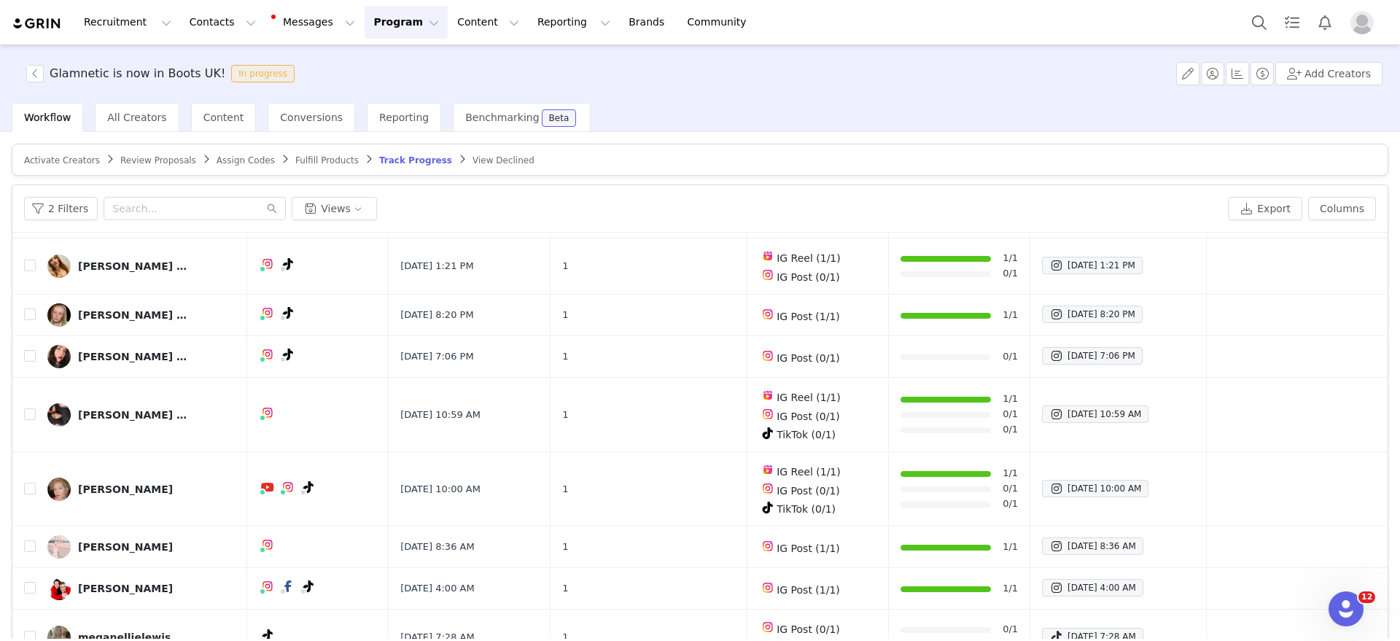
scroll to position [69, 0]
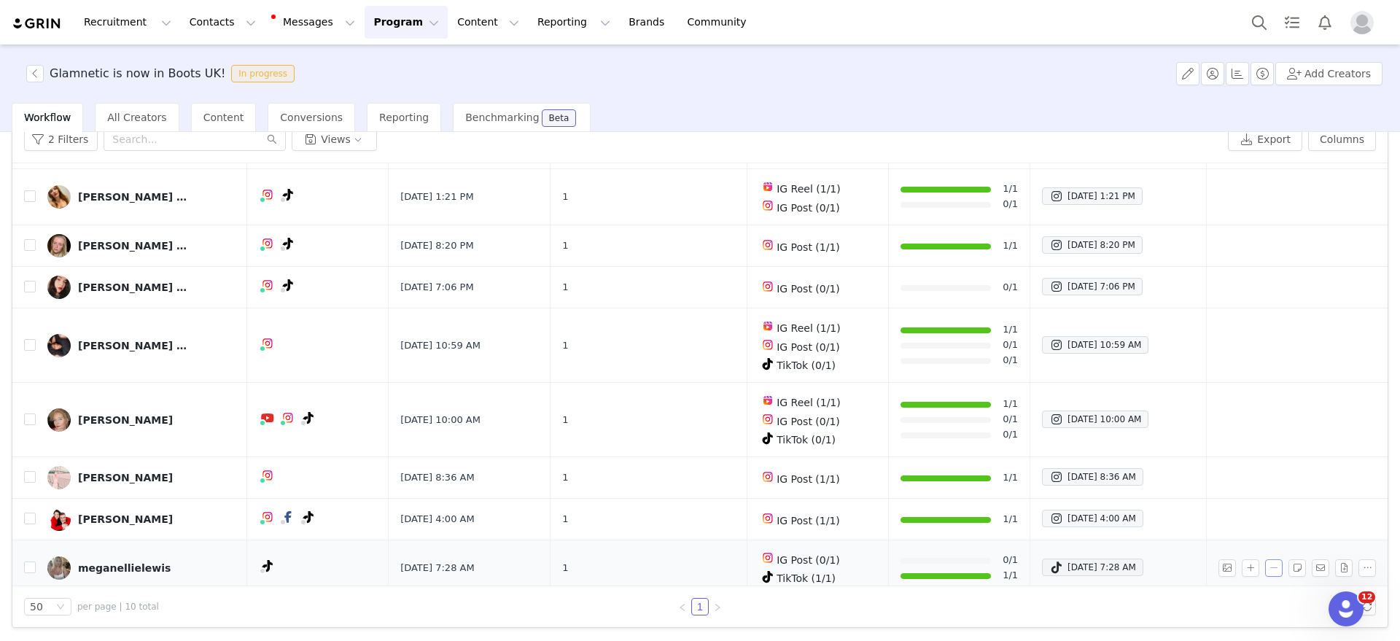
click at [1265, 559] on button "button" at bounding box center [1273, 567] width 17 height 17
click at [1055, 493] on input "[DATE] 7:28 AM" at bounding box center [1057, 497] width 12 height 12
click at [1075, 523] on button "Apply" at bounding box center [1077, 521] width 52 height 23
checkbox input "false"
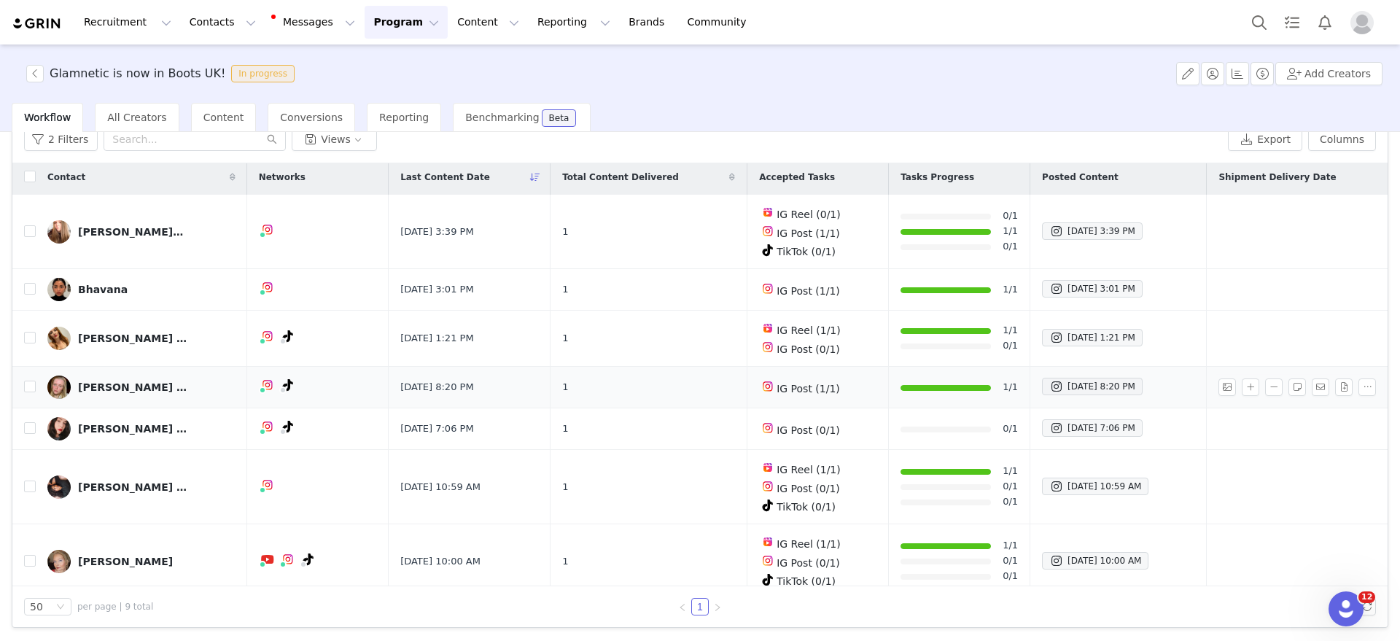
scroll to position [0, 0]
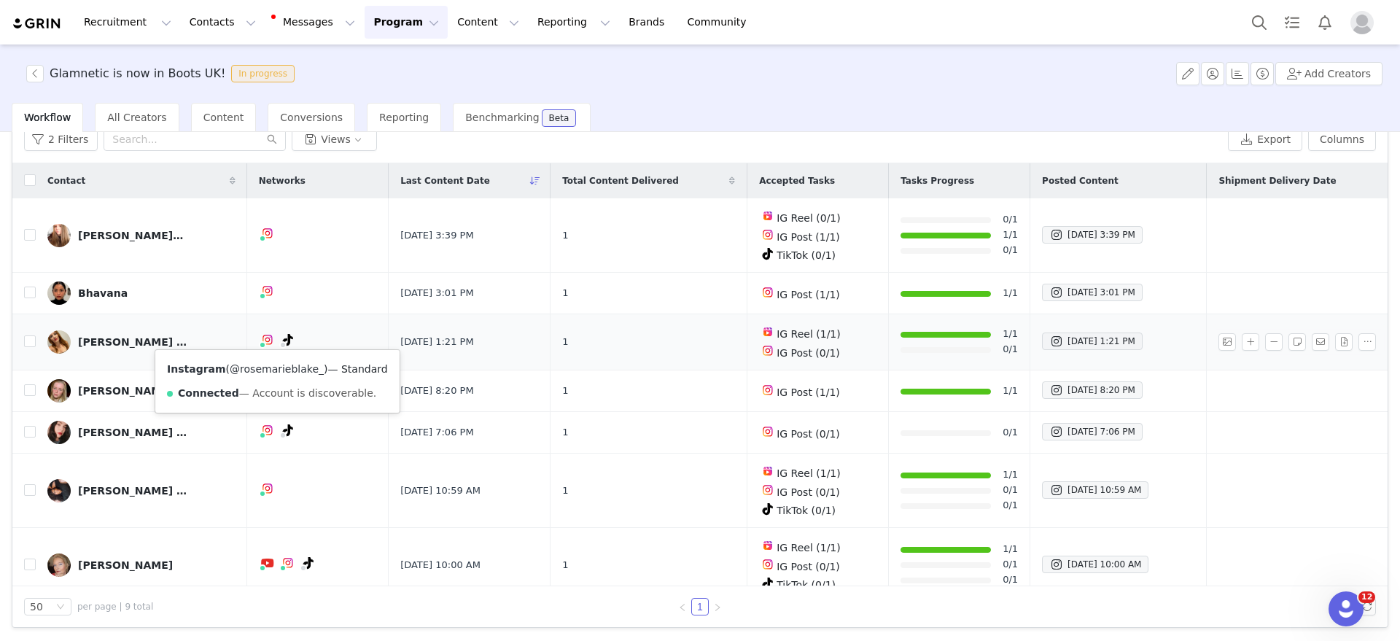
click at [268, 371] on link "@rosemarieblake_" at bounding box center [277, 369] width 94 height 12
click at [222, 104] on div "Content" at bounding box center [224, 117] width 66 height 29
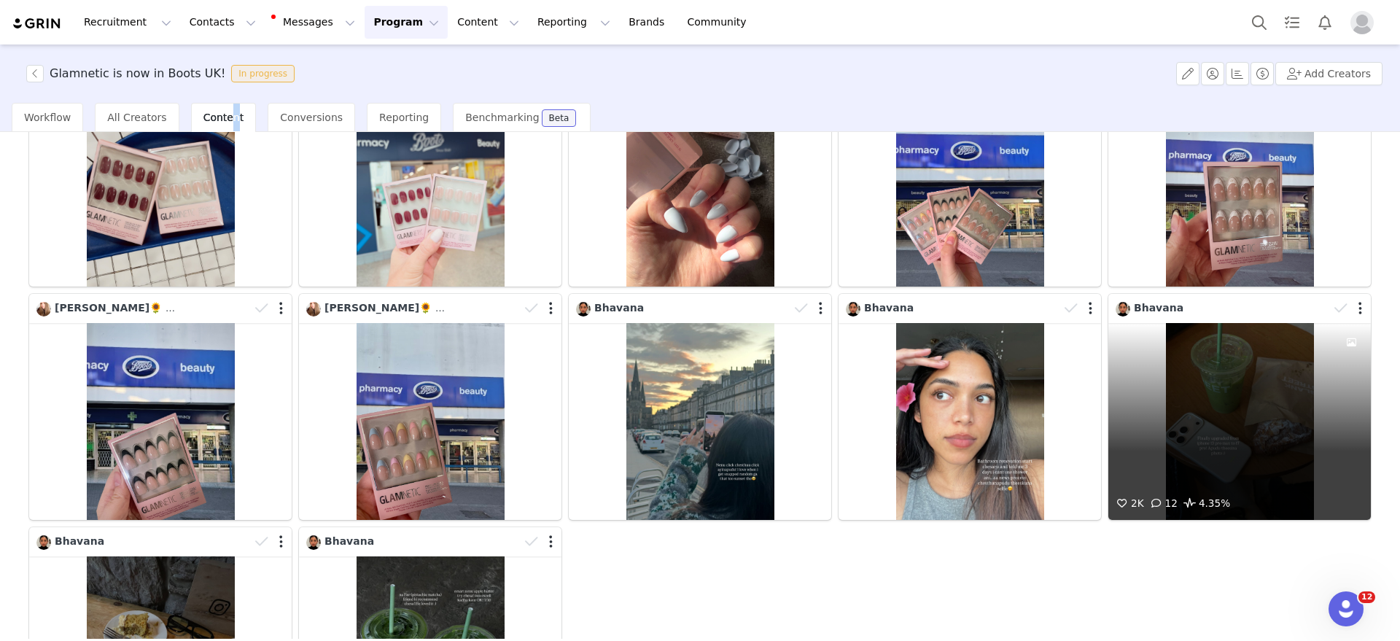
scroll to position [182, 0]
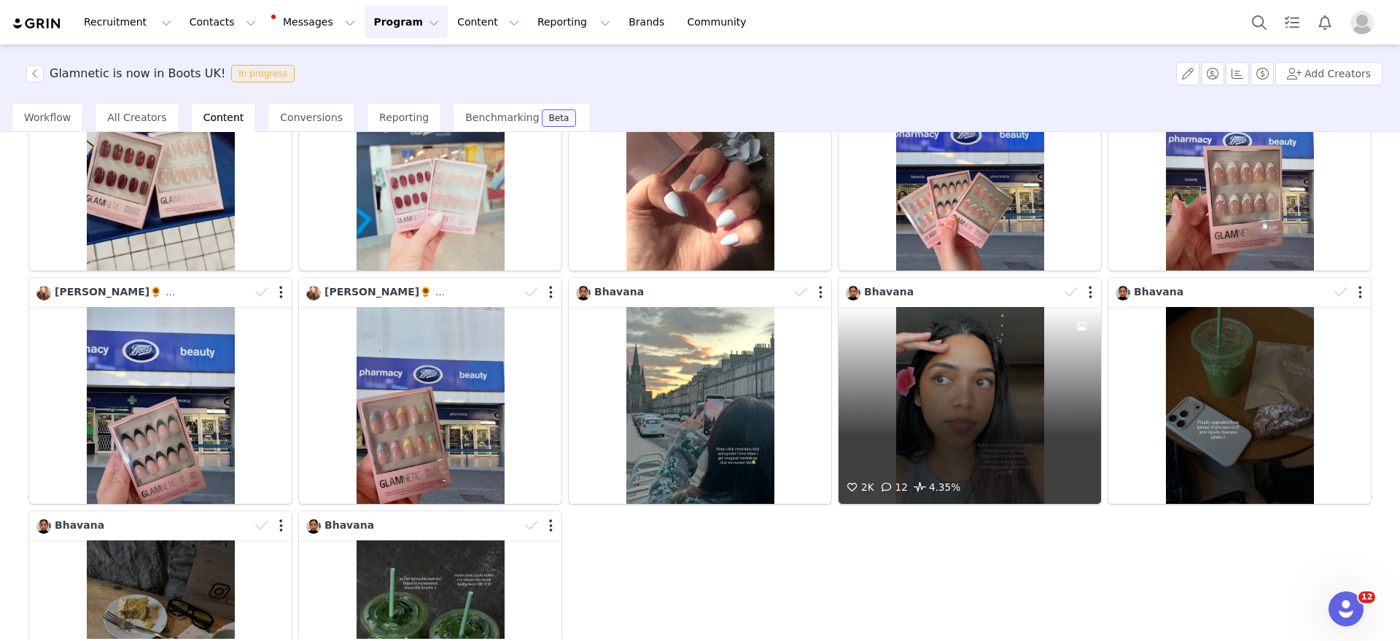
click at [1007, 462] on div "2K 12 4.35%" at bounding box center [970, 405] width 262 height 197
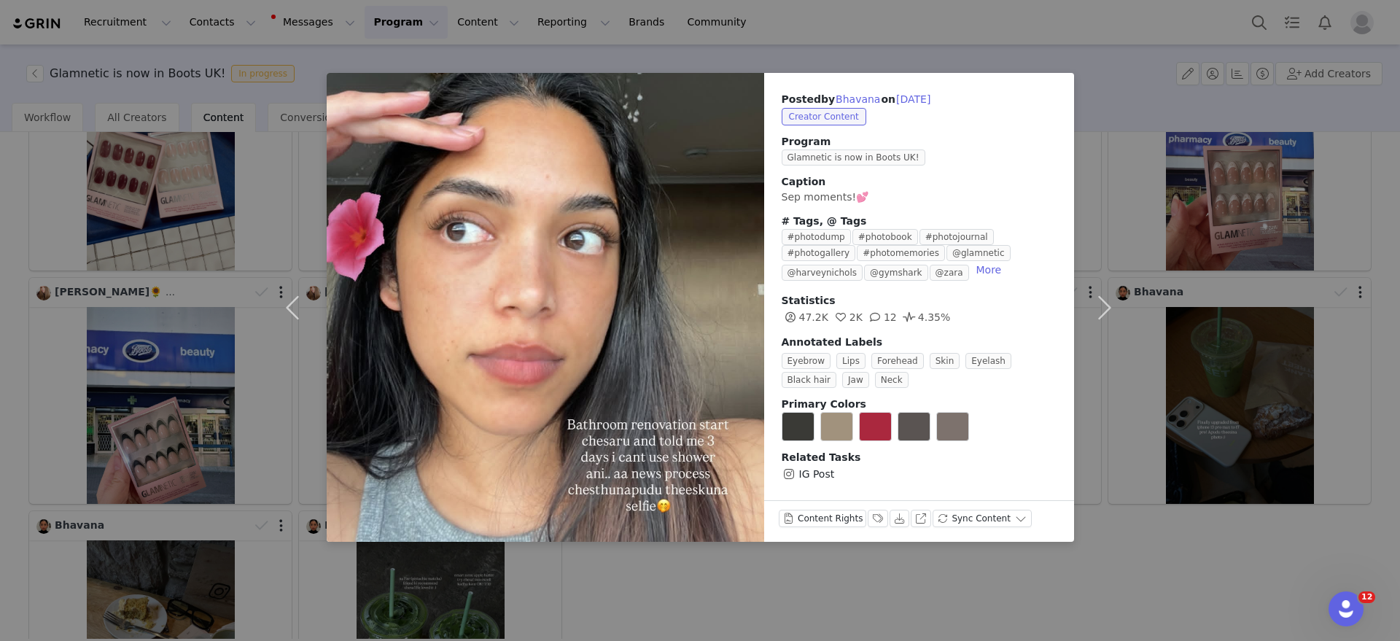
click at [738, 588] on div "Posted by [PERSON_NAME] on [DATE] Creator Content Program Glamnetic is now in B…" at bounding box center [700, 320] width 1400 height 641
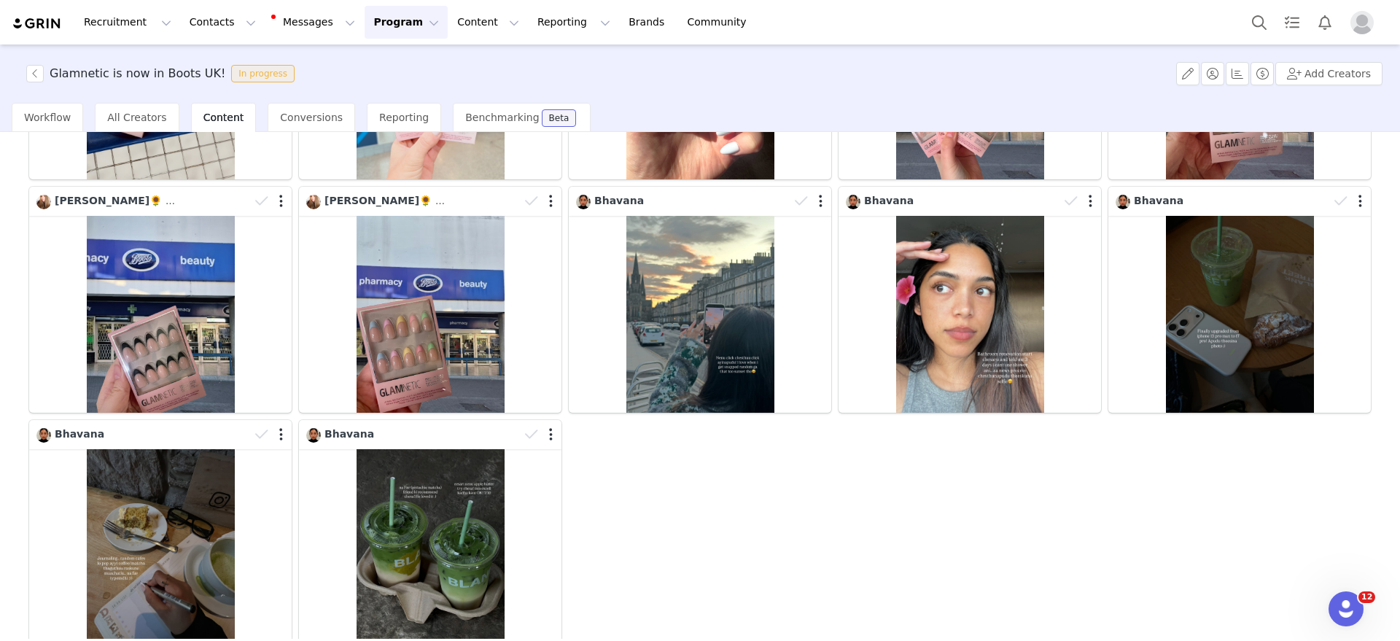
scroll to position [367, 0]
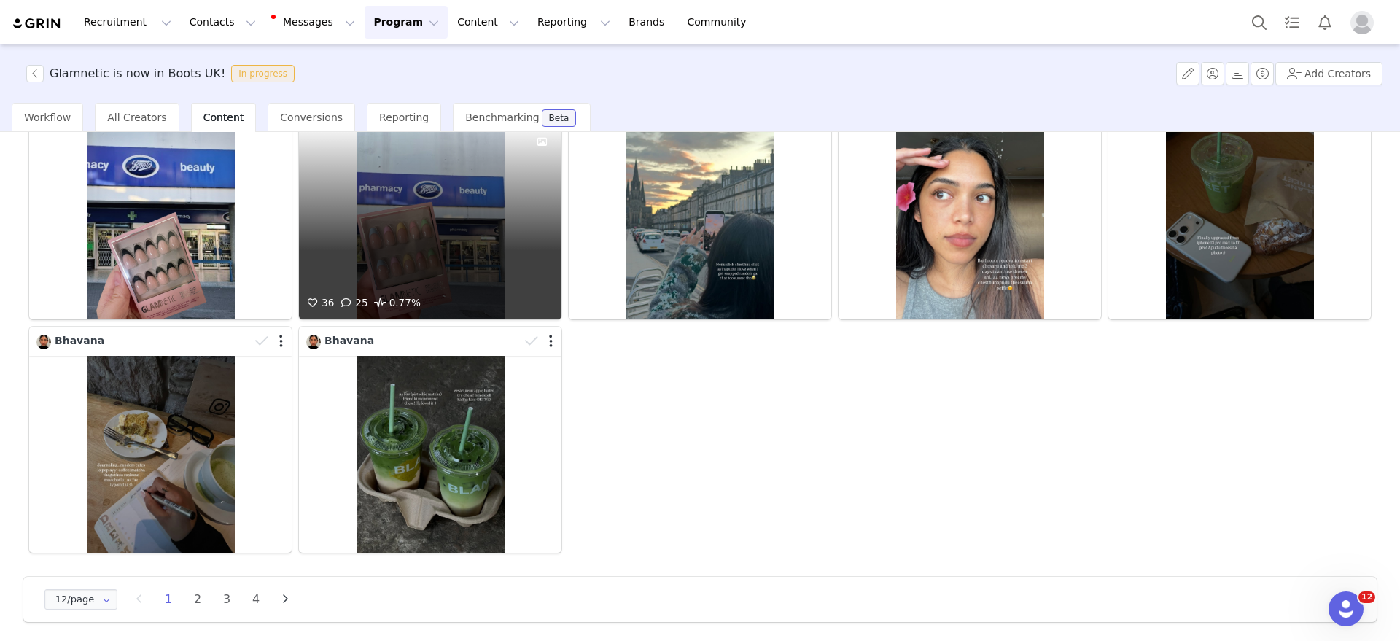
drag, startPoint x: 313, startPoint y: 260, endPoint x: 295, endPoint y: 261, distance: 17.6
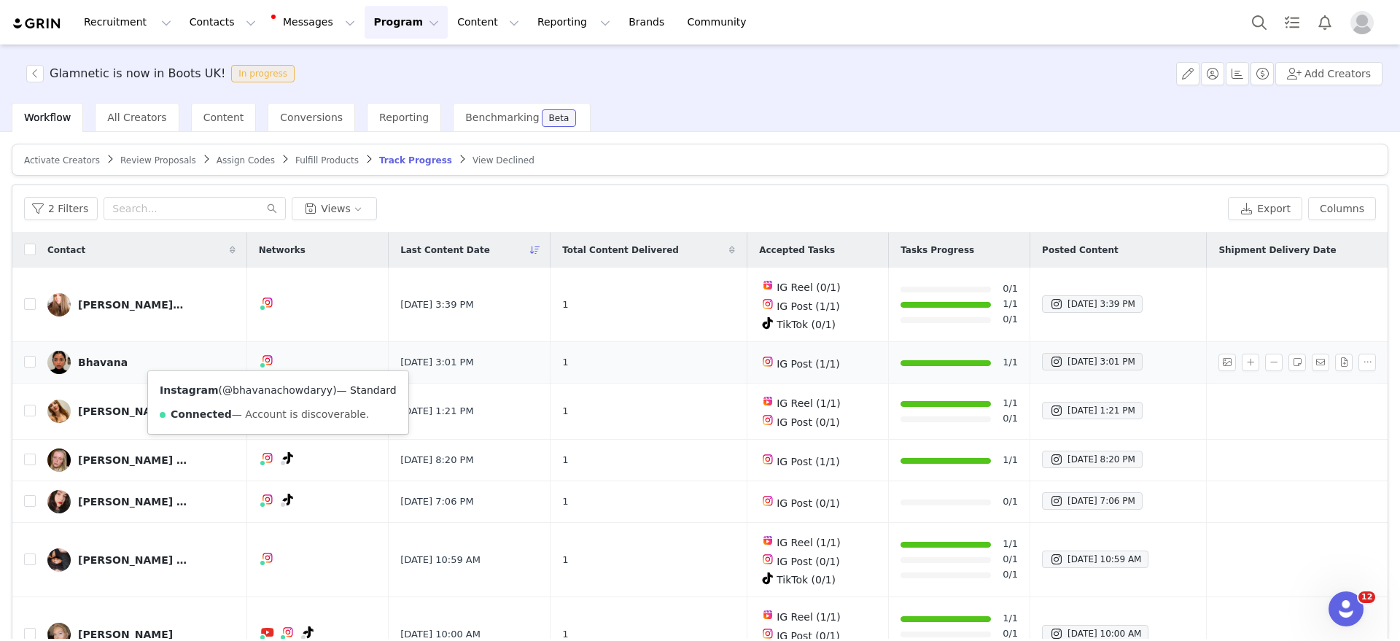
click at [264, 384] on link "@bhavanachowdaryy" at bounding box center [277, 390] width 110 height 12
click at [1054, 359] on div "[DATE] 3:01 PM" at bounding box center [1092, 361] width 86 height 17
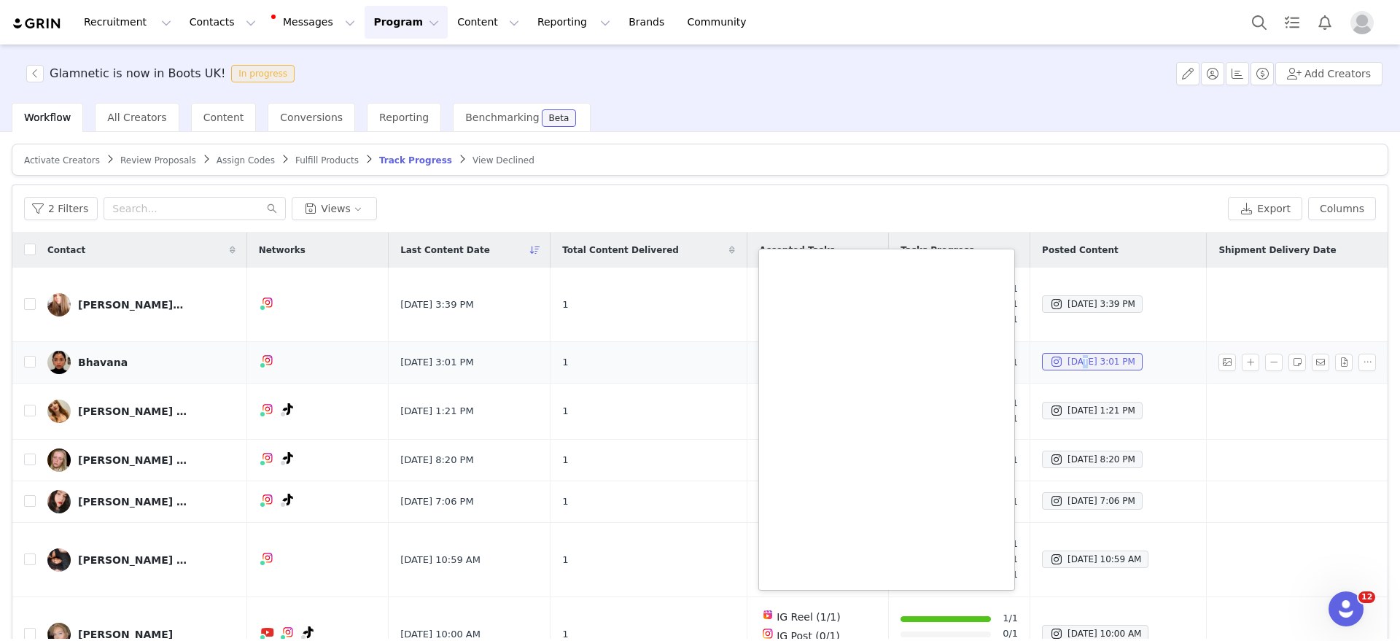
click at [668, 346] on td "1" at bounding box center [648, 363] width 197 height 42
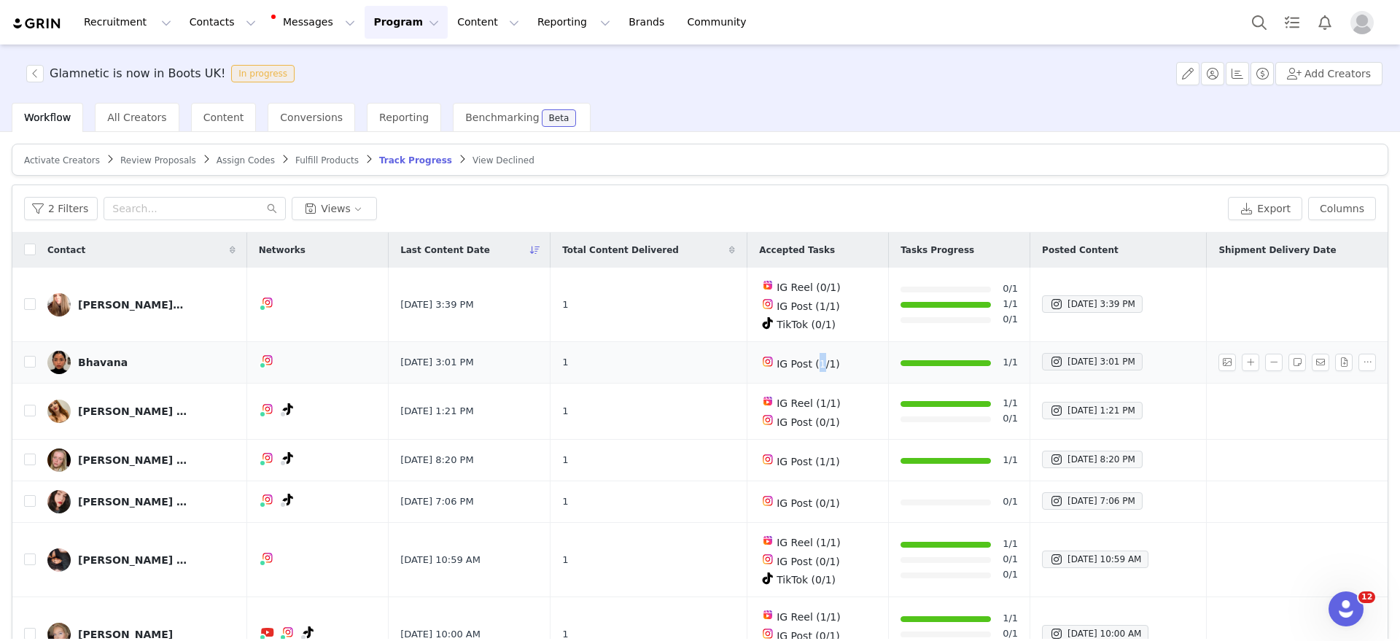
click at [790, 362] on span "IG Post (1/1)" at bounding box center [808, 364] width 63 height 12
click at [1218, 362] on button "button" at bounding box center [1226, 362] width 17 height 17
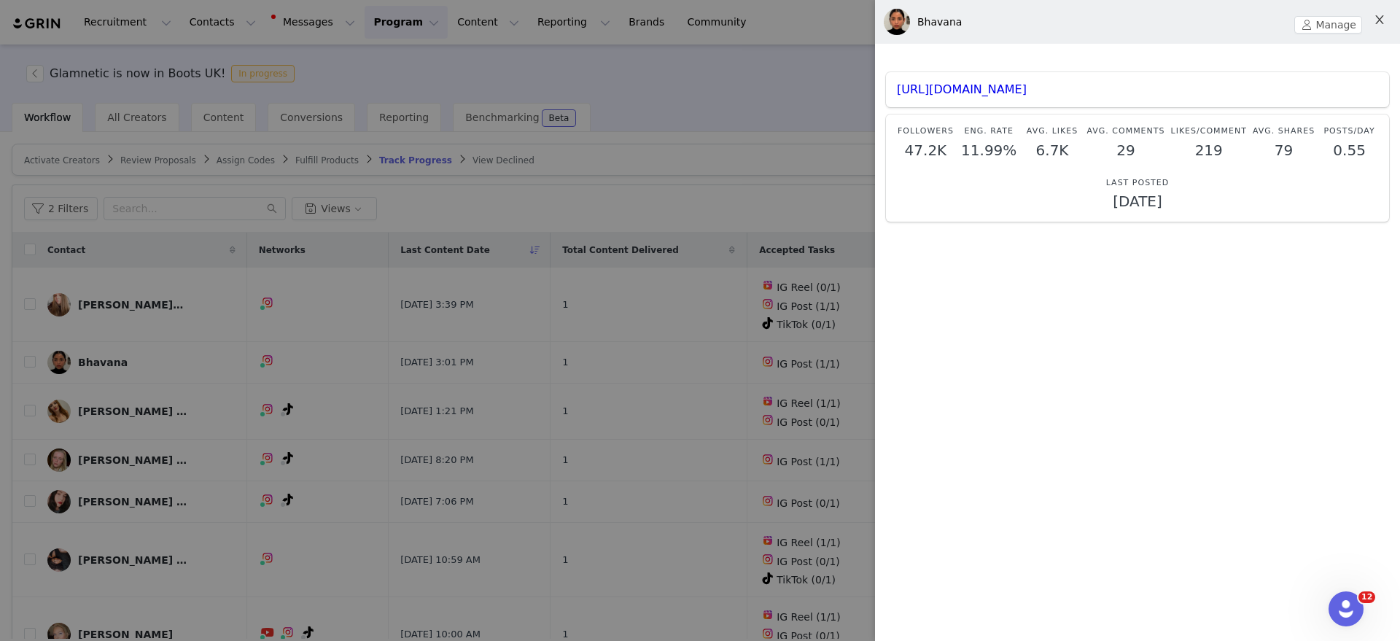
click at [1377, 24] on icon "icon: close" at bounding box center [1380, 20] width 12 height 12
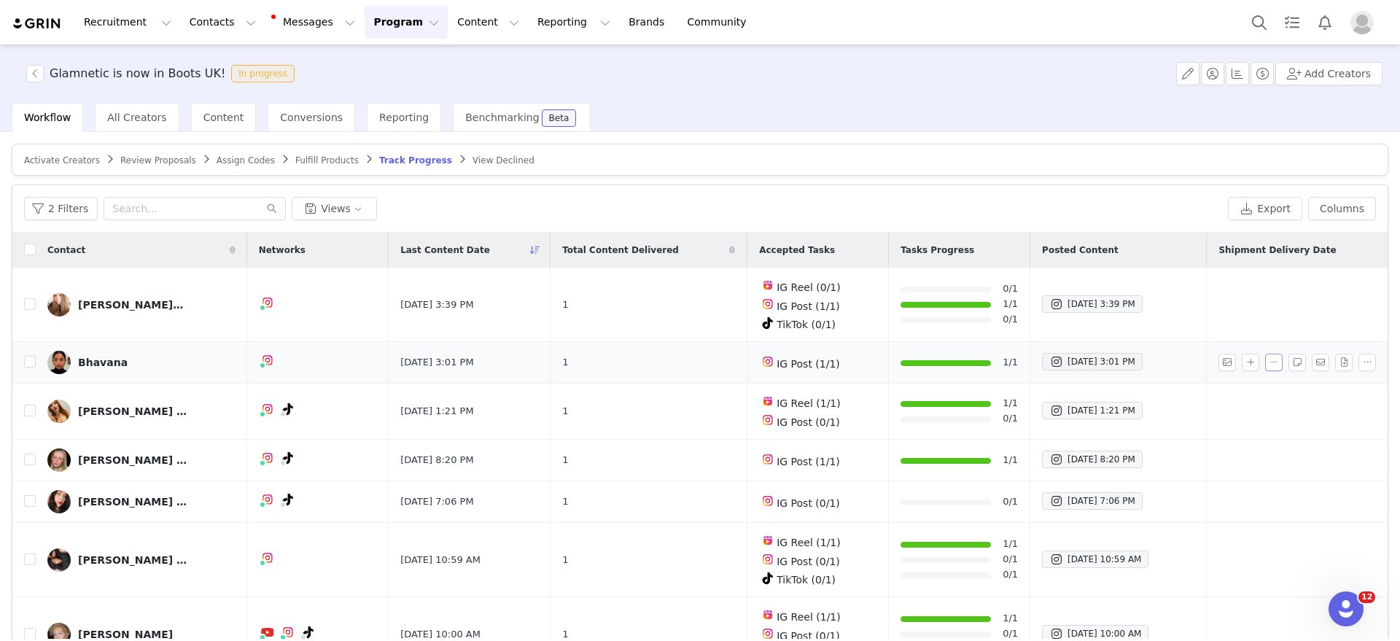
click at [1265, 358] on button "button" at bounding box center [1273, 362] width 17 height 17
click at [1058, 410] on div "Remove Content [DATE] 3:01 PM" at bounding box center [1150, 397] width 209 height 50
click at [1058, 409] on input "[DATE] 3:01 PM" at bounding box center [1057, 408] width 12 height 12
checkbox input "true"
click at [1075, 435] on button "Apply" at bounding box center [1077, 440] width 52 height 23
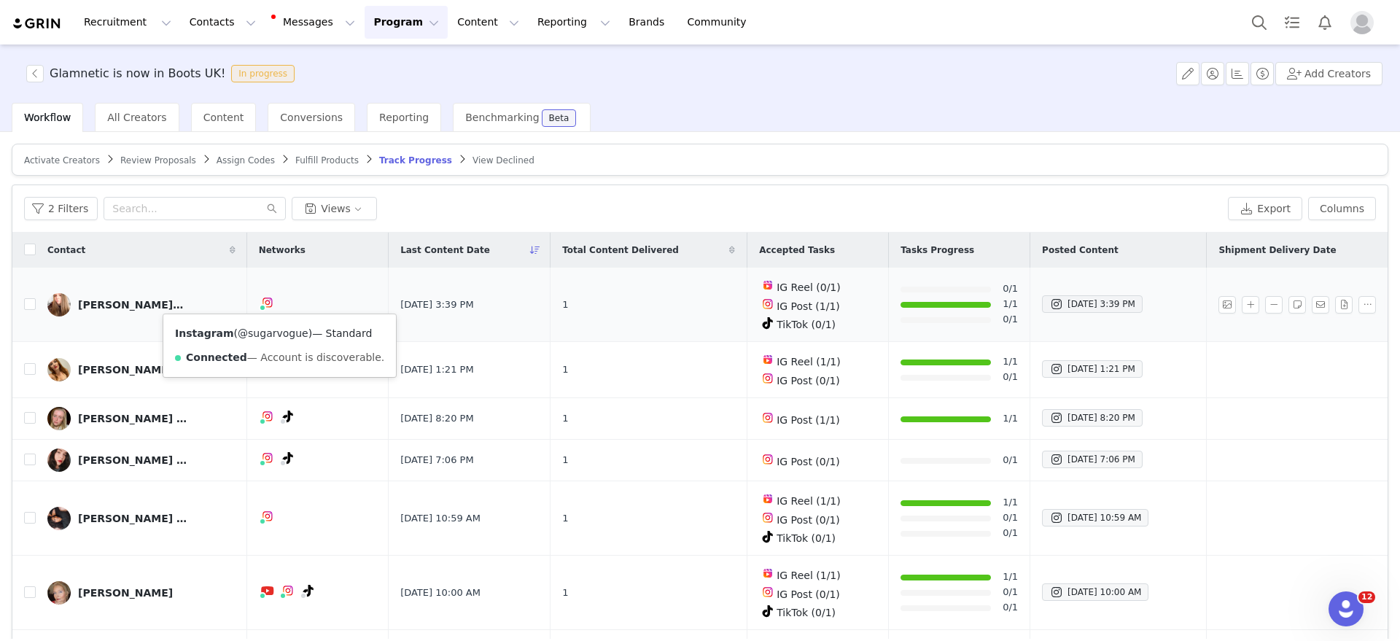
click at [261, 330] on link "@sugarvogue" at bounding box center [273, 333] width 71 height 12
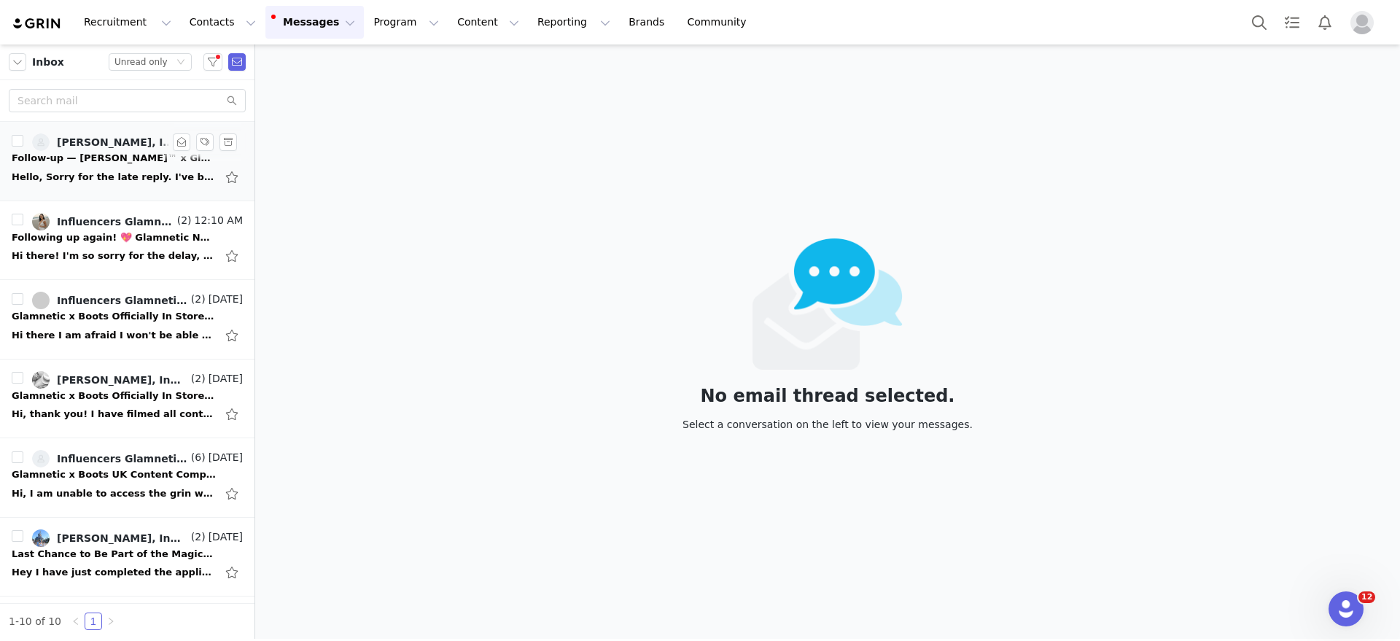
click at [125, 162] on div "Follow-up — [PERSON_NAME]™ x Glamnetic collab invite ✨" at bounding box center [114, 158] width 204 height 15
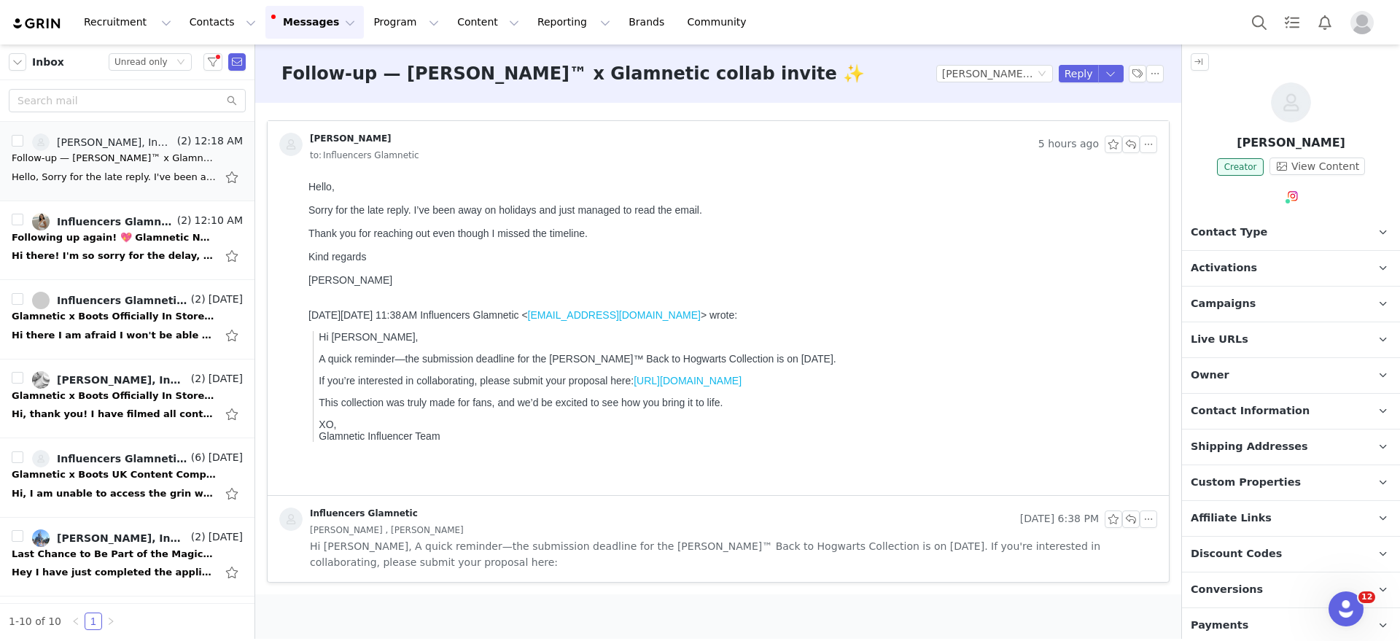
click at [1256, 267] on p "Activations" at bounding box center [1273, 268] width 183 height 35
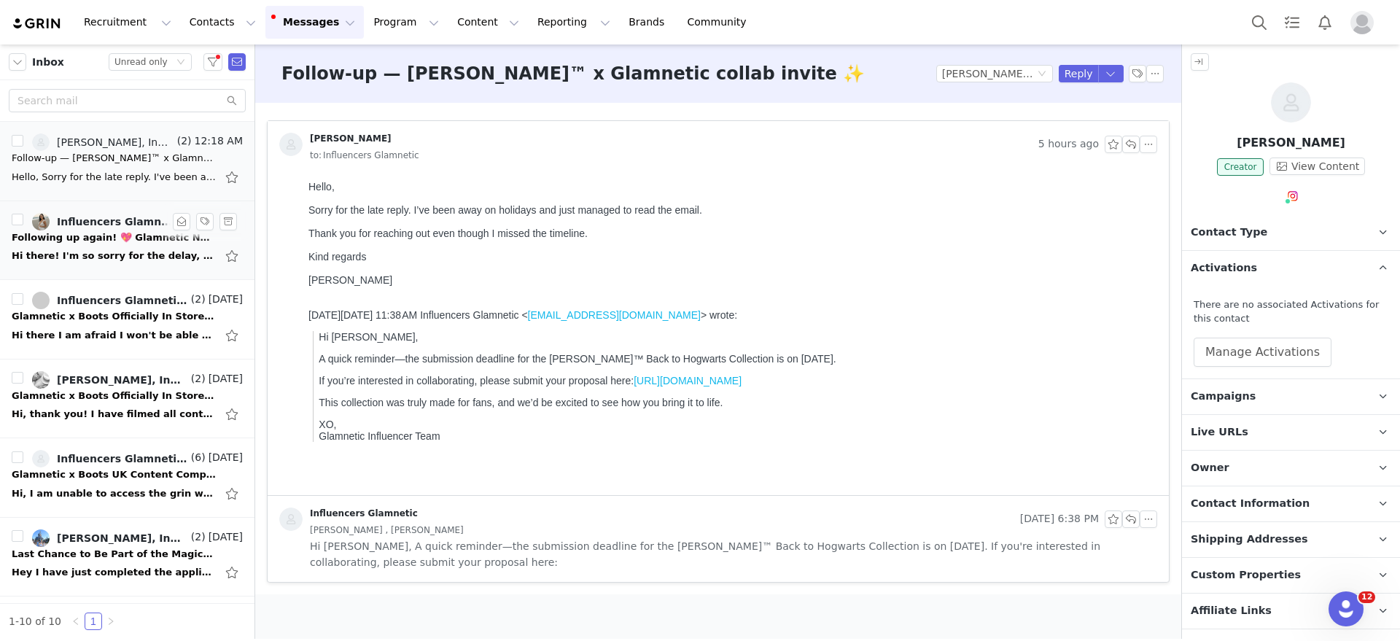
click at [102, 252] on div "Hi there! I'm so sorry for the delay, I just had a baby in August so was taking…" at bounding box center [114, 256] width 204 height 15
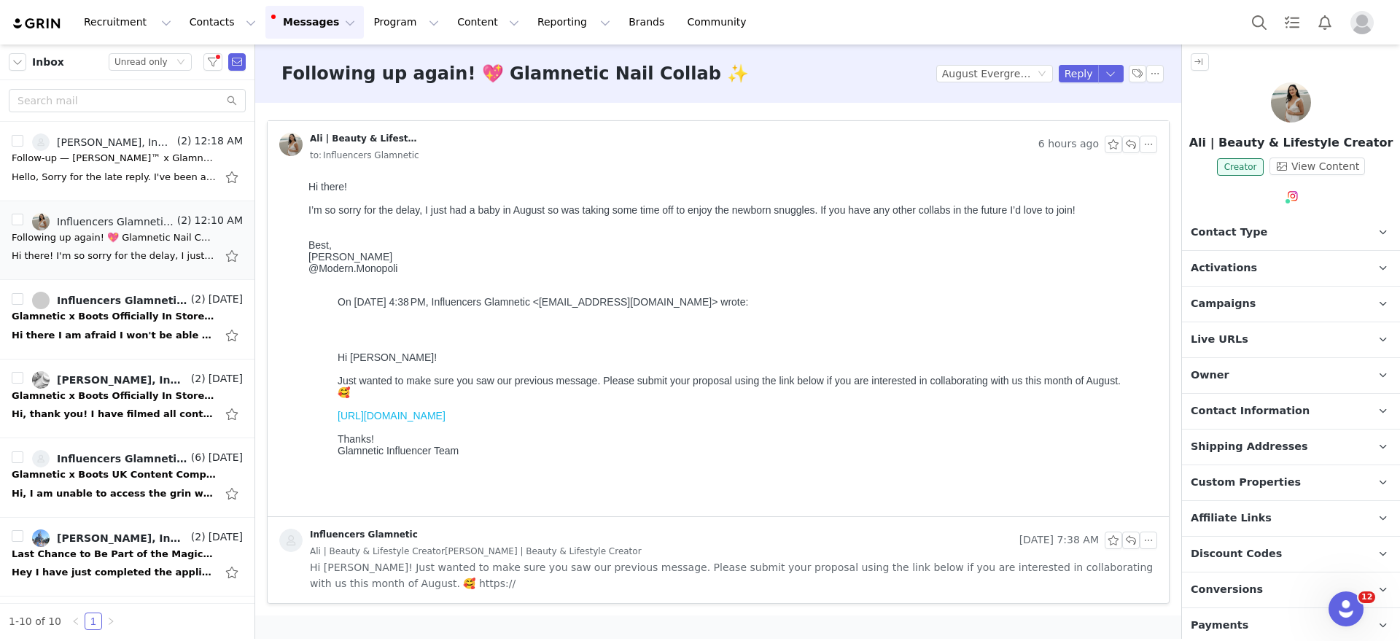
click at [1339, 265] on p "Activations" at bounding box center [1273, 268] width 183 height 35
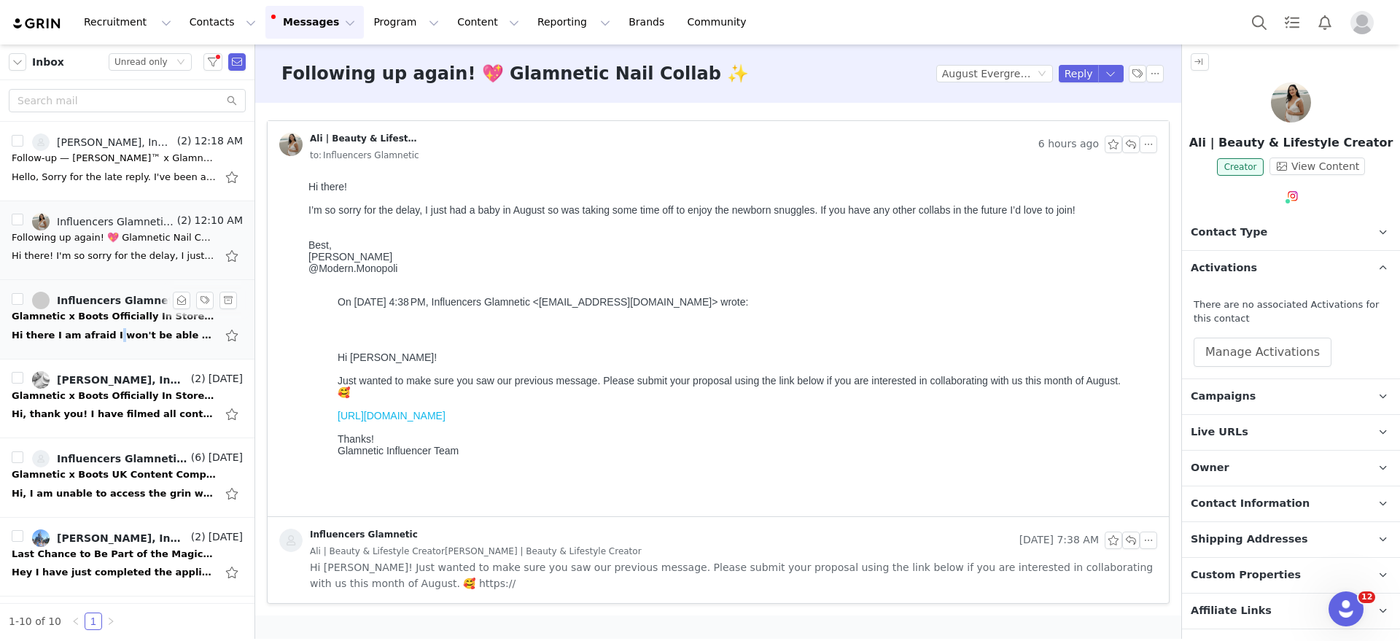
click at [98, 336] on div "Hi there I am afraid I won't be able to participate in the campaign, I have dev…" at bounding box center [114, 335] width 204 height 15
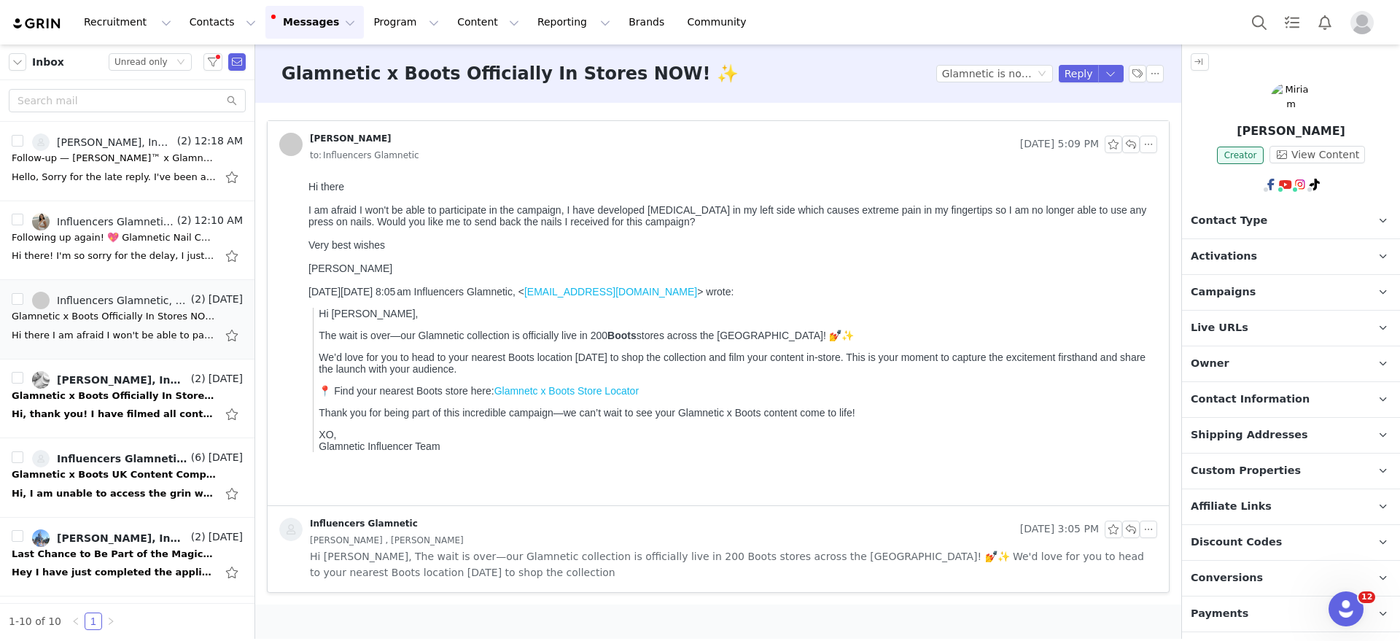
click at [1259, 266] on p "Activations" at bounding box center [1273, 256] width 183 height 35
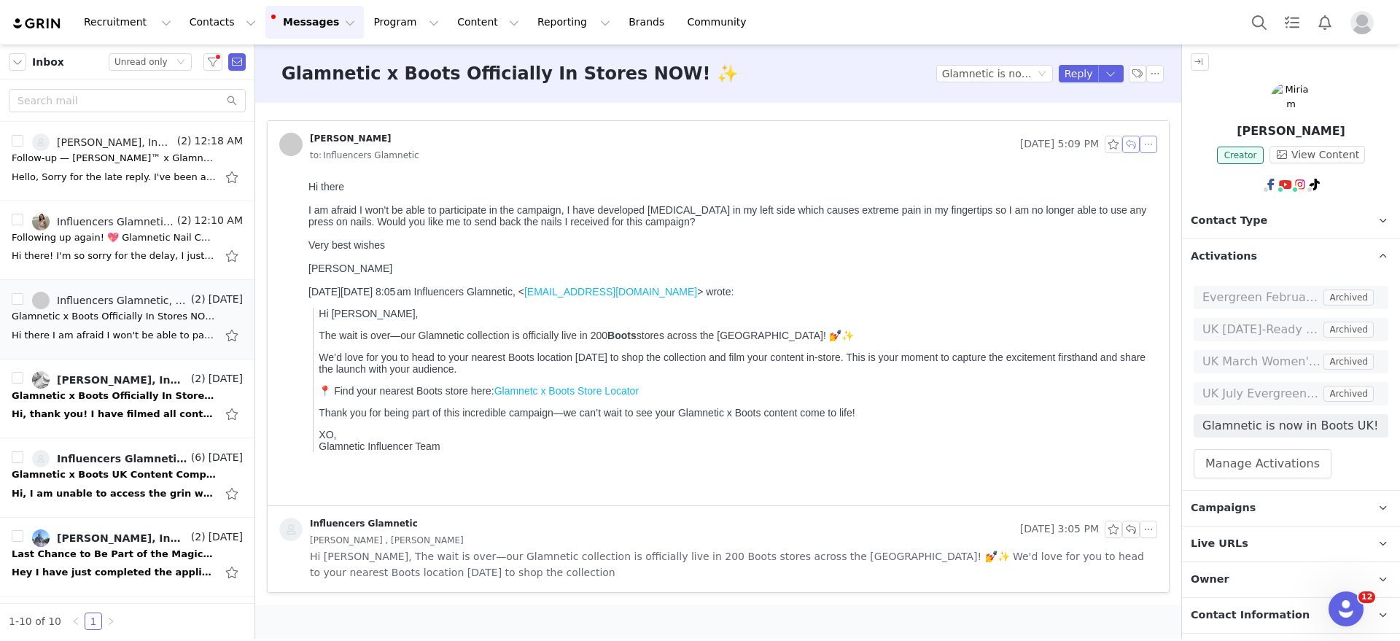
click at [1133, 144] on button "button" at bounding box center [1130, 144] width 17 height 17
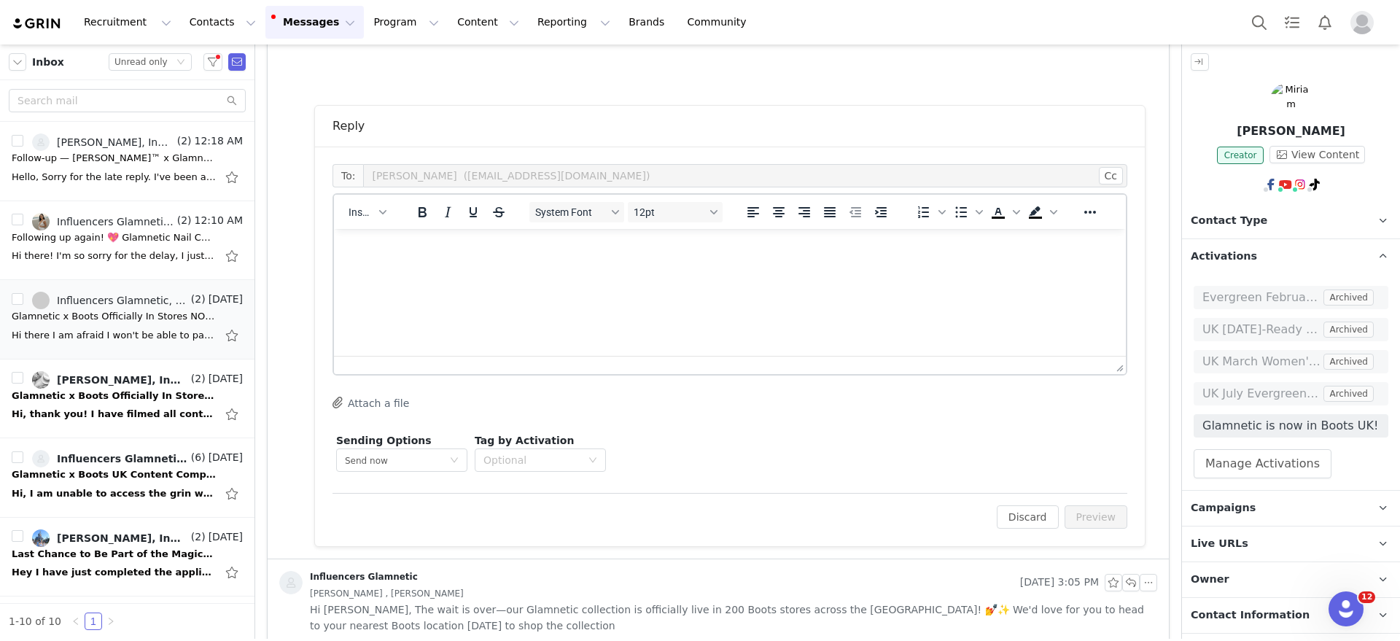
click at [437, 268] on html at bounding box center [730, 248] width 792 height 39
click at [401, 268] on html at bounding box center [730, 248] width 792 height 39
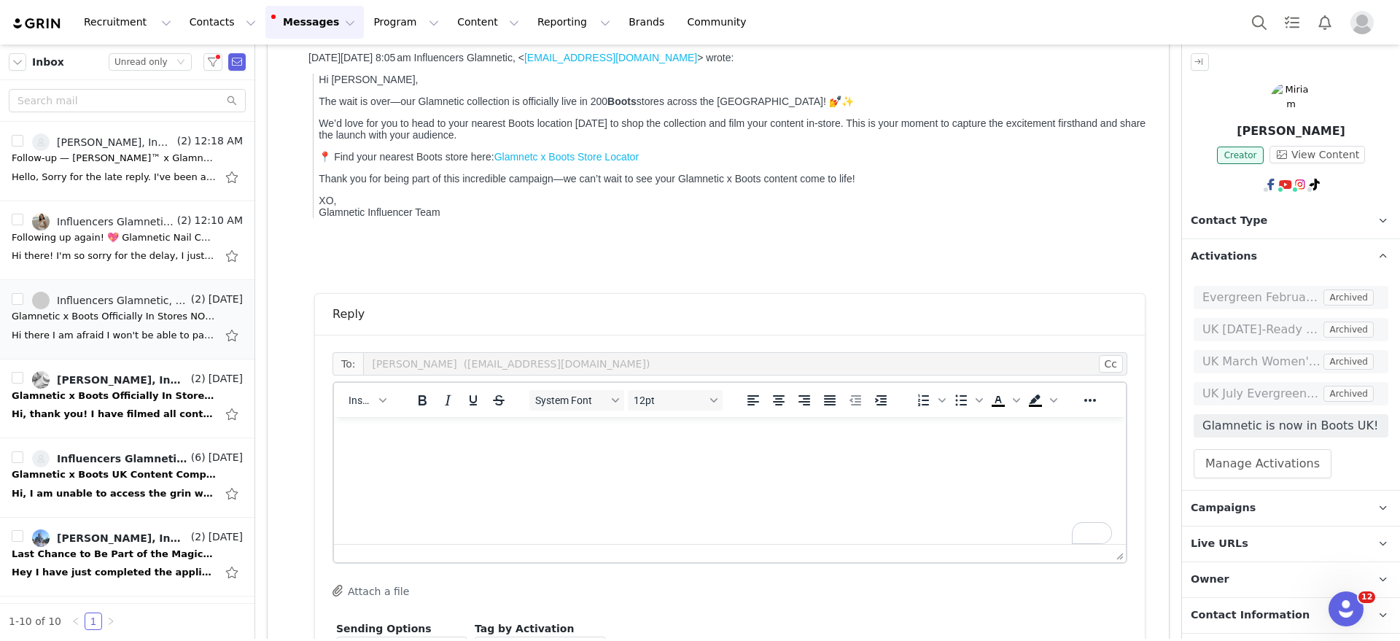
scroll to position [149, 0]
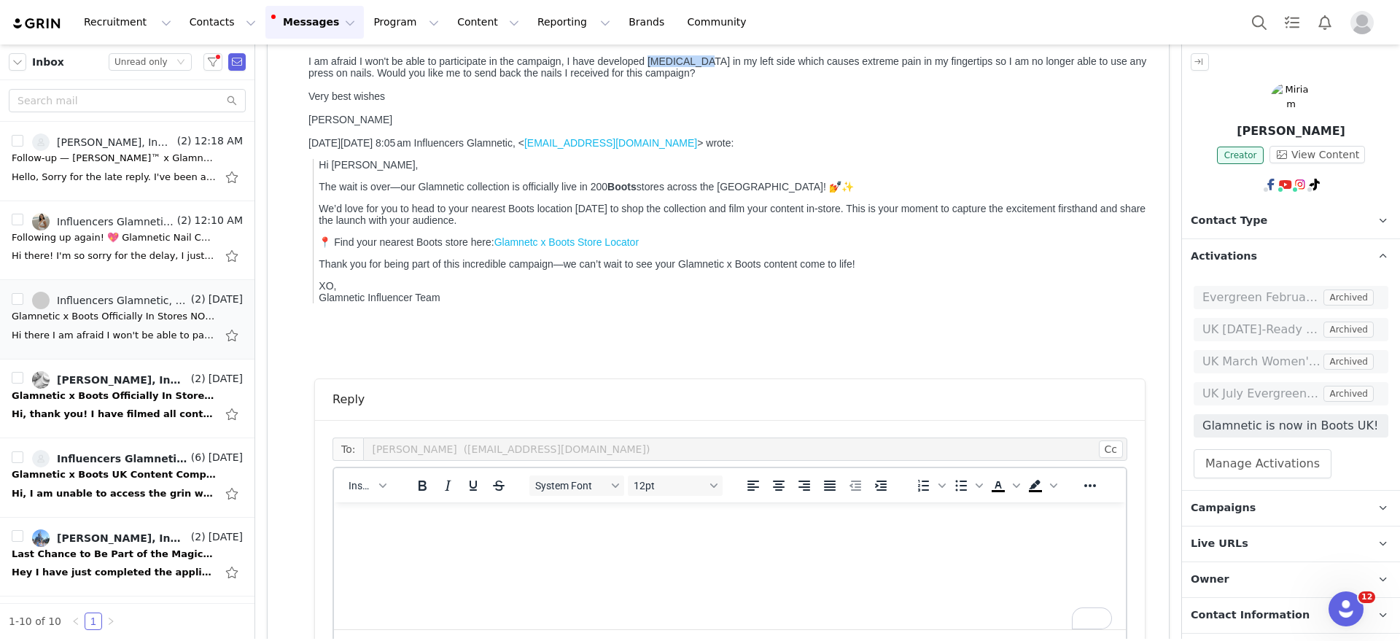
drag, startPoint x: 650, startPoint y: 69, endPoint x: 697, endPoint y: 69, distance: 46.7
click at [699, 69] on div "I am afraid I won't be able to participate in the campaign, I have developed Pa…" at bounding box center [729, 66] width 843 height 23
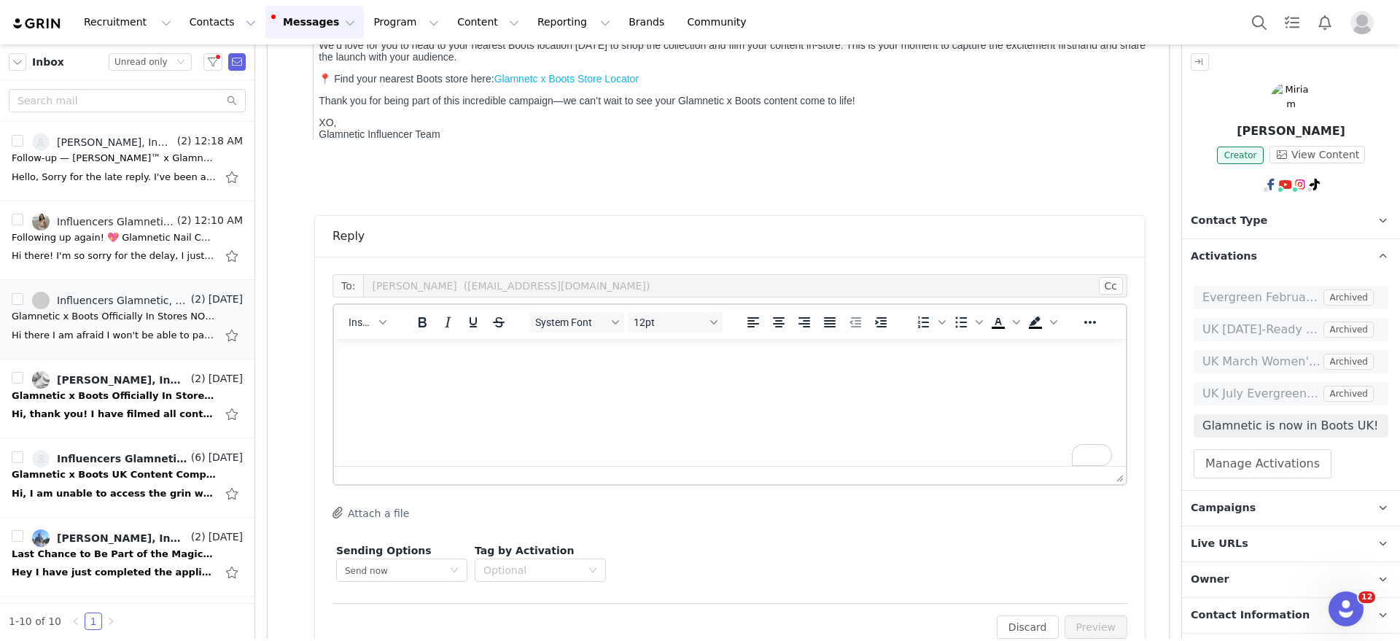
scroll to position [331, 0]
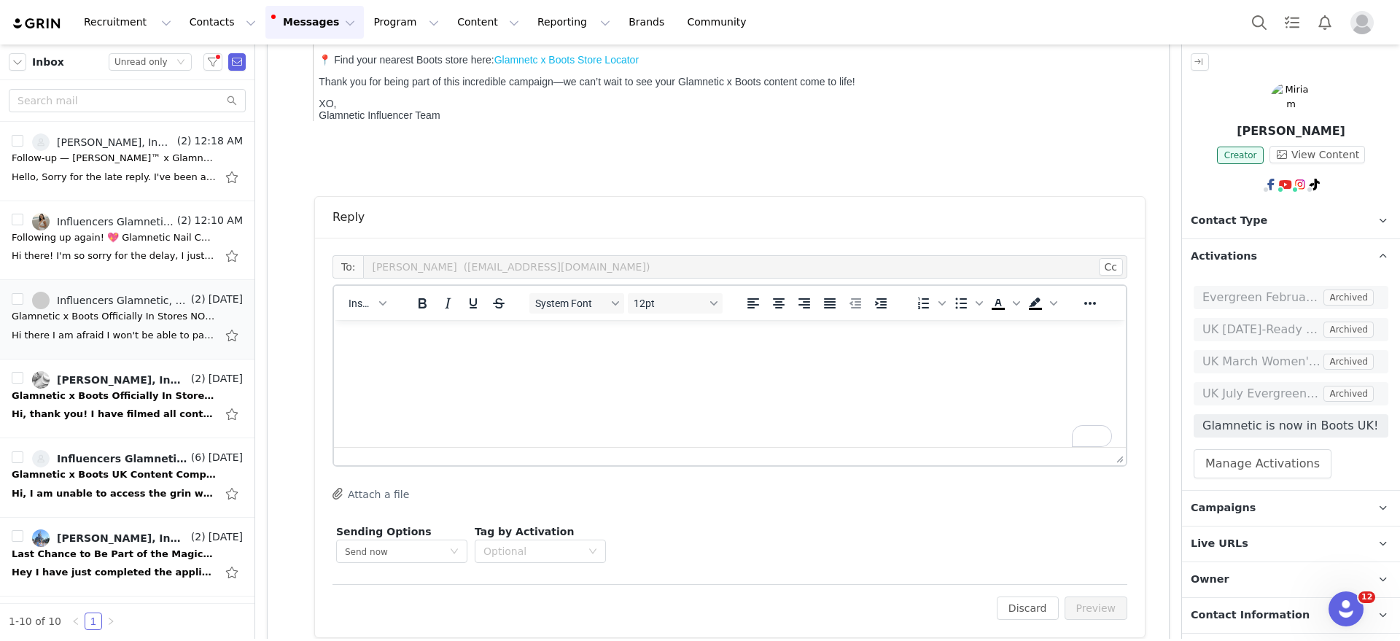
click at [503, 343] on p "To enrich screen reader interactions, please activate Accessibility in Grammarl…" at bounding box center [730, 340] width 769 height 16
drag, startPoint x: 544, startPoint y: 405, endPoint x: 539, endPoint y: 381, distance: 23.9
click at [542, 359] on html at bounding box center [730, 339] width 792 height 39
click at [534, 359] on html at bounding box center [730, 339] width 792 height 39
paste body "To enrich screen reader interactions, please activate Accessibility in Grammarl…"
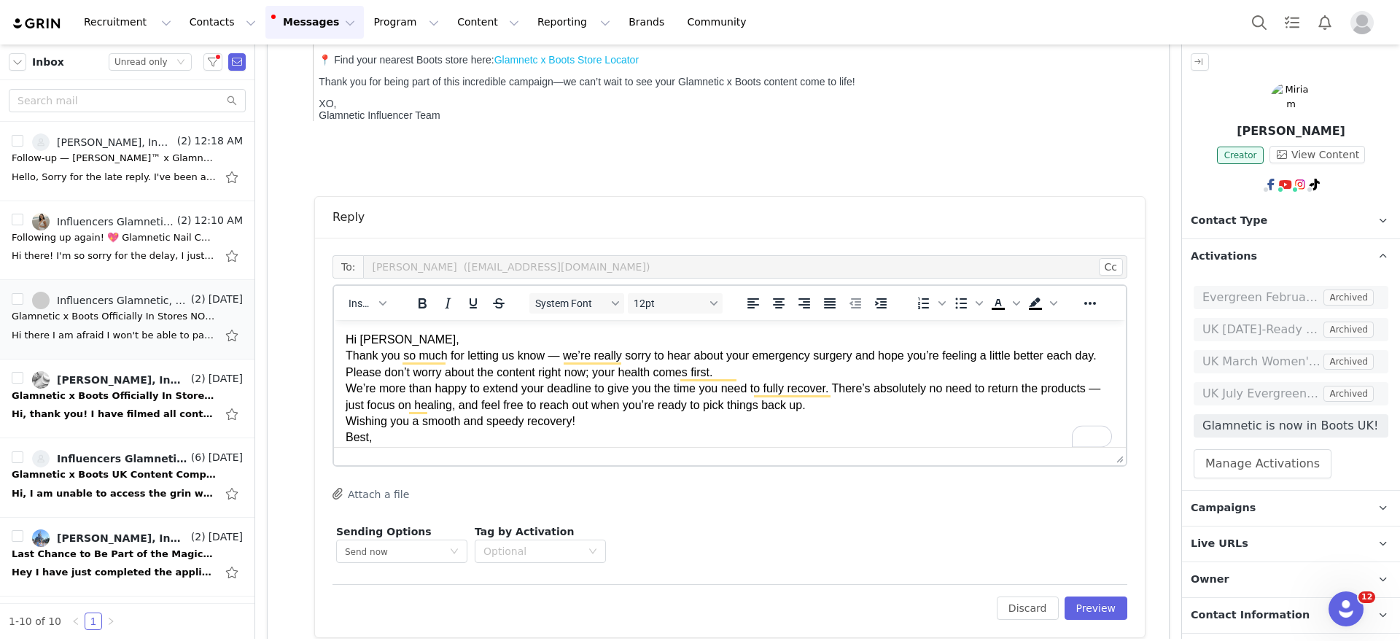
click at [374, 338] on p "Hi Ellen, Thank you so much for letting us know — we’re really sorry to hear ab…" at bounding box center [730, 389] width 769 height 114
click at [374, 336] on p "Hi Ellen, Thank you so much for letting us know — we’re really sorry to hear ab…" at bounding box center [730, 389] width 769 height 114
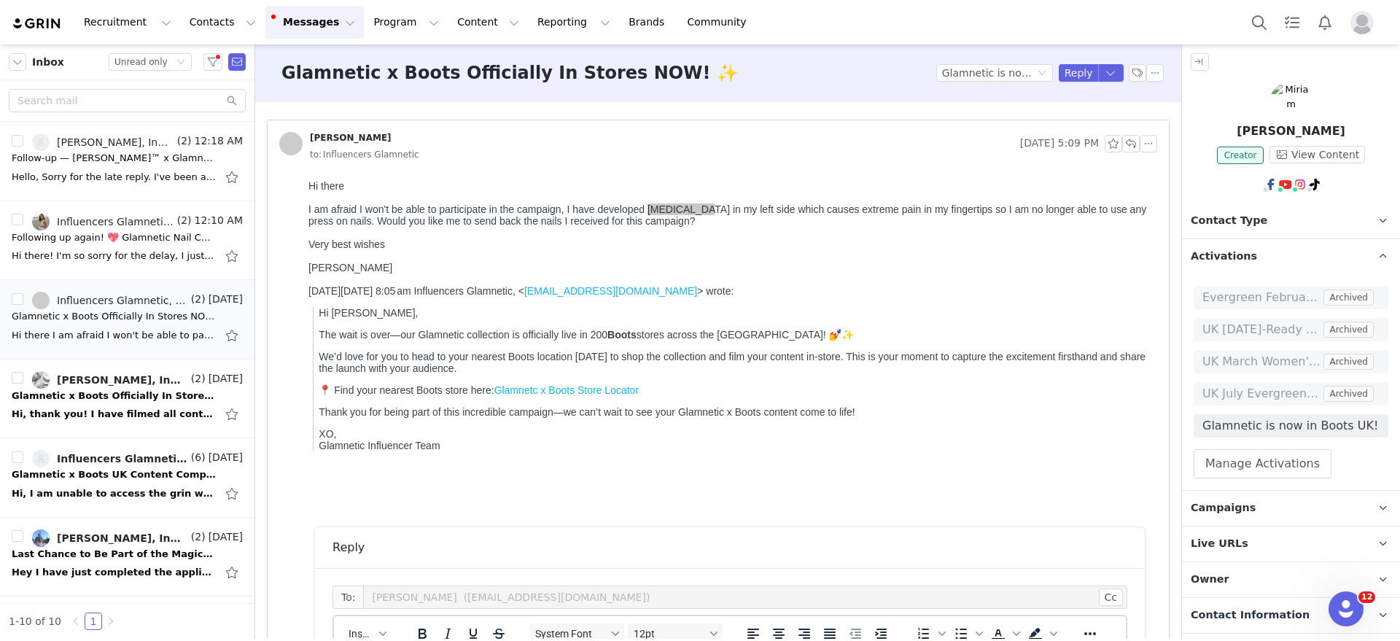
scroll to position [0, 0]
click at [830, 239] on div at bounding box center [729, 233] width 843 height 12
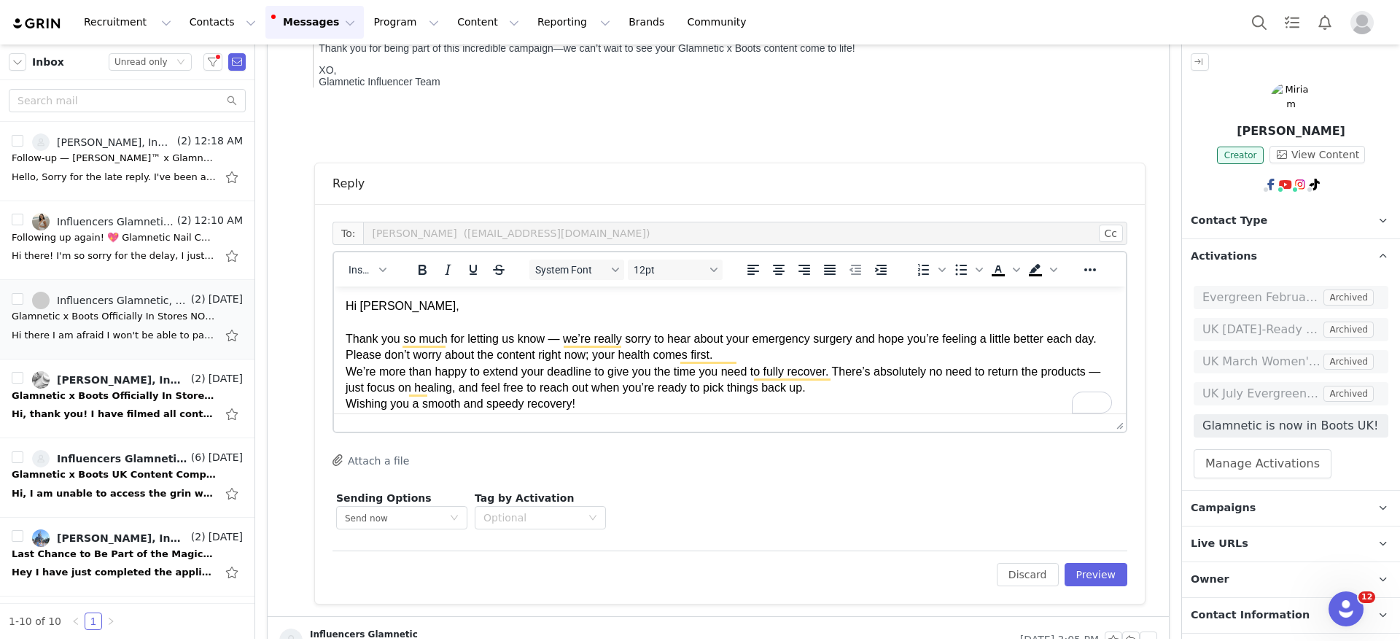
scroll to position [441, 0]
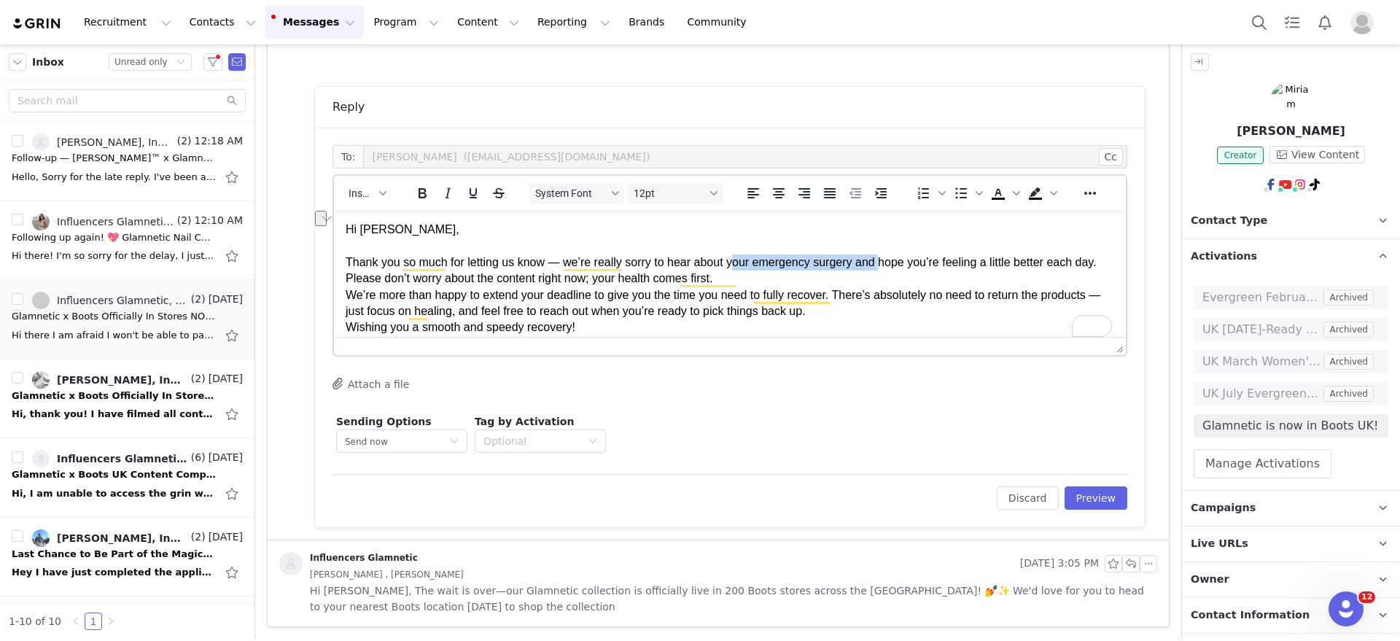
drag, startPoint x: 733, startPoint y: 265, endPoint x: 879, endPoint y: 260, distance: 145.9
click at [879, 260] on p "Hi Miriam, Thank you so much for letting us know — we’re really sorry to hear a…" at bounding box center [730, 287] width 769 height 131
click at [769, 252] on p "Hi Miriam, Thank you so much for letting us know — we’re really sorry to hear a…" at bounding box center [730, 287] width 769 height 131
drag, startPoint x: 725, startPoint y: 262, endPoint x: 856, endPoint y: 261, distance: 131.2
click at [855, 260] on p "Hi Miriam, Thank you so much for letting us know — we’re really sorry to hear a…" at bounding box center [730, 287] width 769 height 131
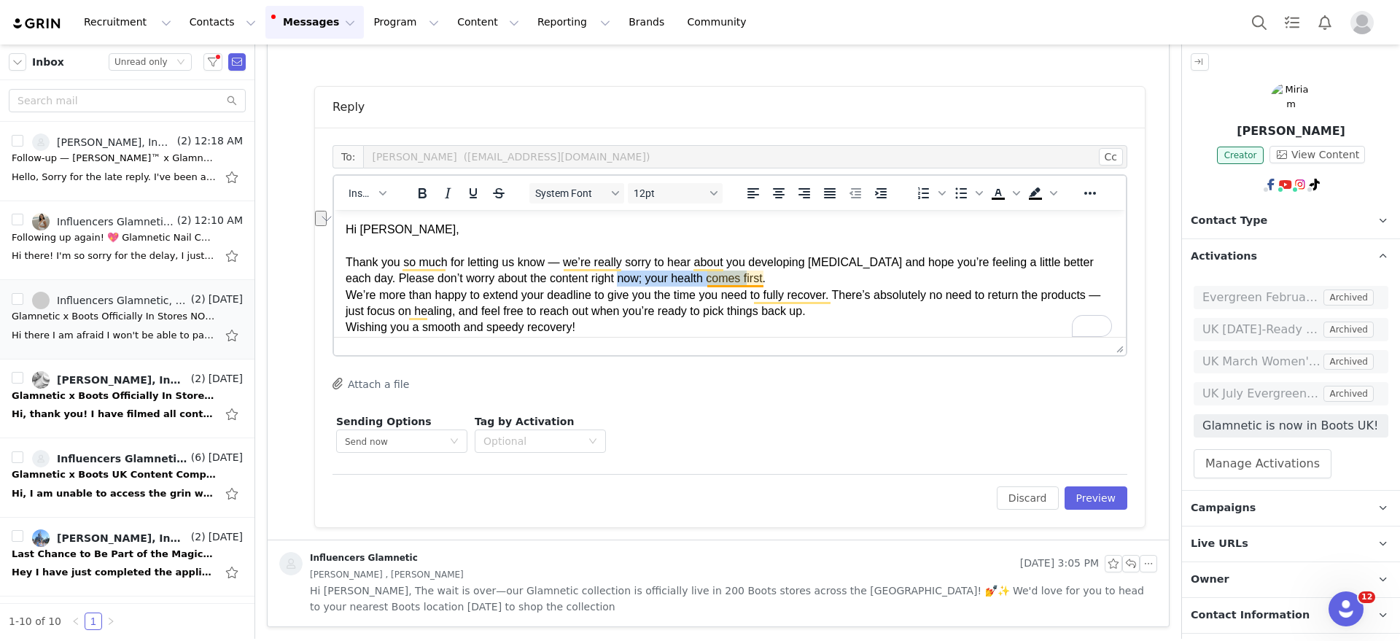
drag, startPoint x: 638, startPoint y: 281, endPoint x: 763, endPoint y: 274, distance: 125.6
click at [762, 274] on p "Hi Miriam, Thank you so much for letting us know — we’re really sorry to hear a…" at bounding box center [730, 287] width 769 height 131
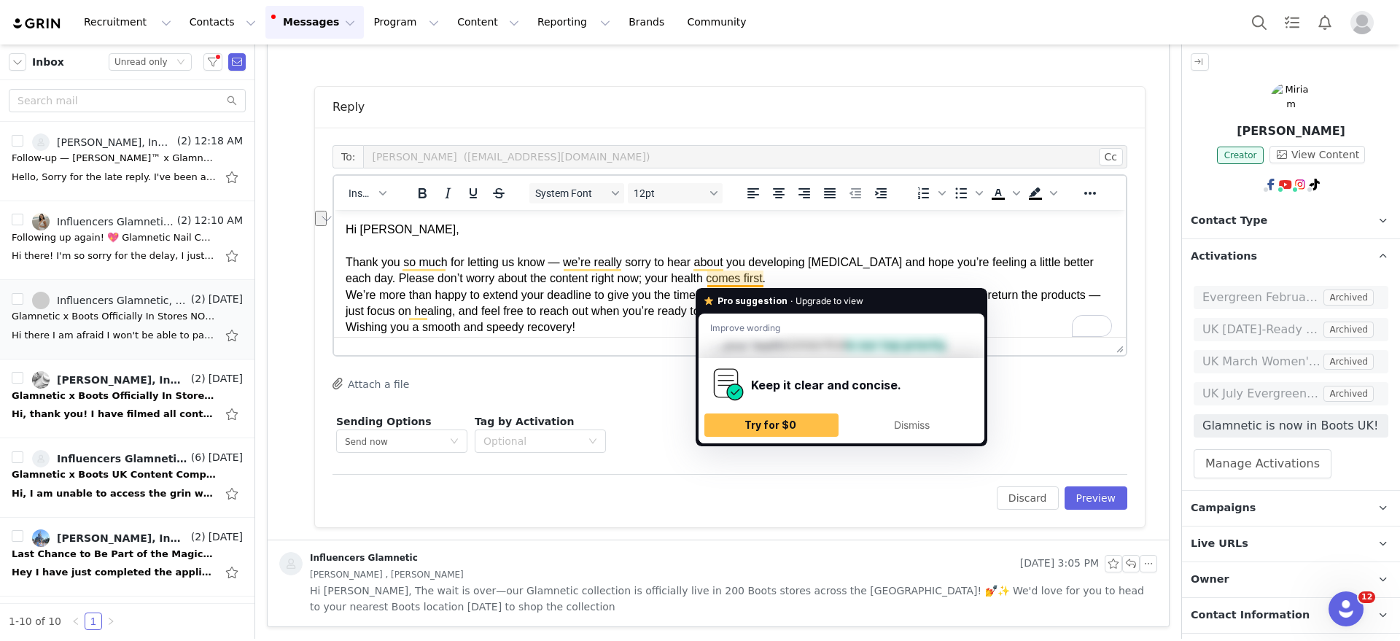
drag, startPoint x: 800, startPoint y: 278, endPoint x: 790, endPoint y: 277, distance: 9.5
click at [801, 278] on p "Hi Miriam, Thank you so much for letting us know — we’re really sorry to hear a…" at bounding box center [730, 287] width 769 height 131
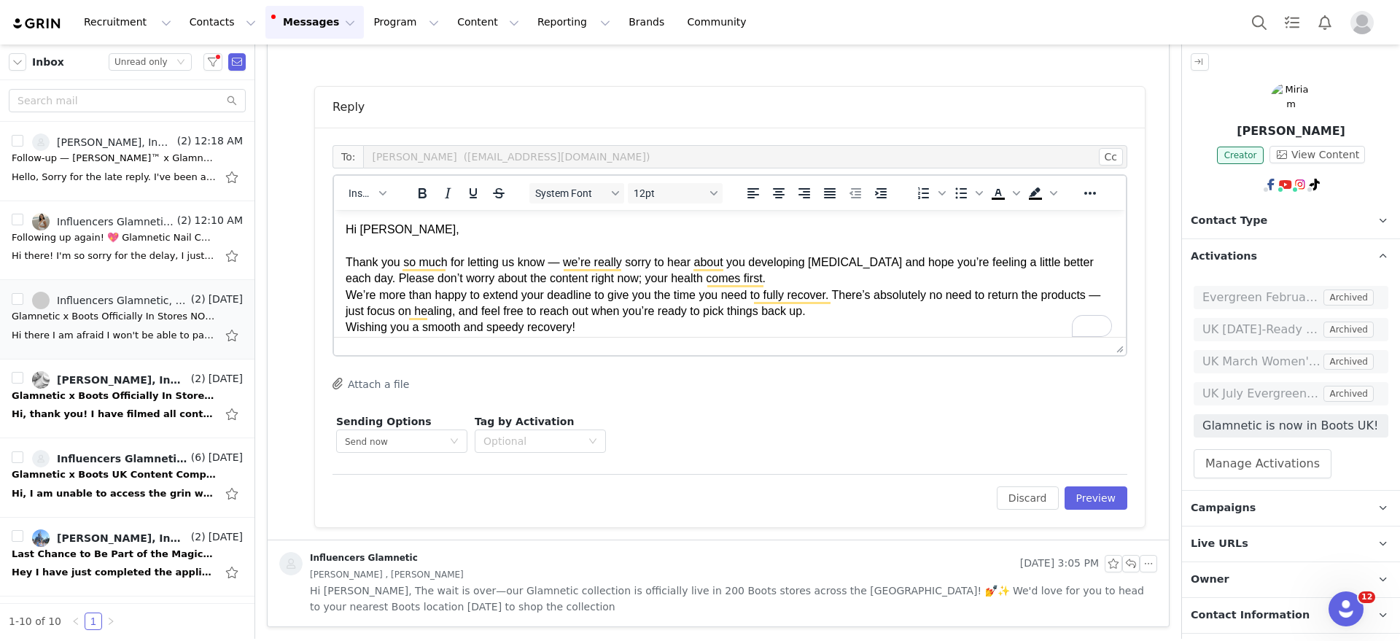
click at [507, 314] on p "Hi Miriam, Thank you so much for letting us know — we’re really sorry to hear a…" at bounding box center [730, 287] width 769 height 131
drag, startPoint x: 346, startPoint y: 293, endPoint x: 356, endPoint y: 293, distance: 10.2
click at [345, 292] on html "Hi Miriam, Thank you so much for letting us know — we’re really sorry to hear a…" at bounding box center [730, 287] width 792 height 154
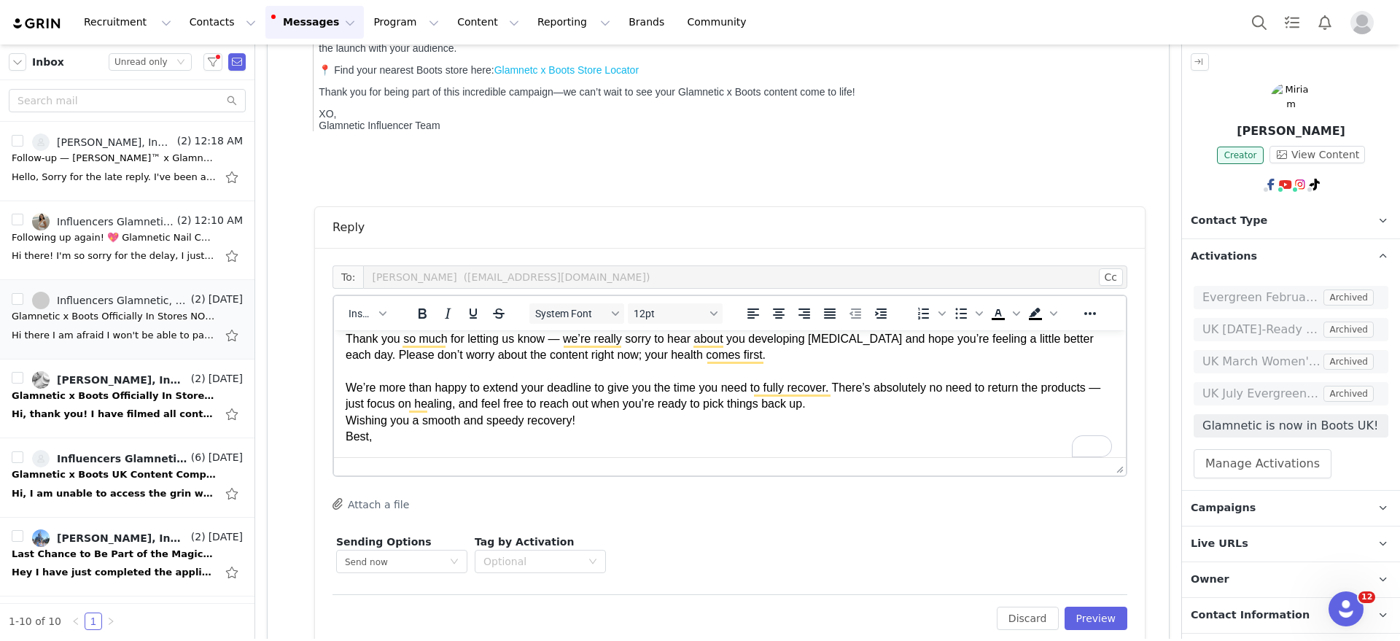
scroll to position [350, 0]
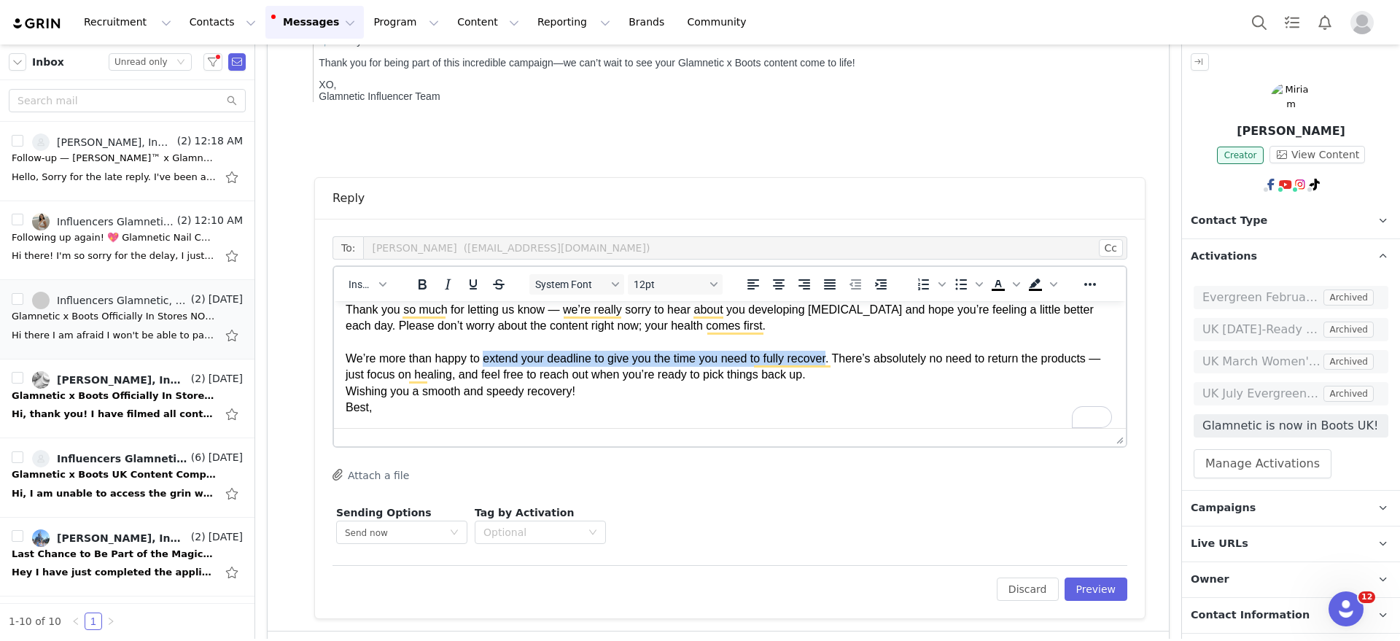
drag, startPoint x: 483, startPoint y: 360, endPoint x: 830, endPoint y: 366, distance: 347.1
click at [830, 365] on p "Hi Miriam, Thank you so much for letting us know — we’re really sorry to hear a…" at bounding box center [730, 342] width 769 height 147
drag, startPoint x: 572, startPoint y: 364, endPoint x: 709, endPoint y: 320, distance: 143.9
click at [572, 363] on p "Hi Miriam, Thank you so much for letting us know — we’re really sorry to hear a…" at bounding box center [730, 342] width 769 height 147
click at [663, 359] on p "Hi Miriam, Thank you so much for letting us know — we’re really sorry to hear a…" at bounding box center [730, 342] width 769 height 147
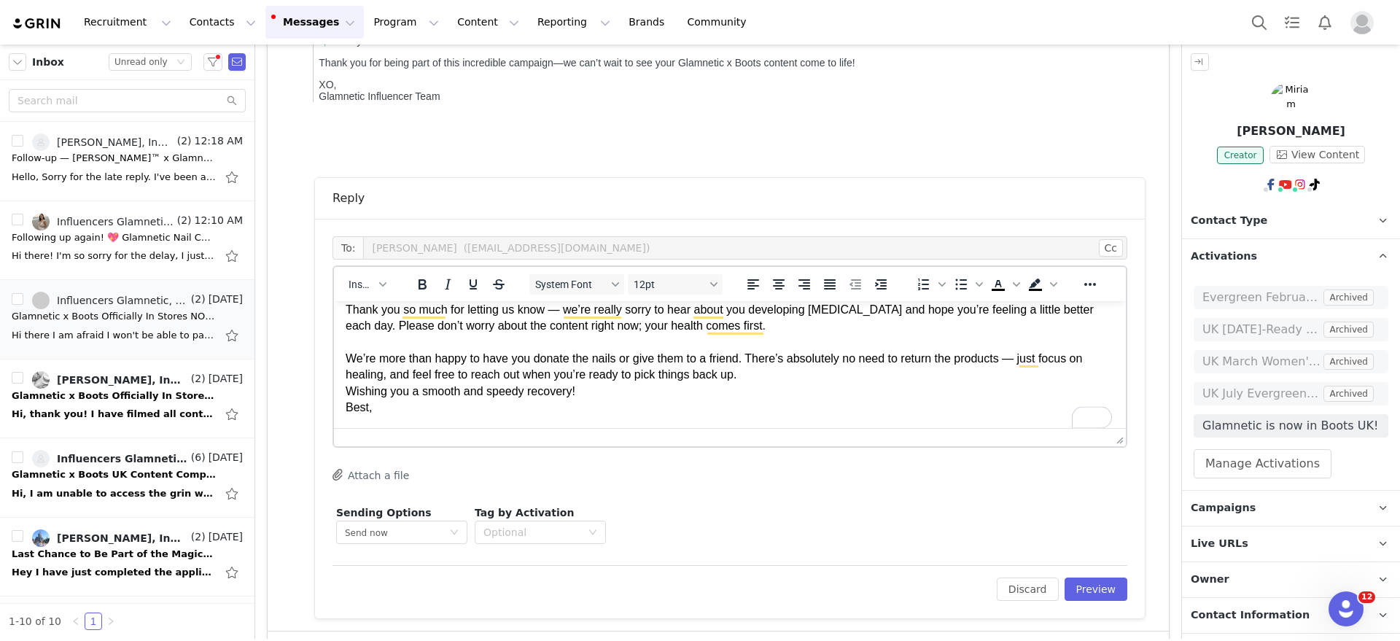
click at [784, 376] on p "Hi Miriam, Thank you so much for letting us know — we’re really sorry to hear a…" at bounding box center [730, 342] width 769 height 147
click at [612, 388] on p "Hi Miriam, Thank you so much for letting us know — we’re really sorry to hear a…" at bounding box center [730, 342] width 769 height 147
click at [648, 419] on html "Hi Miriam, Thank you so much for letting us know — we’re really sorry to hear a…" at bounding box center [730, 342] width 792 height 171
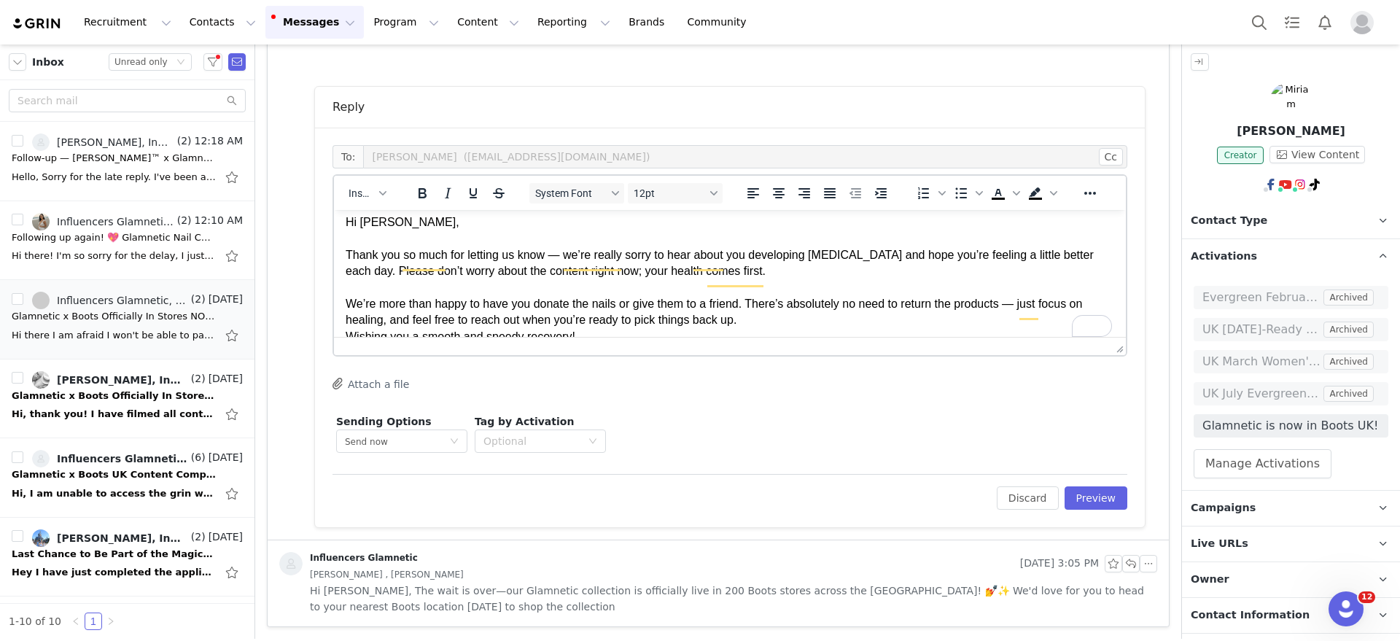
scroll to position [0, 0]
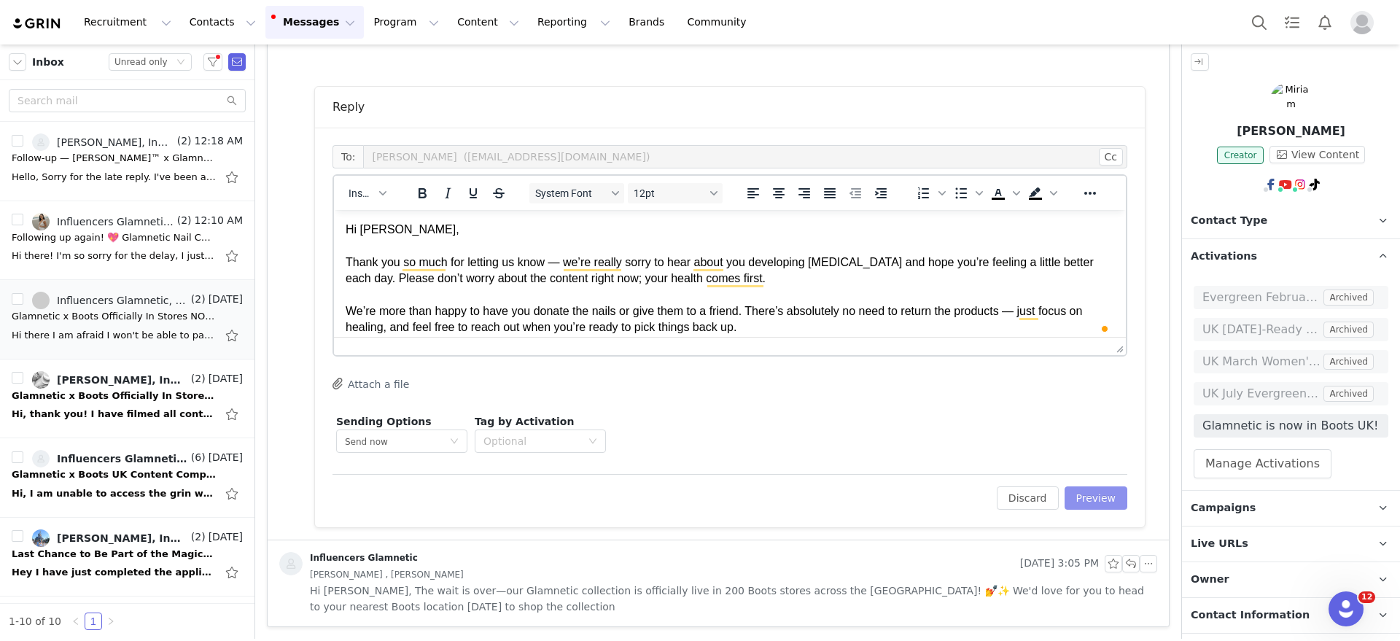
click at [1089, 499] on button "Preview" at bounding box center [1096, 497] width 63 height 23
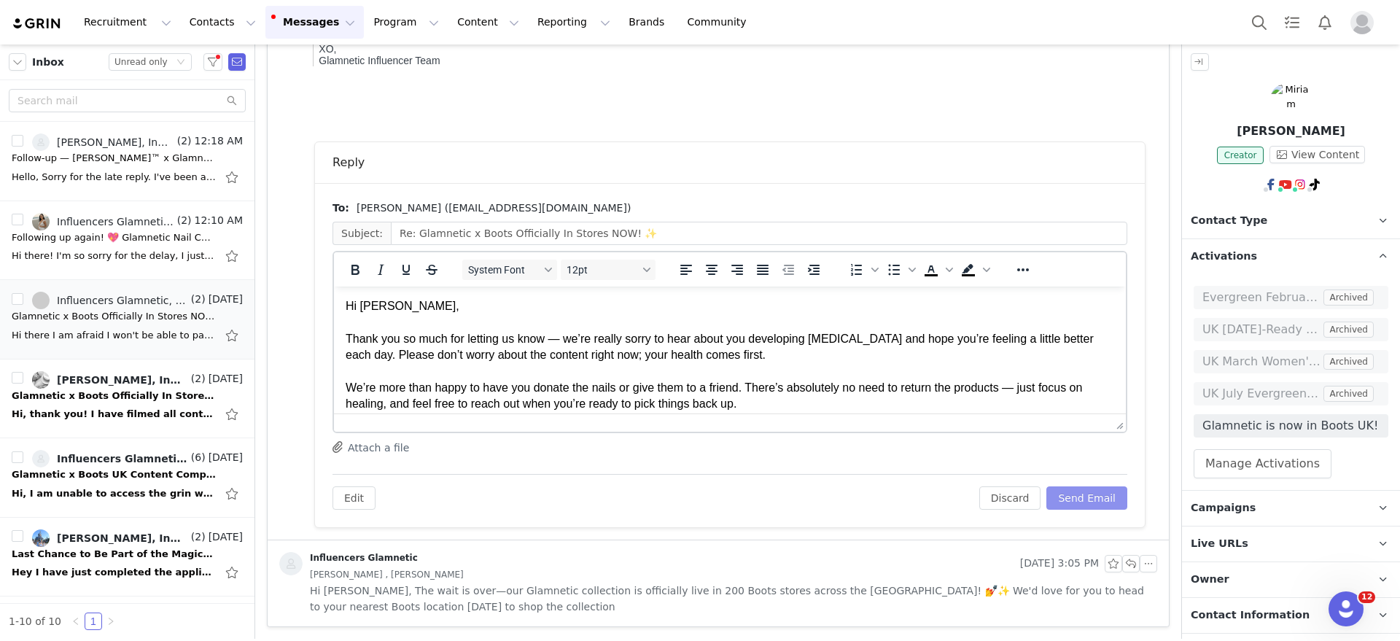
click at [1093, 499] on button "Send Email" at bounding box center [1086, 497] width 81 height 23
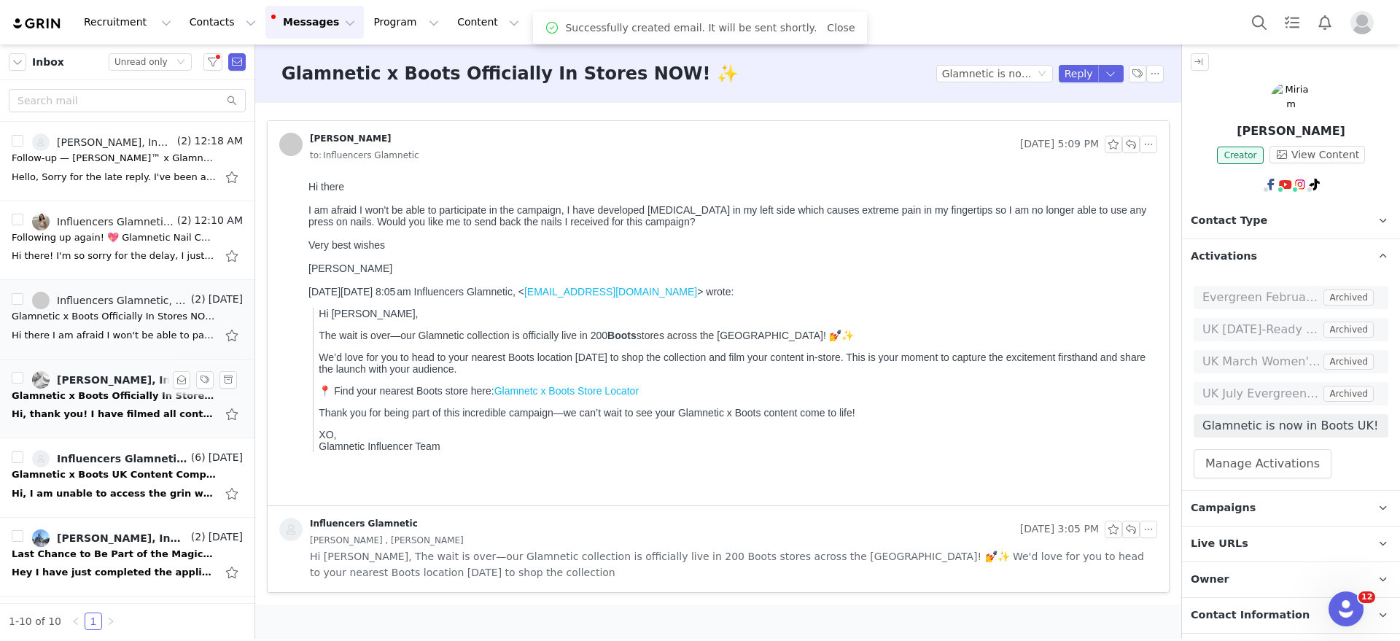
drag, startPoint x: 76, startPoint y: 411, endPoint x: 90, endPoint y: 412, distance: 14.6
click at [74, 411] on div "Hi, thank you! I have filmed all content apart from the instore footage. Boots …" at bounding box center [114, 414] width 204 height 15
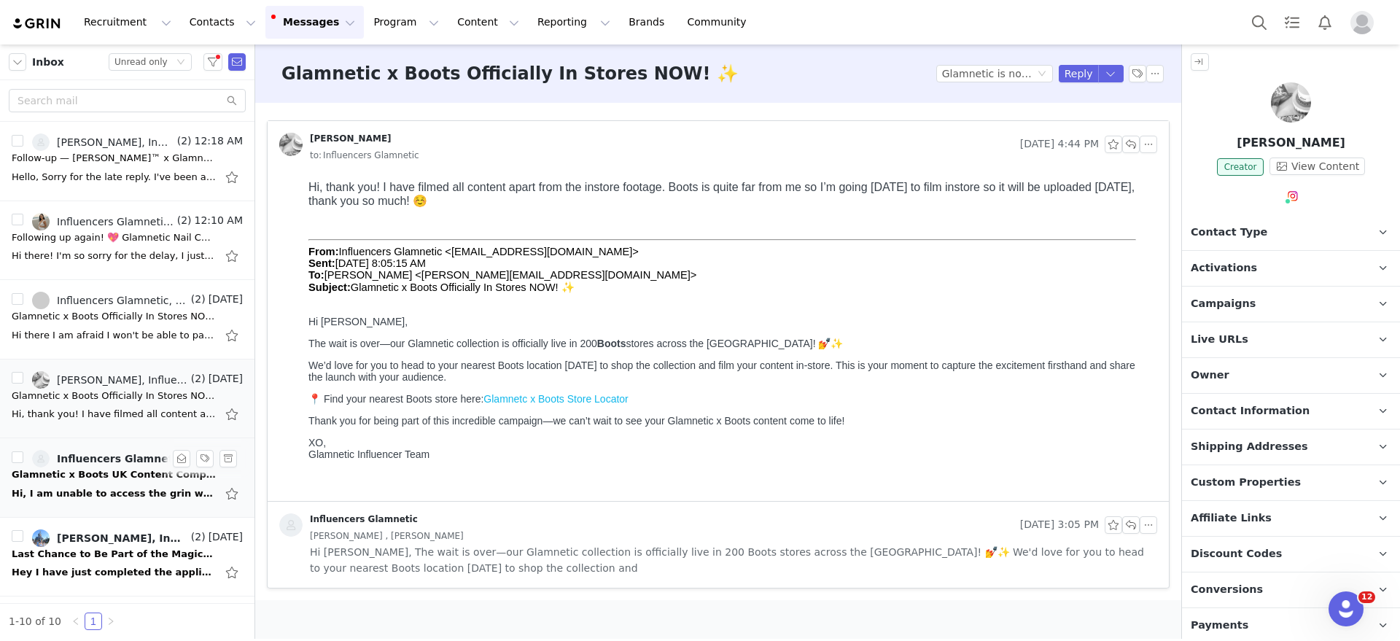
click at [68, 497] on div "Hi, I am unable to access the grin website - it just comes up with unavailable …" at bounding box center [114, 493] width 204 height 15
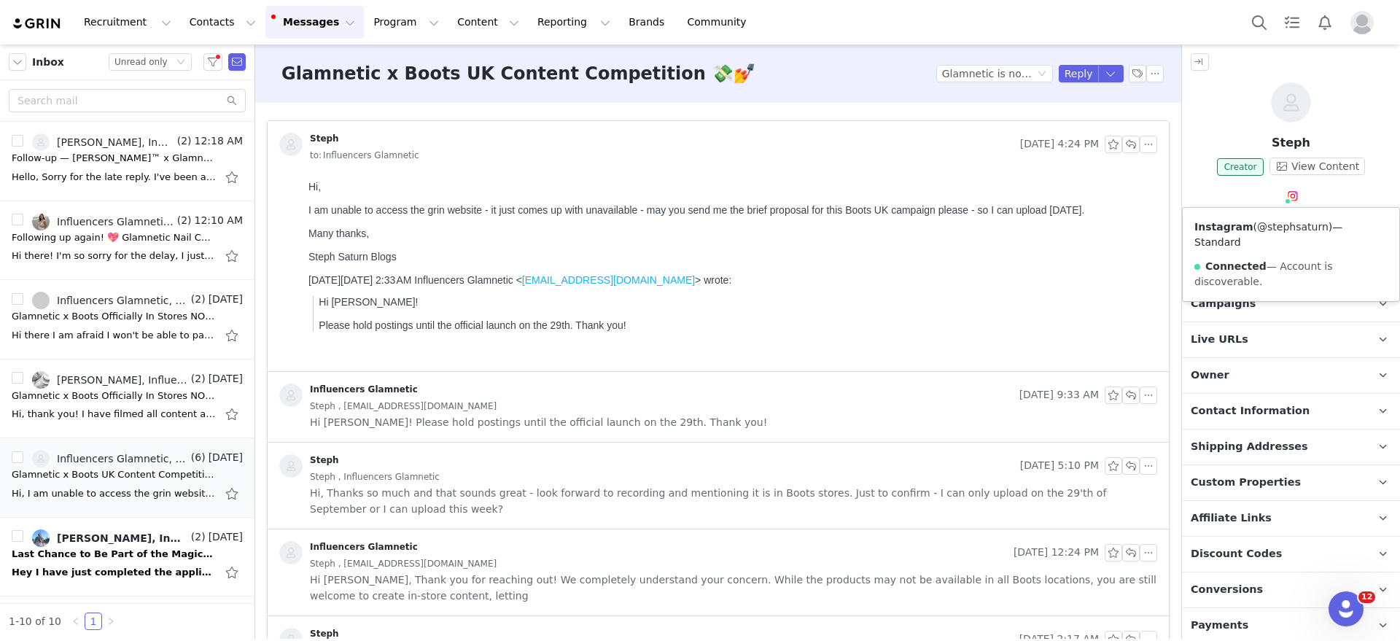
click at [1293, 229] on link "@stephsaturn" at bounding box center [1292, 227] width 71 height 12
click at [1122, 145] on button "button" at bounding box center [1130, 144] width 17 height 17
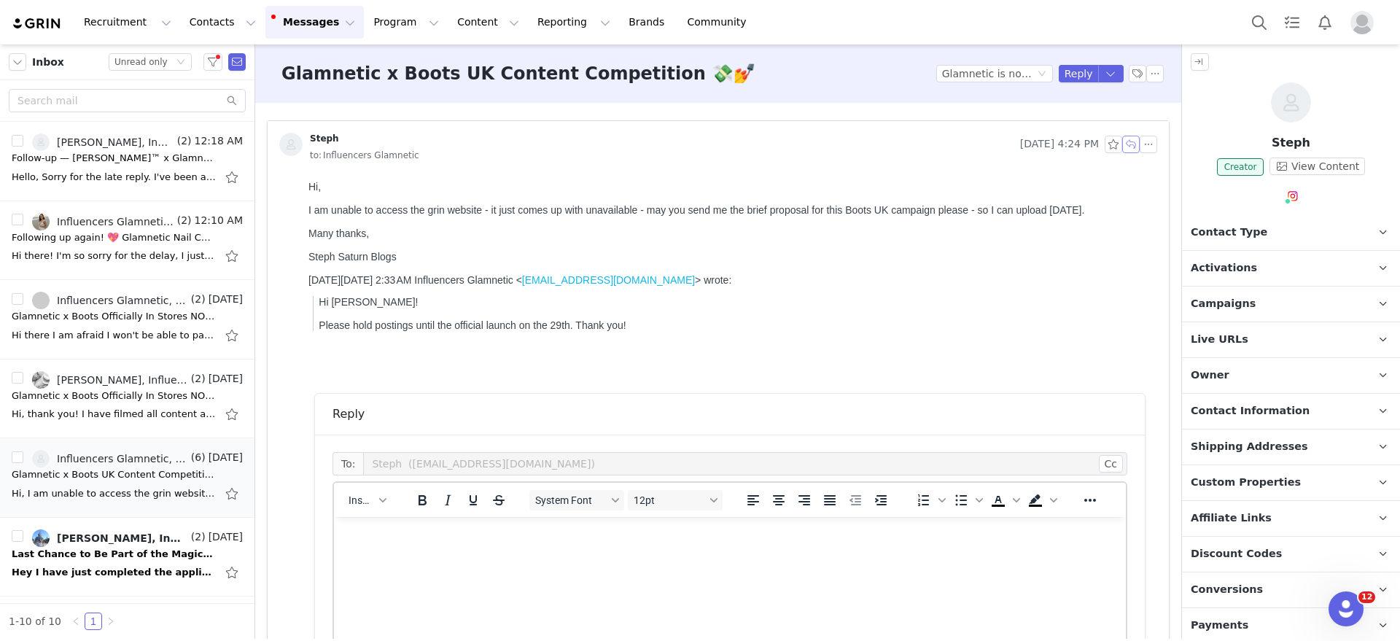
scroll to position [91, 0]
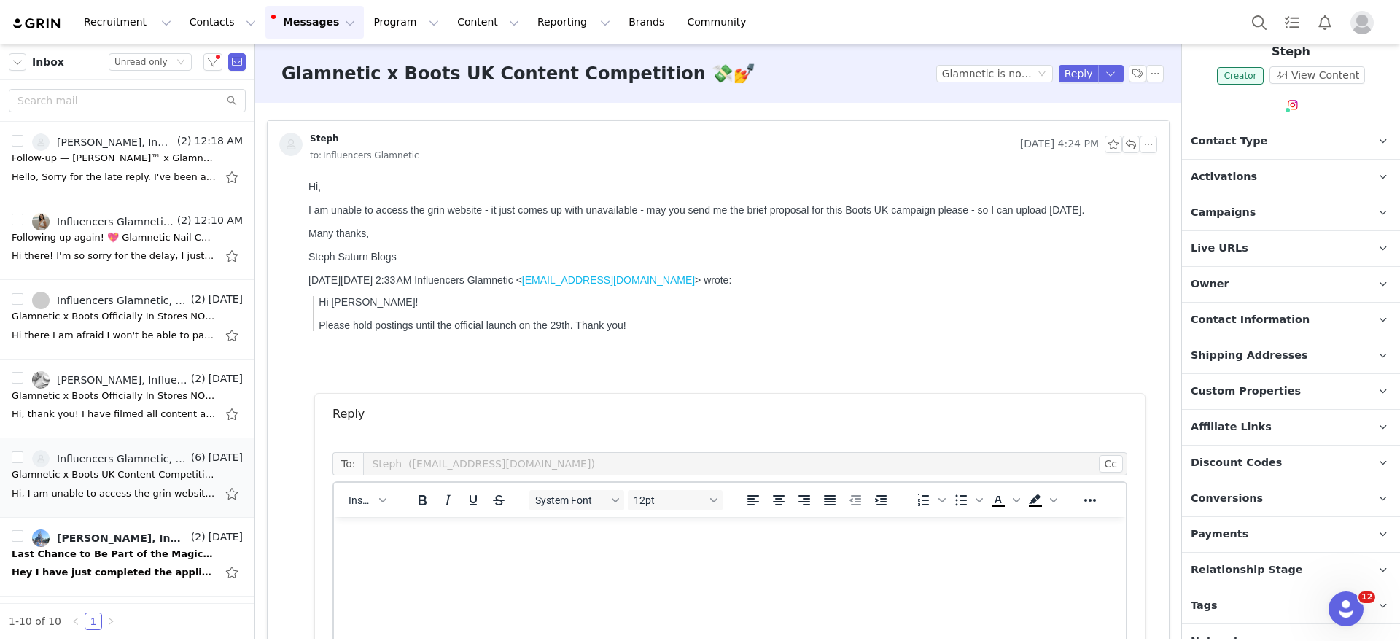
click at [1293, 248] on p "Live URLs" at bounding box center [1273, 248] width 183 height 35
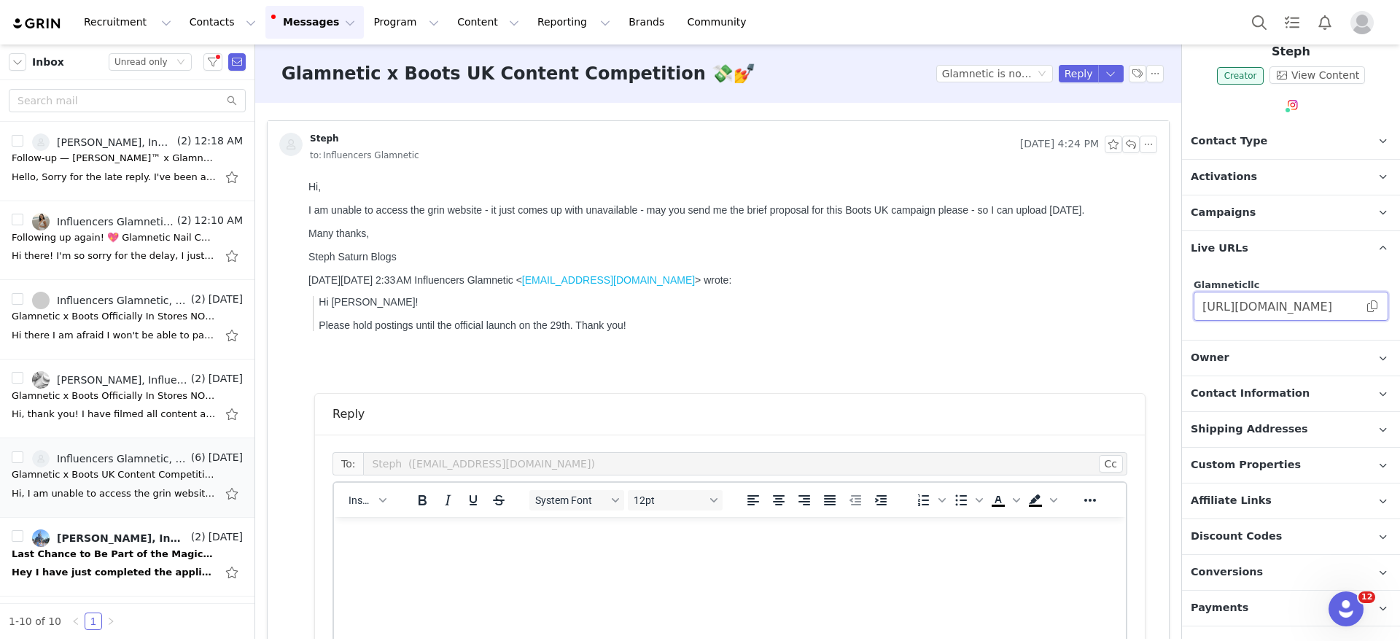
click at [1297, 312] on input "https://glamneticllc.grin.live/81e5dcd5-cd7a-447e-879e-fed34adef3cd" at bounding box center [1291, 306] width 195 height 29
click at [1298, 312] on input "https://glamneticllc.grin.live/81e5dcd5-cd7a-447e-879e-fed34adef3cd" at bounding box center [1291, 306] width 195 height 29
click at [872, 286] on div "On Tue, Sep 23, 2025 at 2:33 AM Influencers Glamnetic < influencers@glamnetic.c…" at bounding box center [729, 280] width 843 height 12
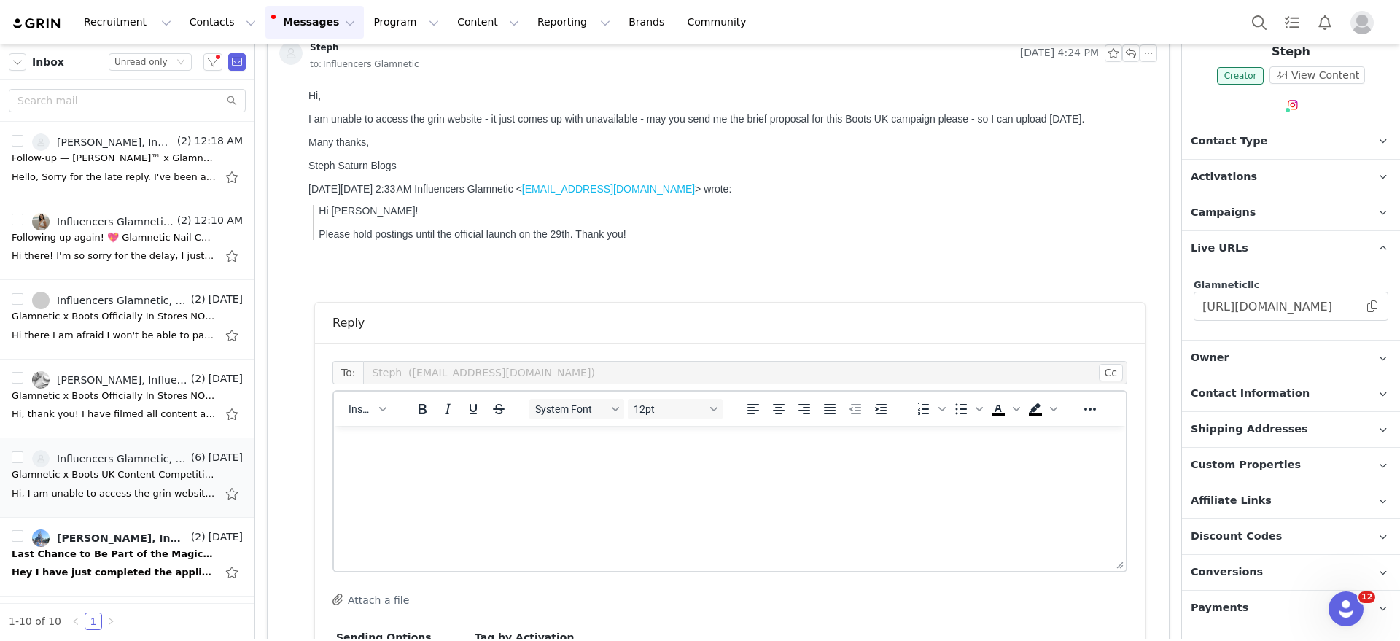
click at [588, 432] on html at bounding box center [730, 445] width 792 height 39
click at [775, 475] on p "Hi Steph! Were you able to access the grin link as it's working just fine when" at bounding box center [730, 461] width 769 height 49
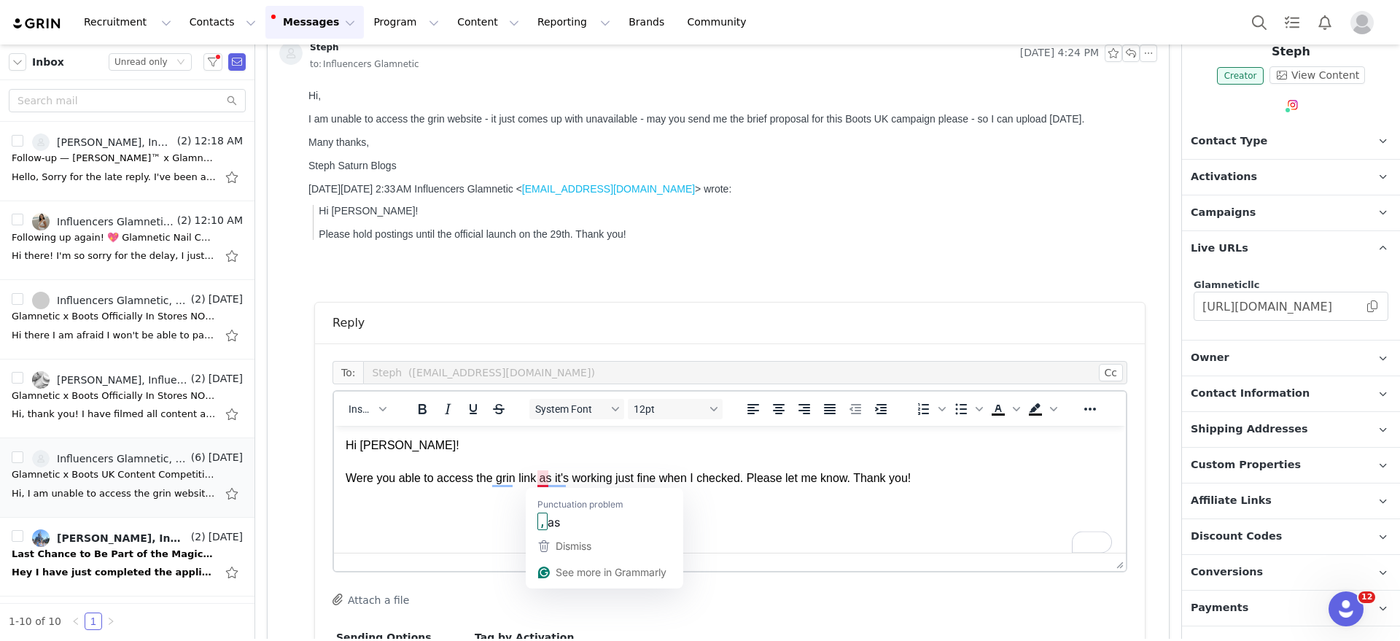
click at [541, 477] on p "Hi Steph! Were you able to access the grin link as it's working just fine when …" at bounding box center [730, 461] width 769 height 49
click at [503, 481] on p "Hi Steph! Were you able to access the grin link, as it's working just fine when…" at bounding box center [730, 461] width 769 height 49
click at [499, 479] on p "Hi Steph! Were you able to access the grin link, as it's working just fine when…" at bounding box center [730, 461] width 769 height 49
click at [650, 498] on html "Hi Steph! Were you able to access the grin link, as it's working just fine when…" at bounding box center [730, 462] width 792 height 72
click at [745, 466] on p "Hi Steph! Were you able to access the grin link, as it's working just fine when…" at bounding box center [730, 461] width 769 height 49
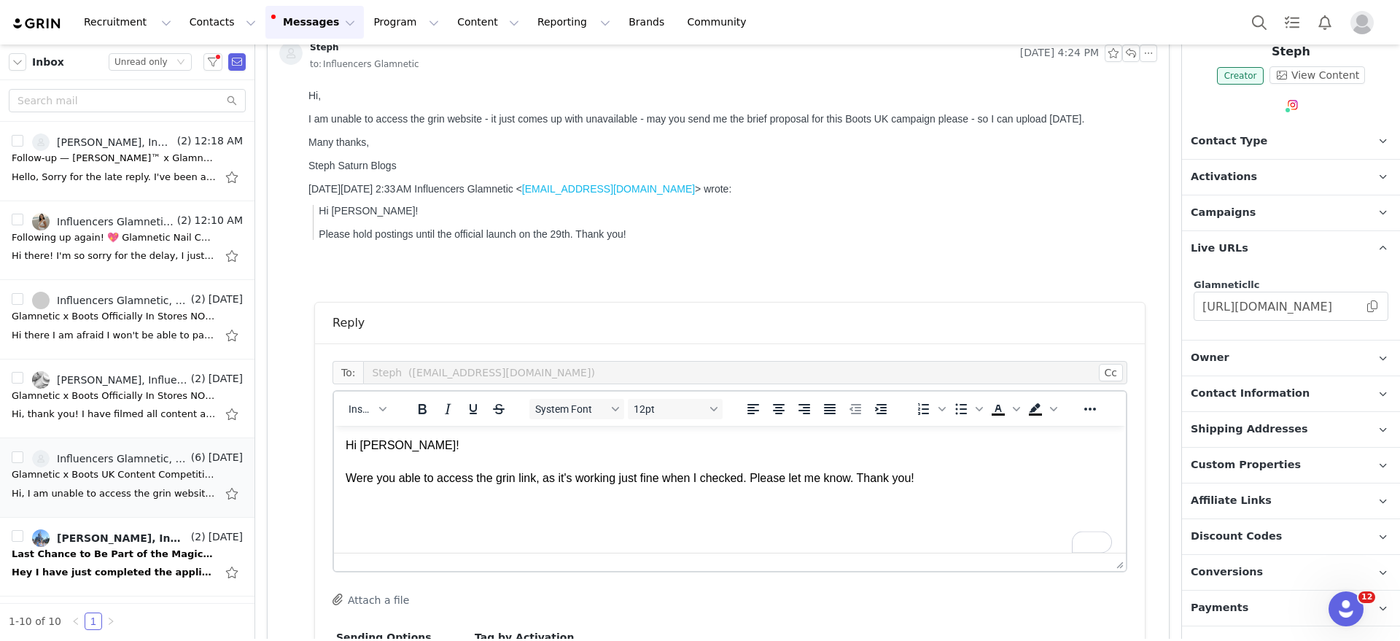
click at [951, 483] on p "Hi Steph! Were you able to access the grin link, as it's working just fine when…" at bounding box center [730, 461] width 769 height 49
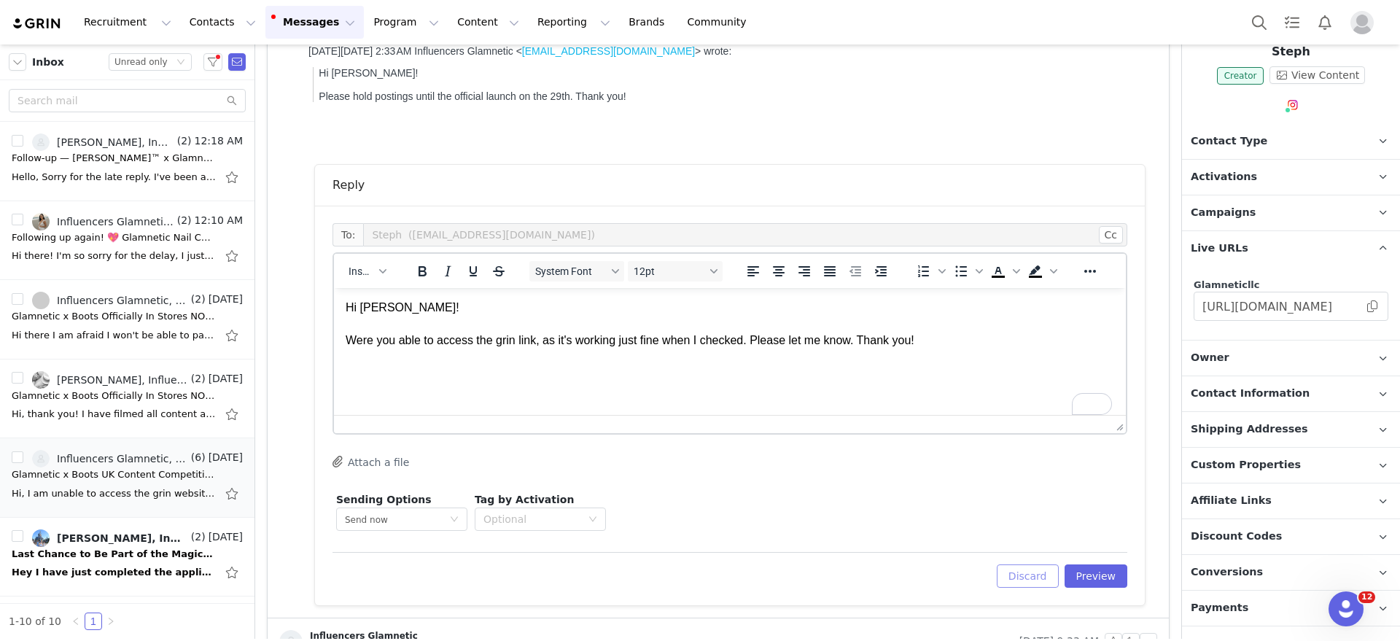
scroll to position [273, 0]
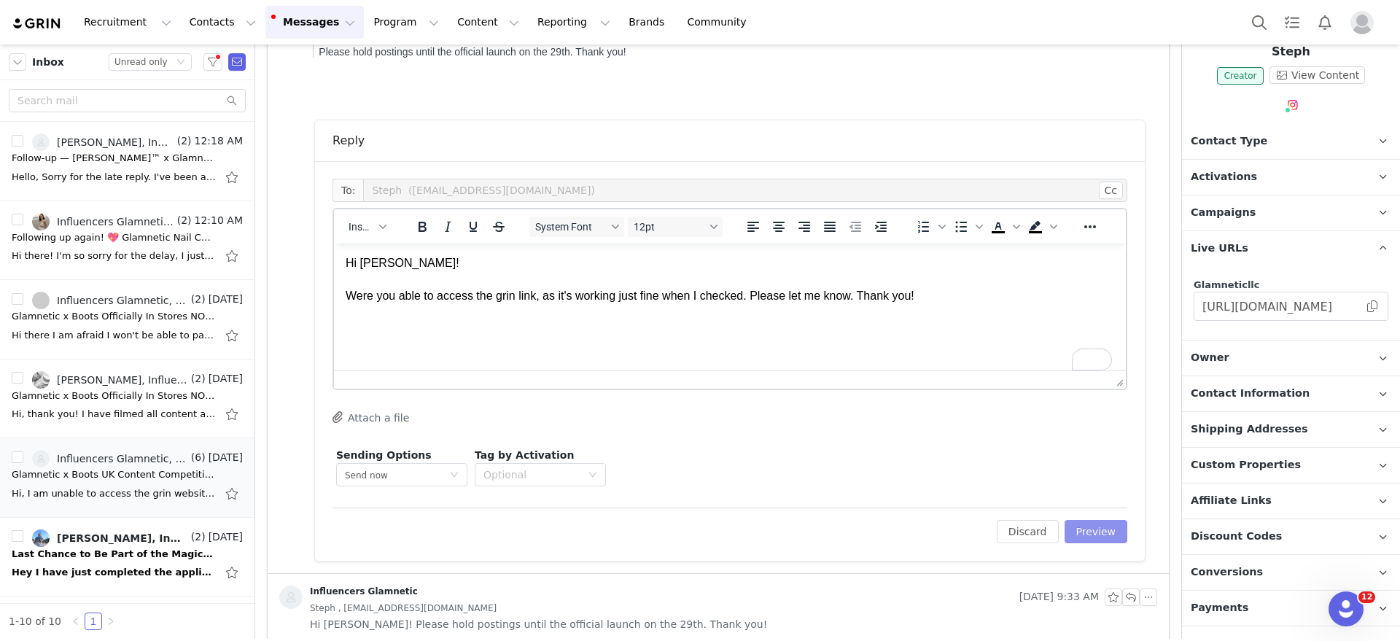
click at [1079, 522] on button "Preview" at bounding box center [1096, 531] width 63 height 23
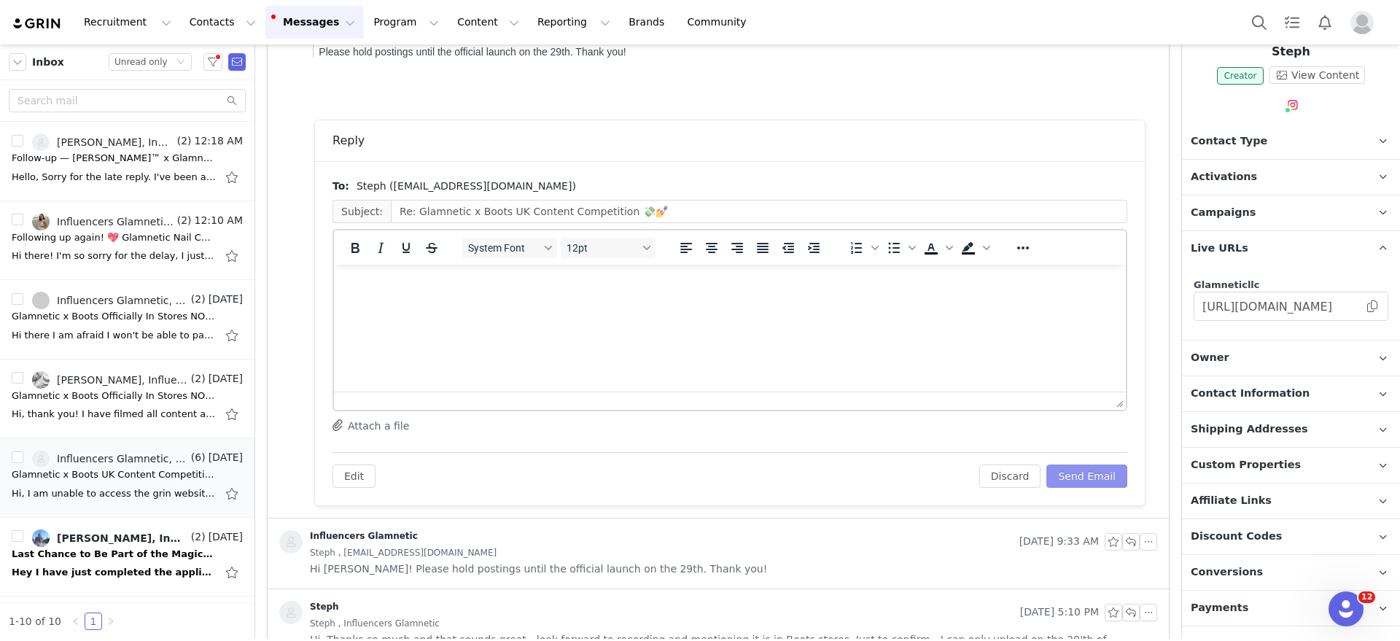
scroll to position [0, 0]
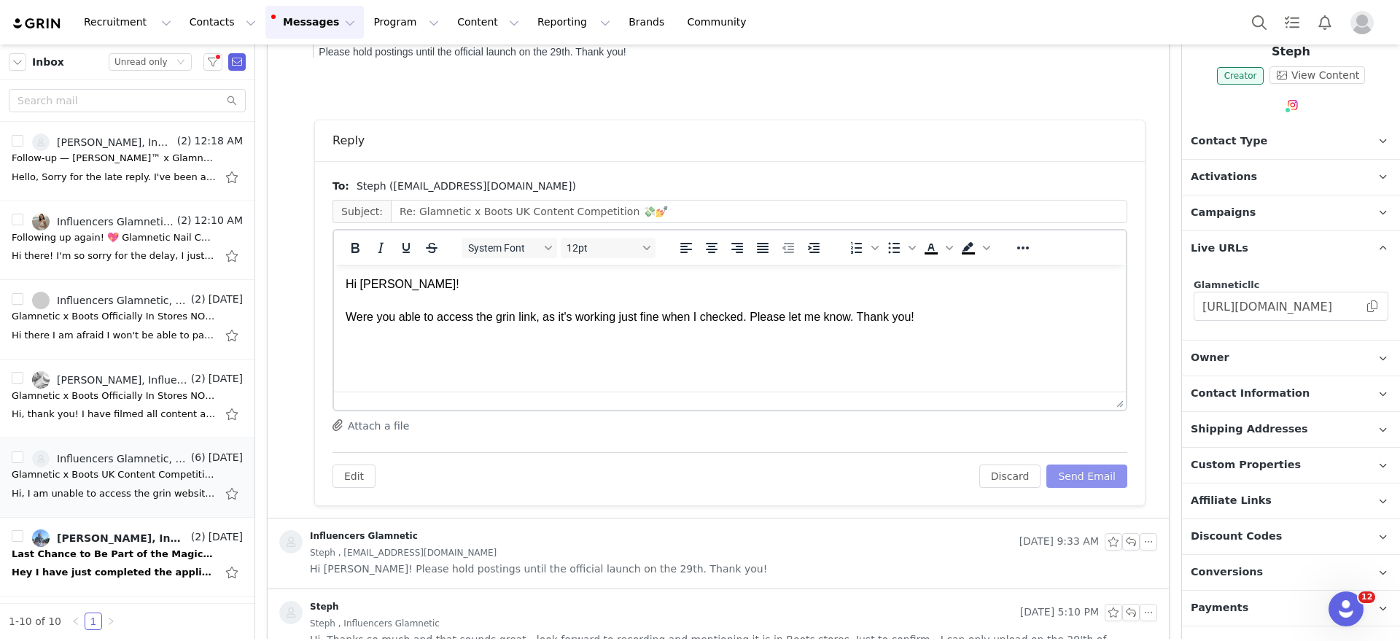
click at [1093, 466] on button "Send Email" at bounding box center [1086, 475] width 81 height 23
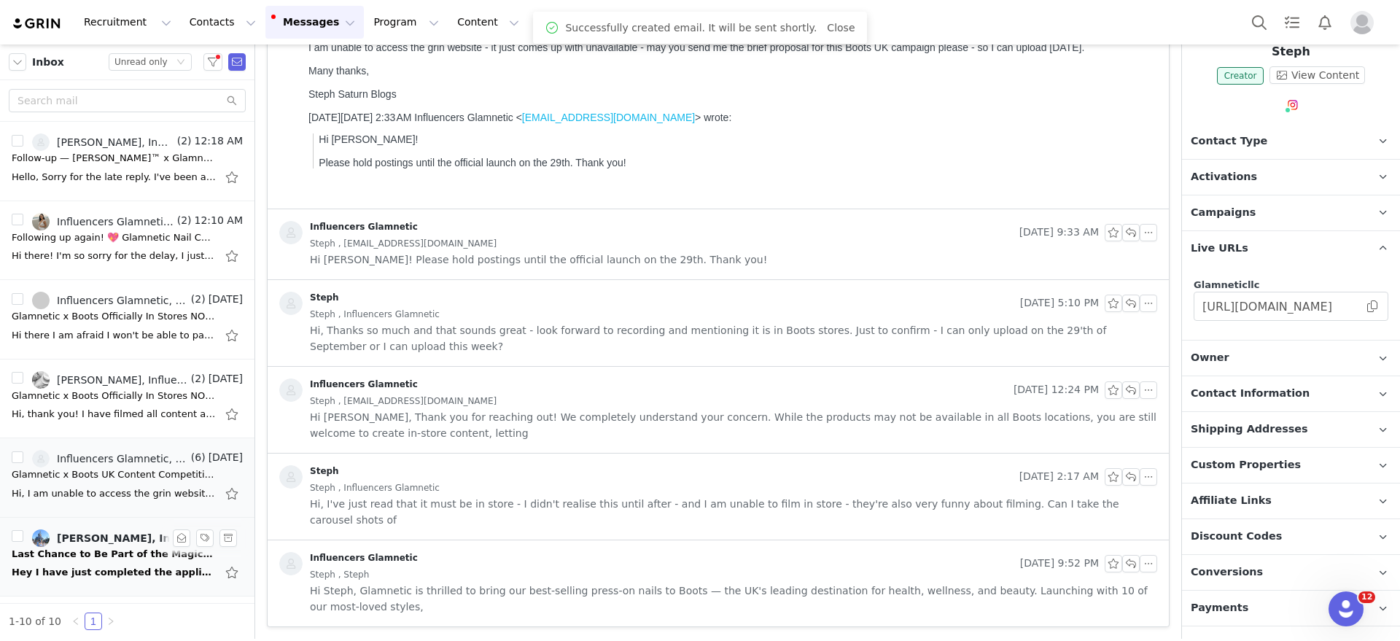
scroll to position [147, 0]
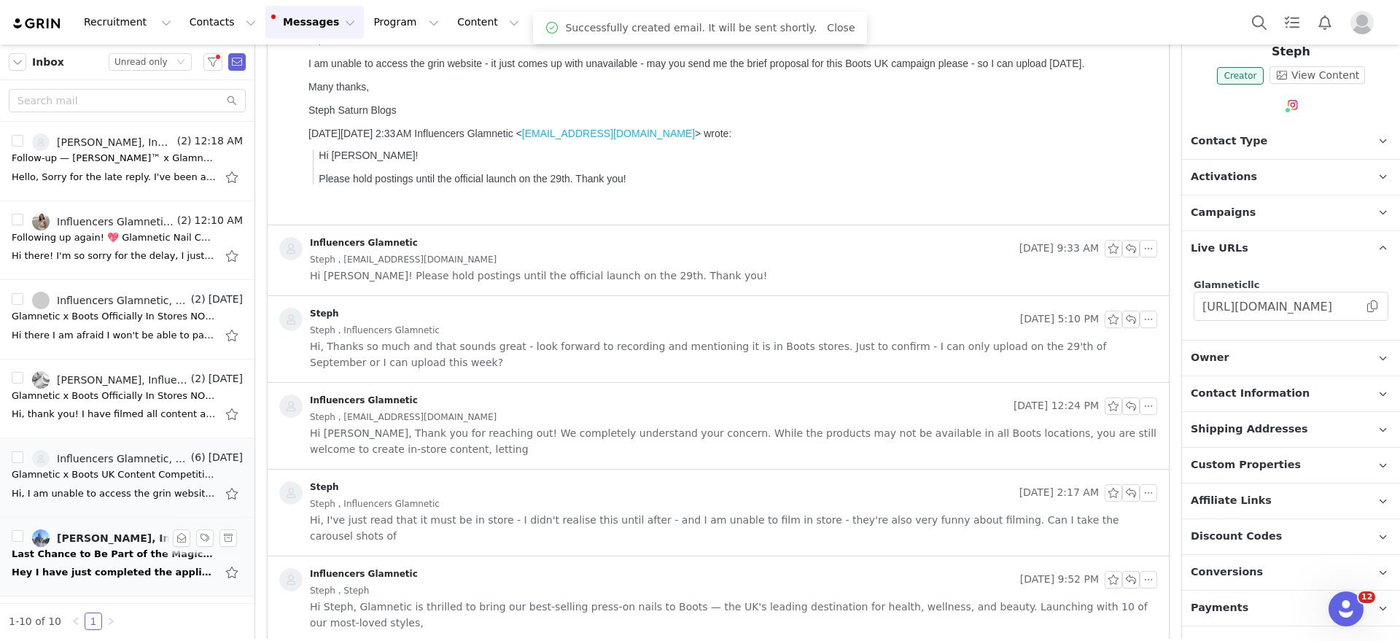
click at [130, 572] on div "Hey I have just completed the application online! Thank you for considering me …" at bounding box center [114, 572] width 204 height 15
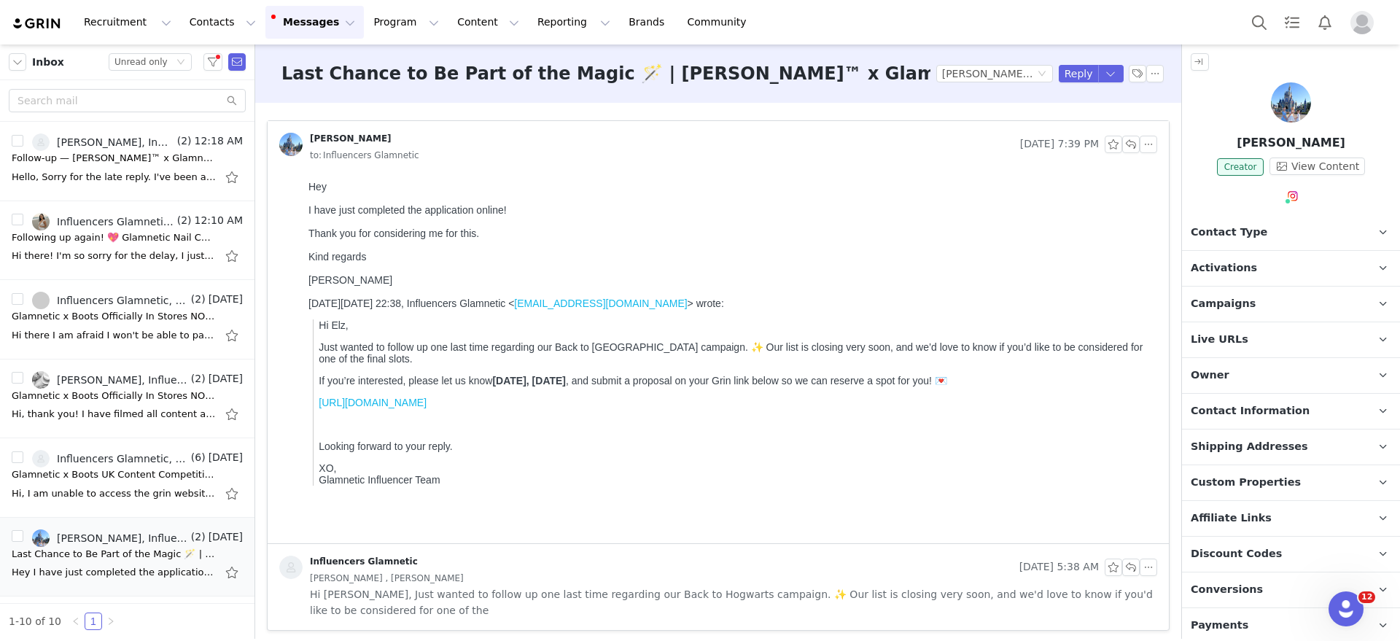
scroll to position [0, 0]
click at [1129, 149] on button "button" at bounding box center [1130, 144] width 17 height 17
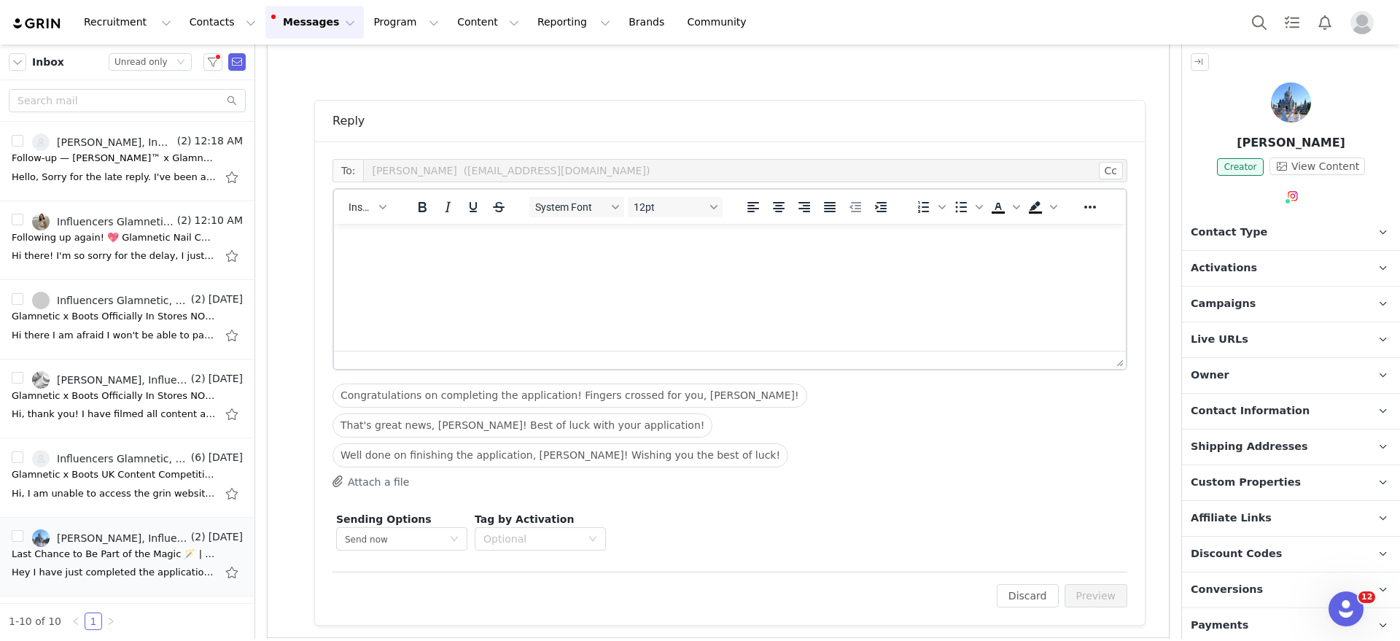
click at [1210, 274] on p "Activations" at bounding box center [1273, 268] width 183 height 35
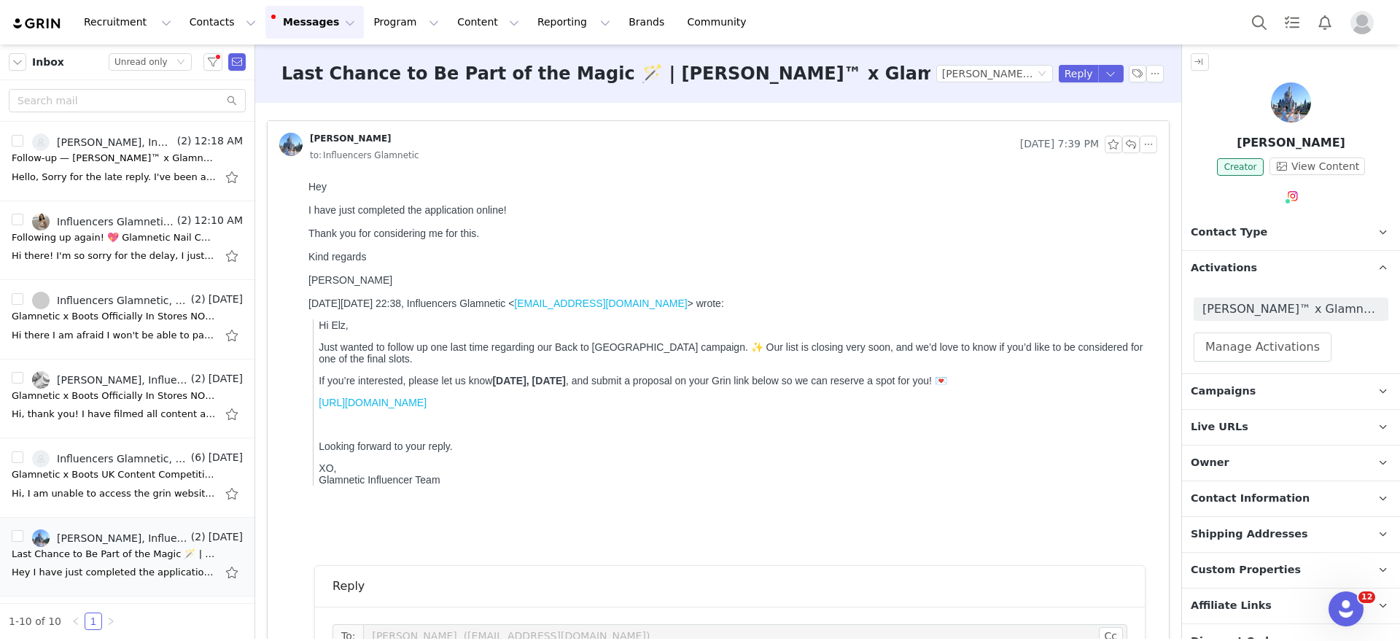
scroll to position [465, 0]
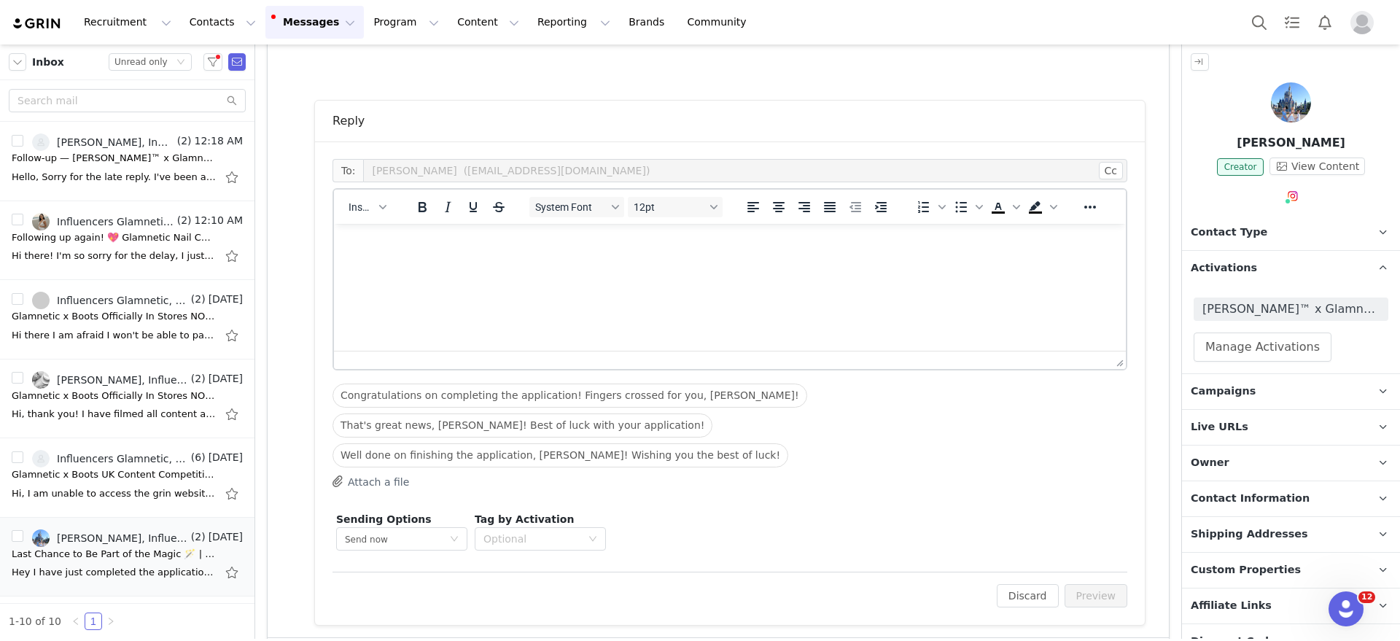
click at [532, 263] on html at bounding box center [730, 243] width 792 height 39
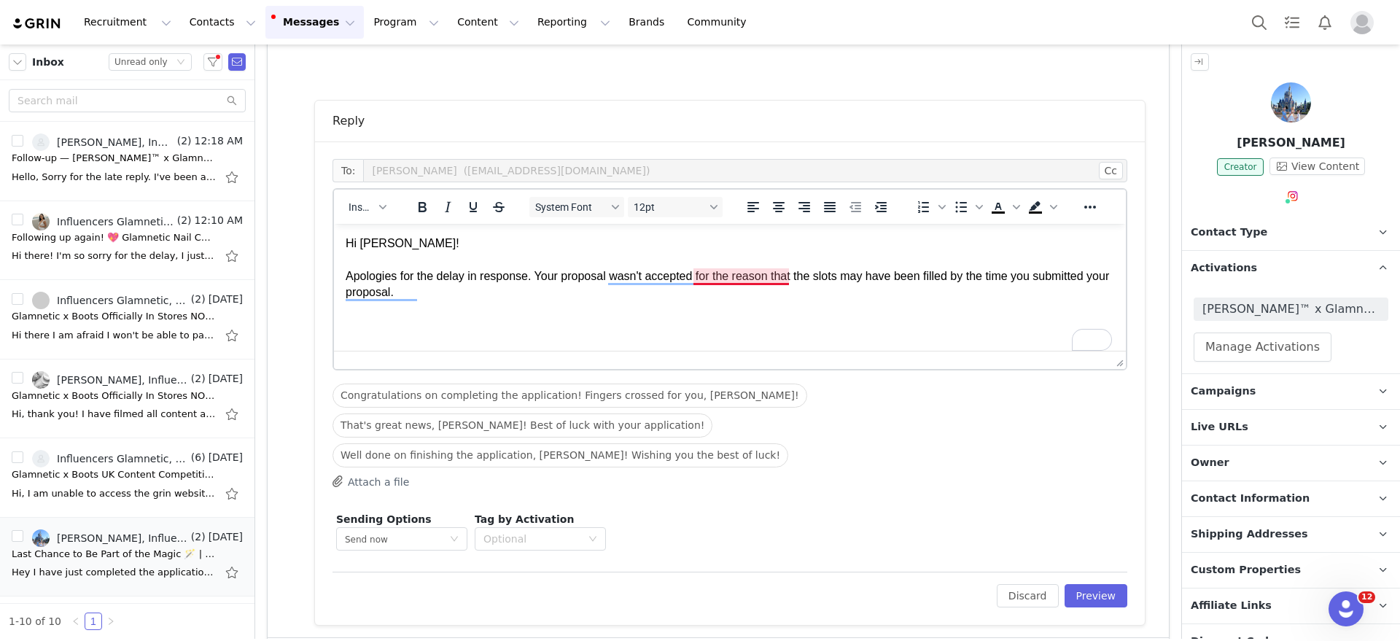
click at [713, 271] on p "Hi [PERSON_NAME]! Apologies for the delay in response. Your proposal wasn't acc…" at bounding box center [730, 269] width 769 height 66
click at [751, 284] on p "Hi [PERSON_NAME]! Apologies for the delay in response. Your proposal wasn't acc…" at bounding box center [730, 260] width 769 height 49
click at [753, 284] on p "Hi [PERSON_NAME]! Apologies for the delay in response. Your proposal wasn't acc…" at bounding box center [730, 260] width 769 height 49
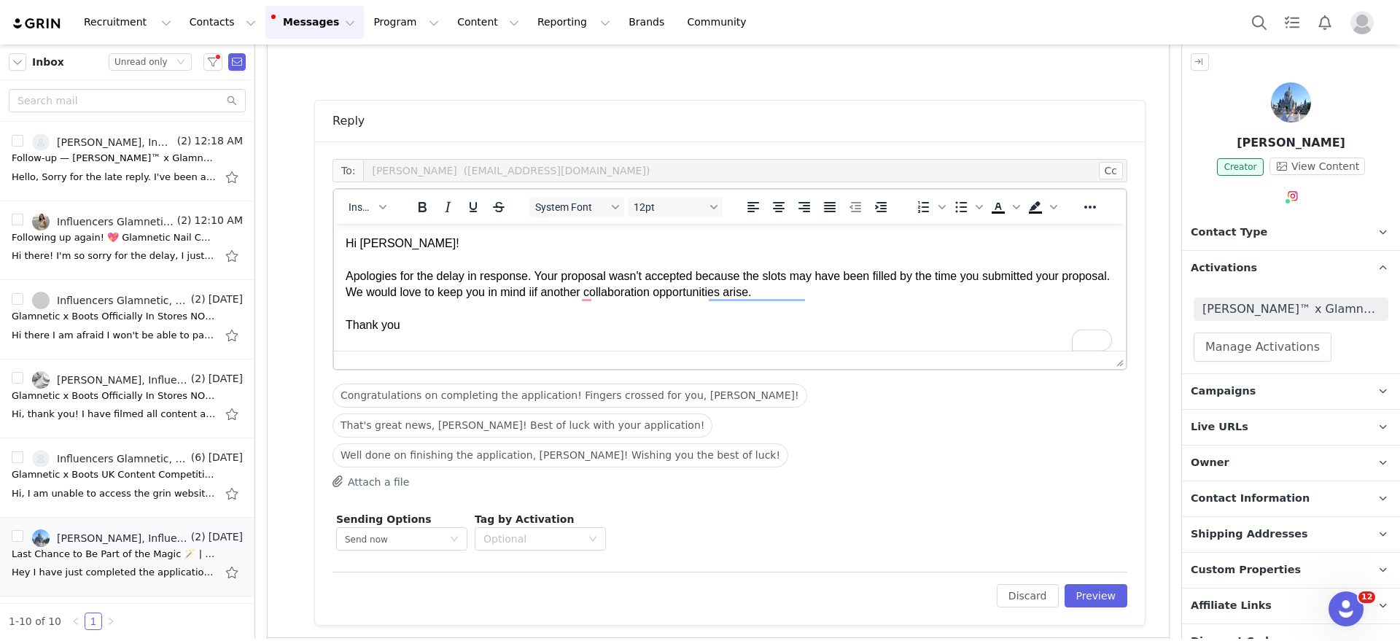
click at [754, 292] on p "Hi [PERSON_NAME]! Apologies for the delay in response. Your proposal wasn't acc…" at bounding box center [730, 285] width 769 height 98
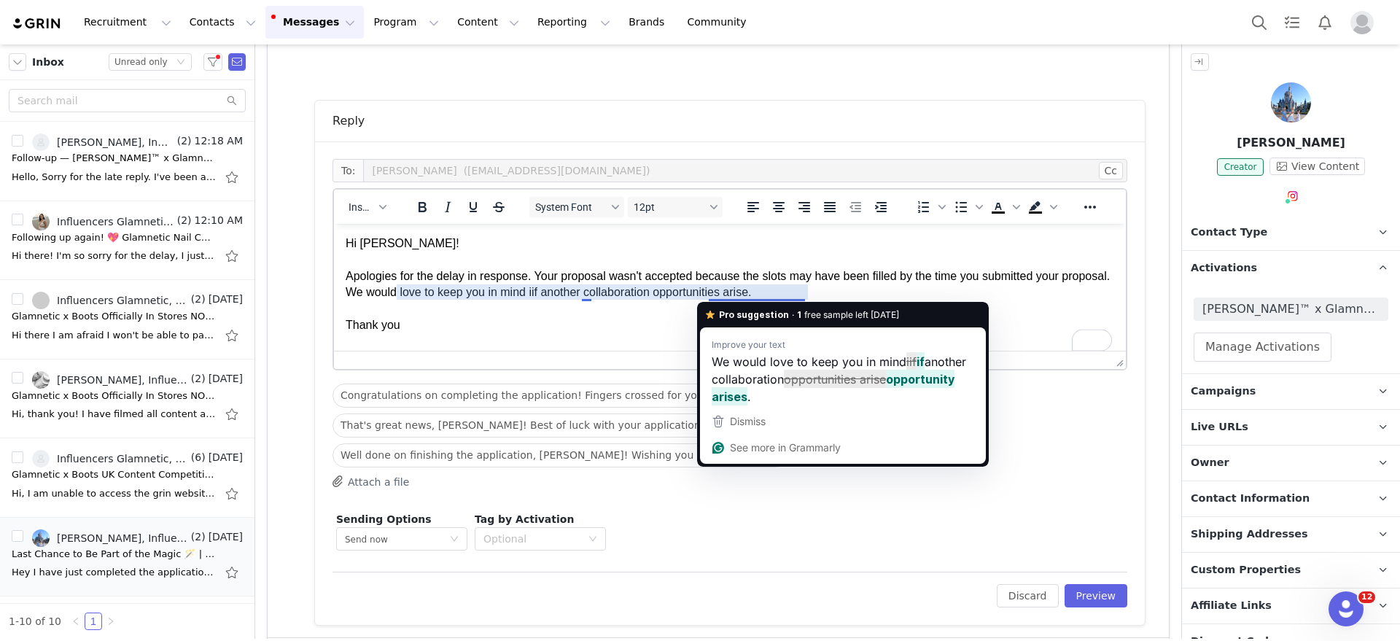
click at [784, 292] on p "Hi [PERSON_NAME]! Apologies for the delay in response. Your proposal wasn't acc…" at bounding box center [730, 285] width 769 height 98
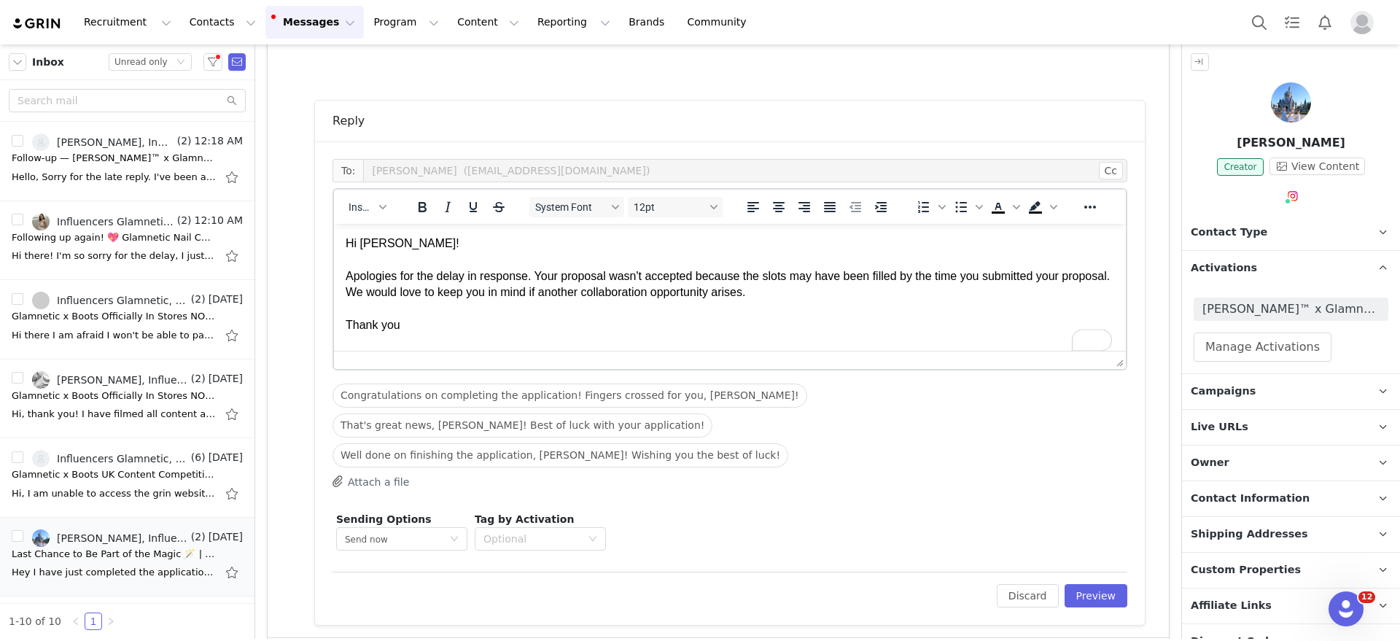
click at [715, 337] on html "Hi [PERSON_NAME]! Apologies for the delay in response. Your proposal wasn't acc…" at bounding box center [730, 284] width 792 height 121
drag, startPoint x: 610, startPoint y: 315, endPoint x: 602, endPoint y: 316, distance: 7.4
click at [610, 316] on p "Hi [PERSON_NAME]! Apologies for the delay in response. Your proposal wasn't acc…" at bounding box center [730, 285] width 769 height 98
click at [394, 327] on p "Hi [PERSON_NAME]! Apologies for the delay in response. Your proposal wasn't acc…" at bounding box center [730, 285] width 769 height 98
drag, startPoint x: 403, startPoint y: 322, endPoint x: 532, endPoint y: 316, distance: 129.2
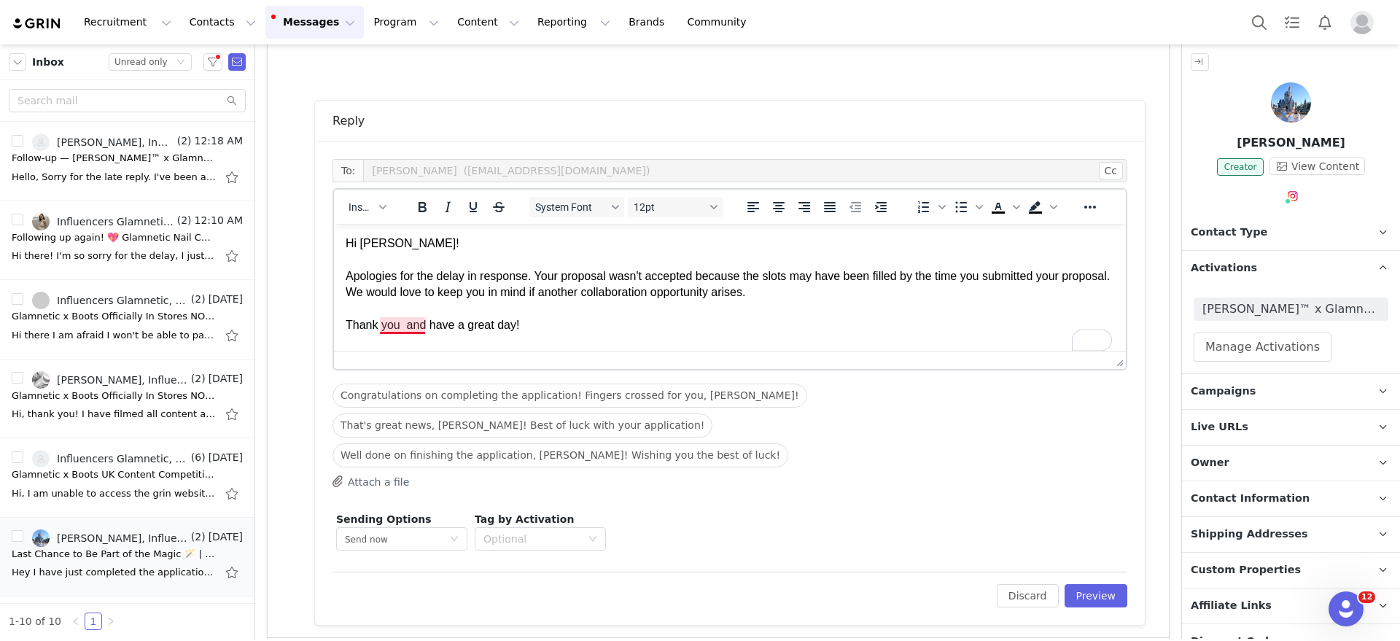
click at [402, 323] on p "Hi [PERSON_NAME]! Apologies for the delay in response. Your proposal wasn't acc…" at bounding box center [730, 285] width 769 height 98
drag, startPoint x: 704, startPoint y: 534, endPoint x: 709, endPoint y: 528, distance: 8.8
click at [704, 533] on div "To: [PERSON_NAME] ([EMAIL_ADDRESS][DOMAIN_NAME]) Cc Cc: Insert System Font 12pt…" at bounding box center [729, 383] width 795 height 448
click at [892, 345] on html "Hi [PERSON_NAME]! Apologies for the delay in response. Your proposal wasn't acc…" at bounding box center [730, 284] width 792 height 121
click at [1090, 584] on button "Preview" at bounding box center [1096, 595] width 63 height 23
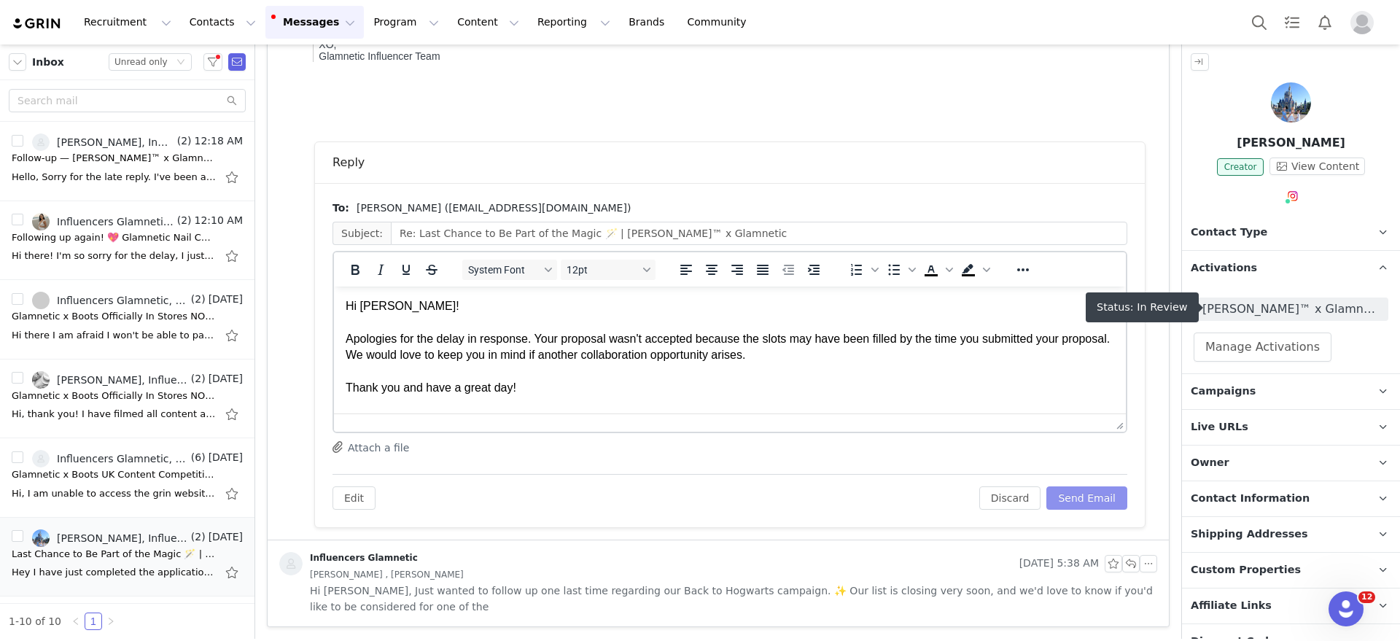
scroll to position [0, 0]
drag, startPoint x: 1078, startPoint y: 499, endPoint x: 1031, endPoint y: 435, distance: 80.4
click at [1080, 501] on button "Send Email" at bounding box center [1086, 497] width 81 height 23
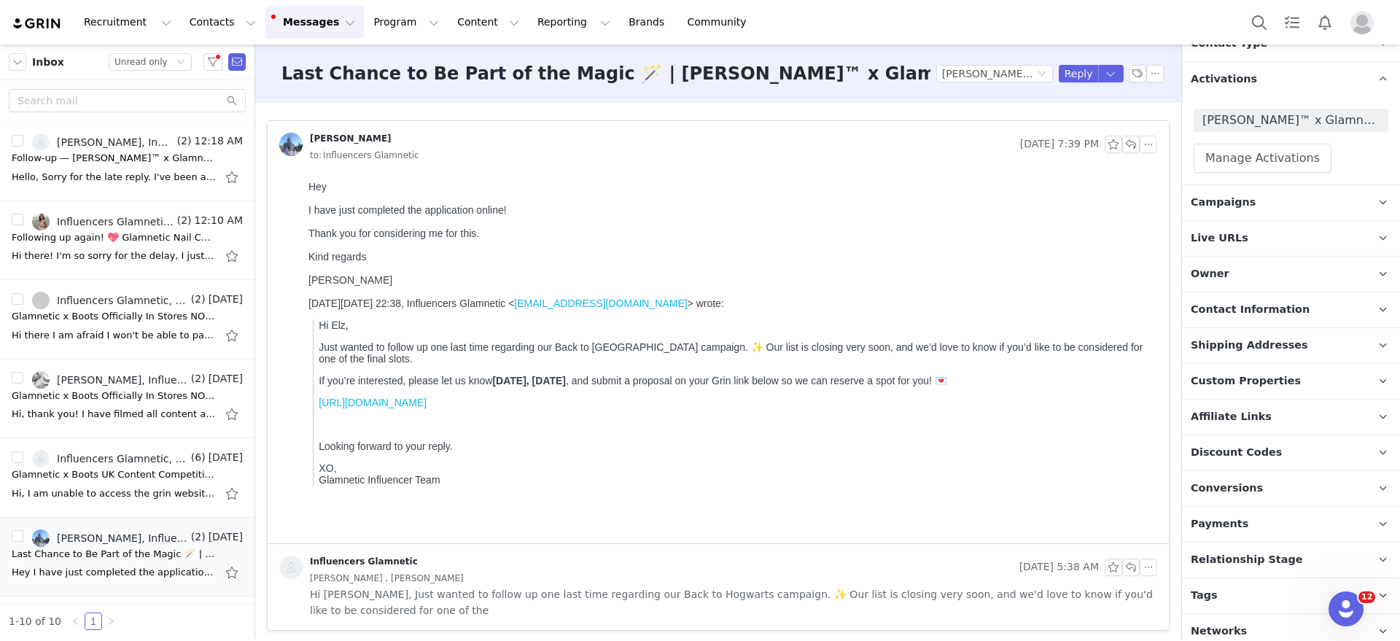
scroll to position [198, 0]
